Goal: Transaction & Acquisition: Purchase product/service

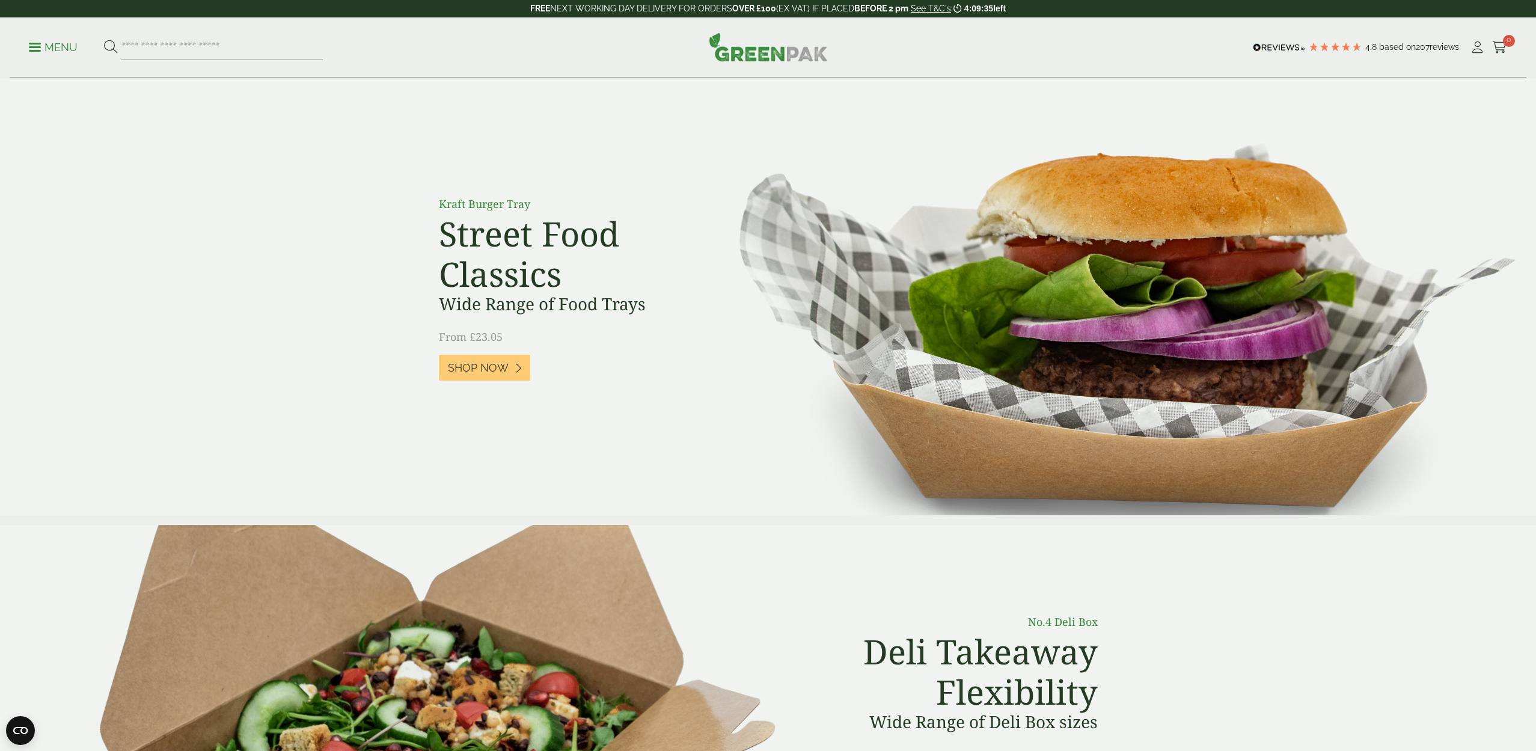
click at [31, 44] on p "Menu" at bounding box center [53, 47] width 49 height 14
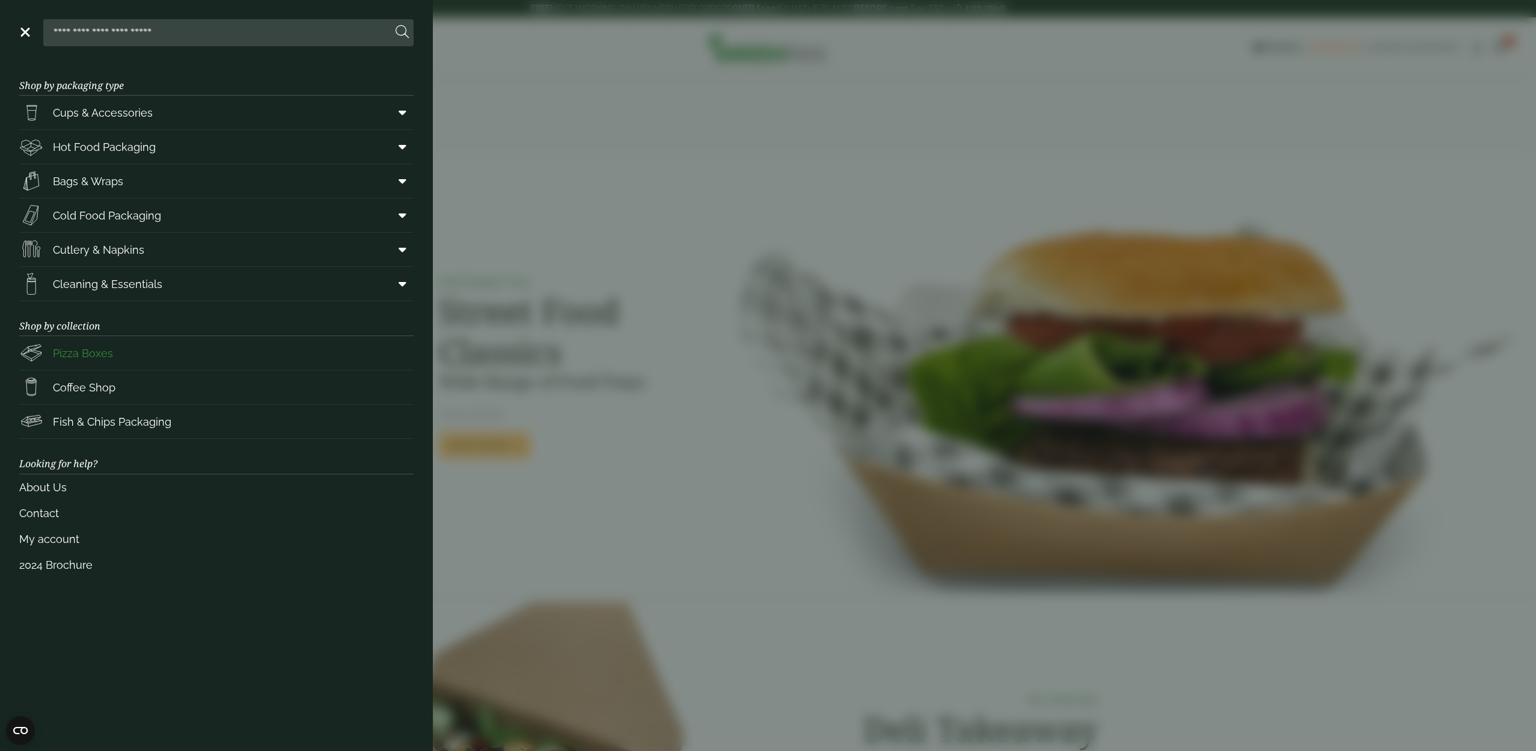
click at [174, 353] on link "Pizza Boxes" at bounding box center [216, 353] width 394 height 34
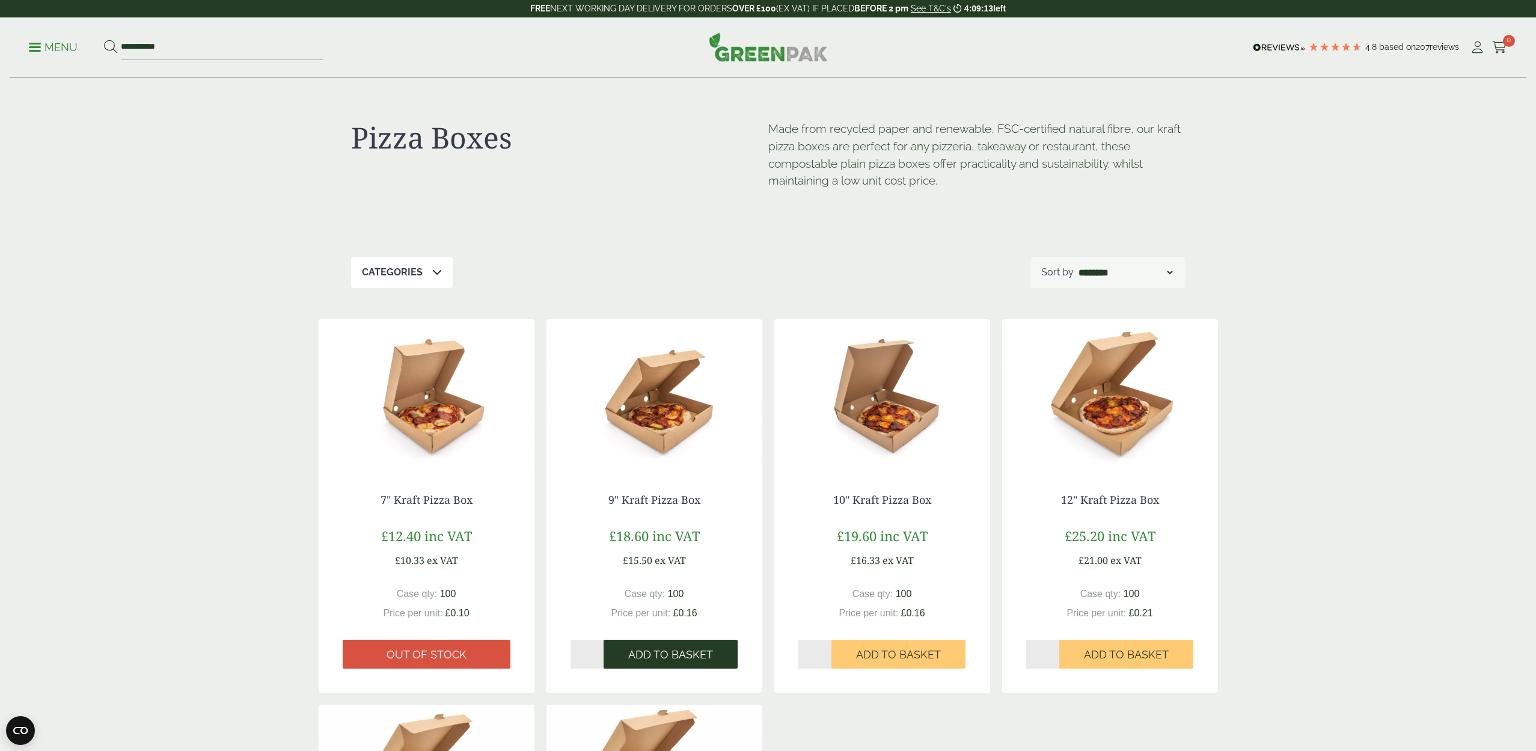
click at [669, 651] on span "Add to Basket" at bounding box center [670, 654] width 85 height 13
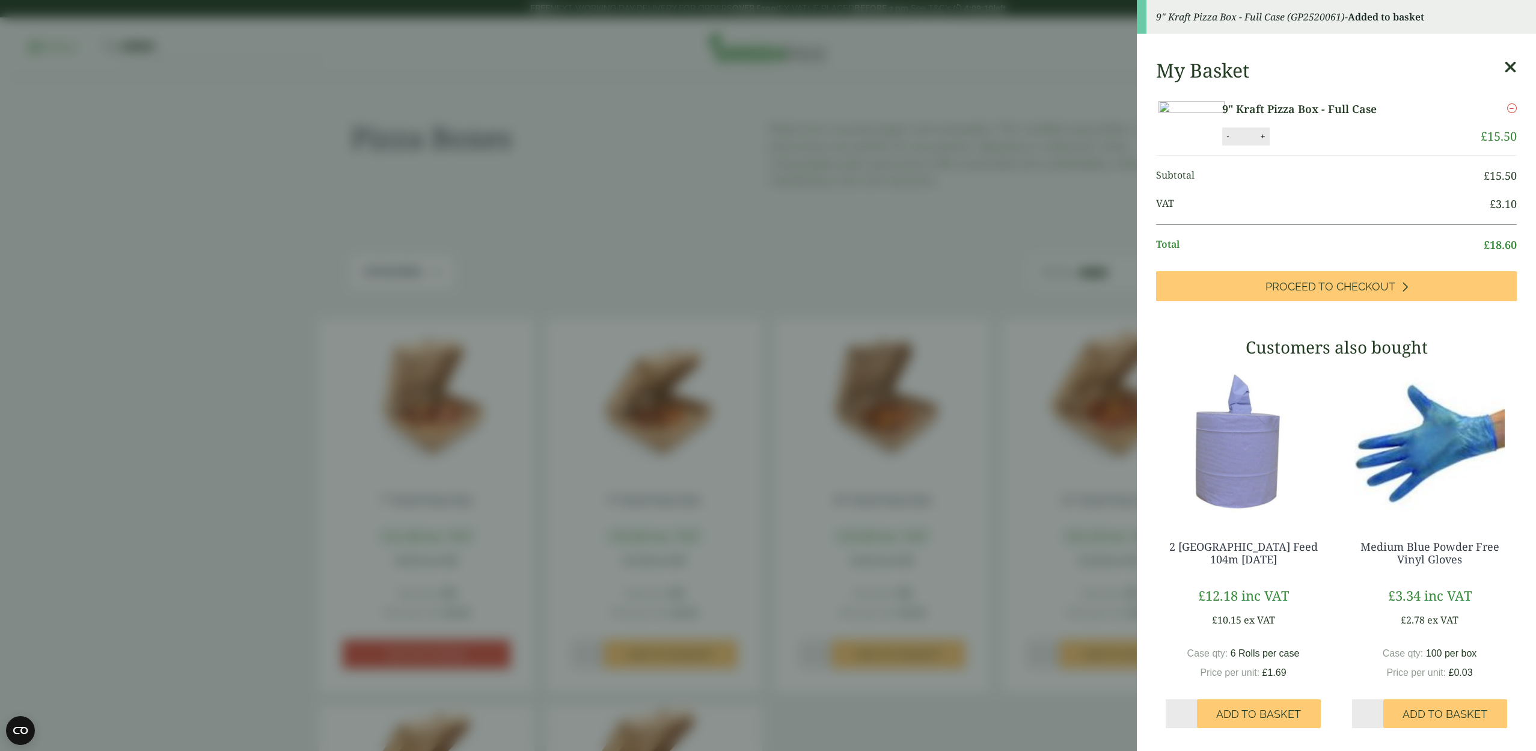
click at [756, 624] on aside "9" Kraft Pizza Box - Full Case (GP2520061) - Added to basket My Basket 9" Kraft…" at bounding box center [768, 375] width 1536 height 751
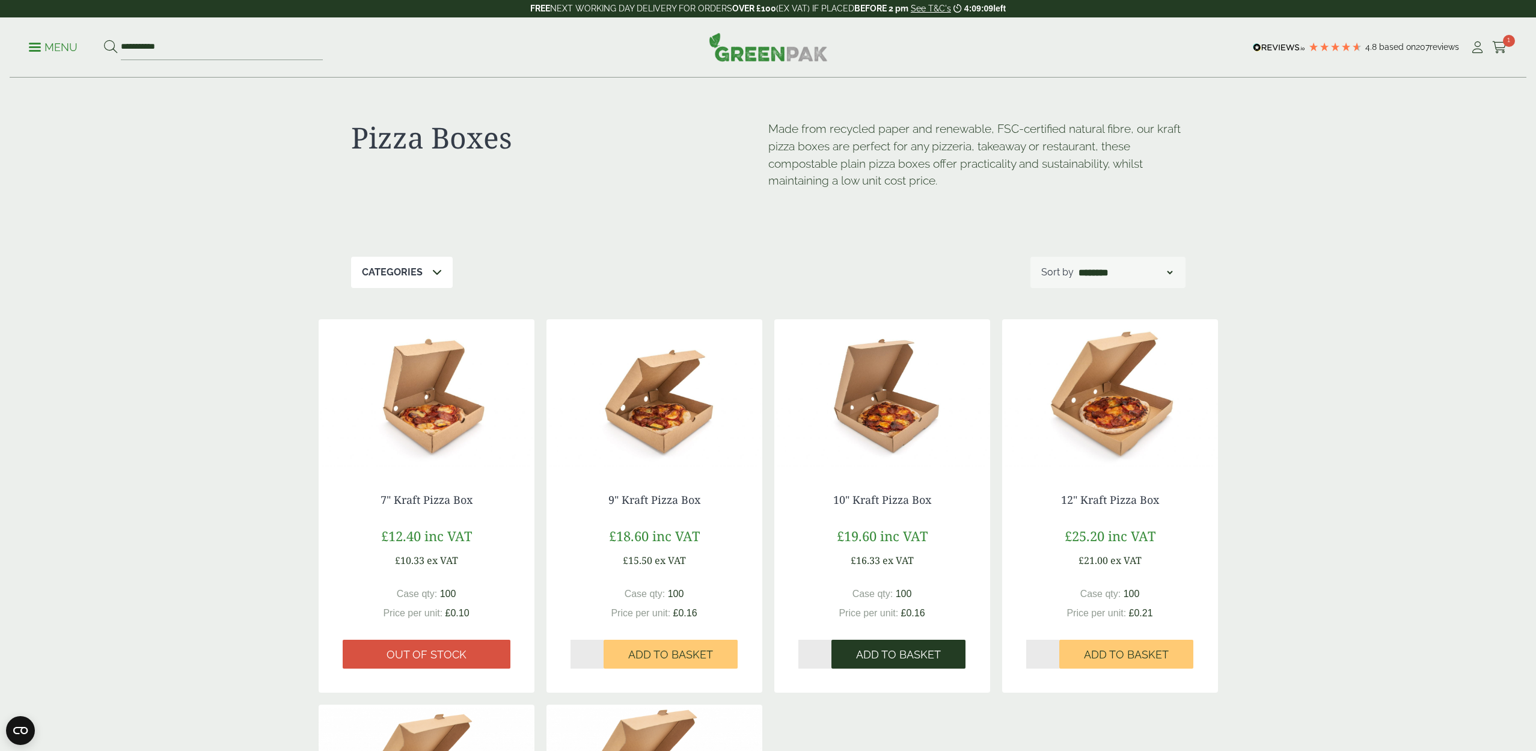
click at [885, 650] on span "Add to Basket" at bounding box center [898, 654] width 85 height 13
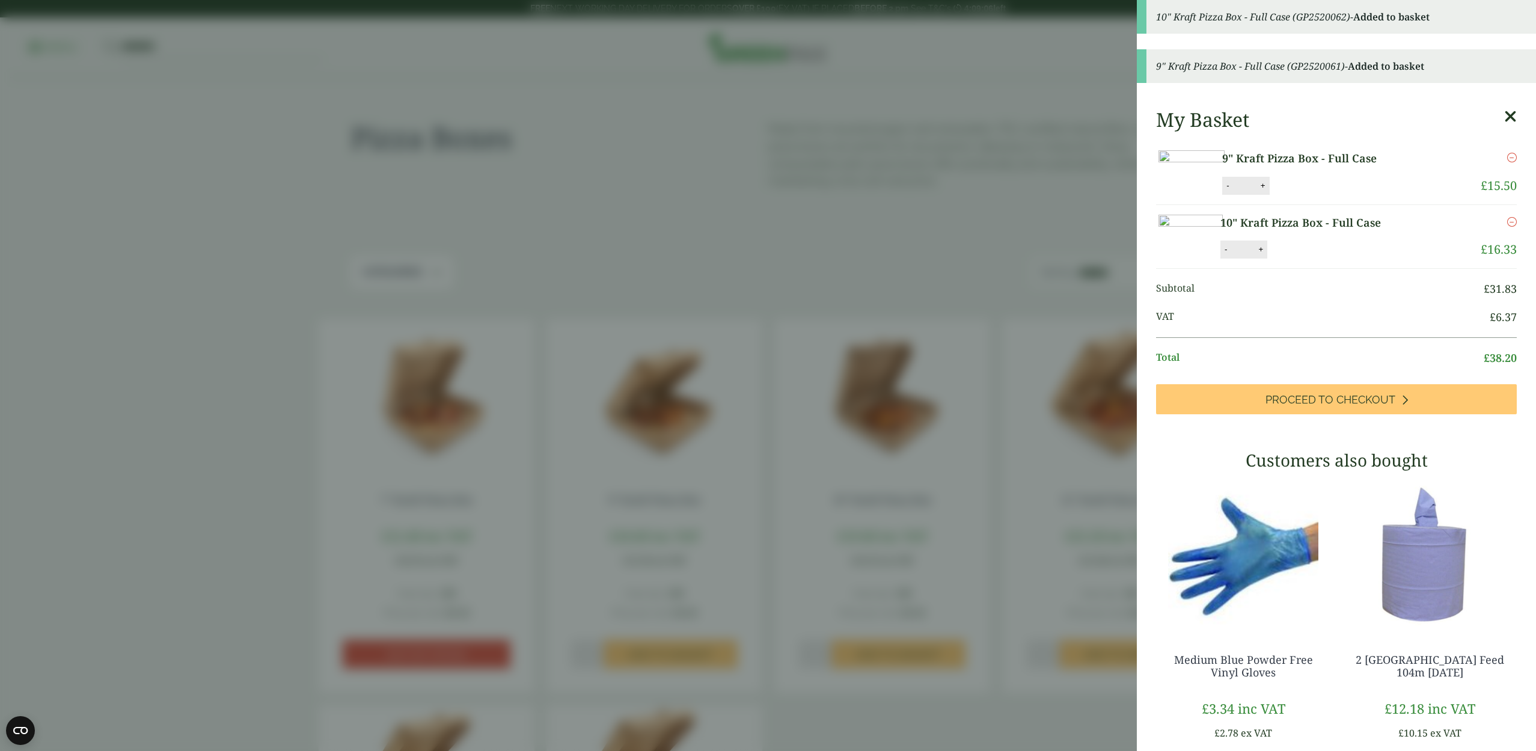
click at [793, 635] on aside "10" Kraft Pizza Box - Full Case (GP2520062) - Added to basket 9" Kraft Pizza Bo…" at bounding box center [768, 375] width 1536 height 751
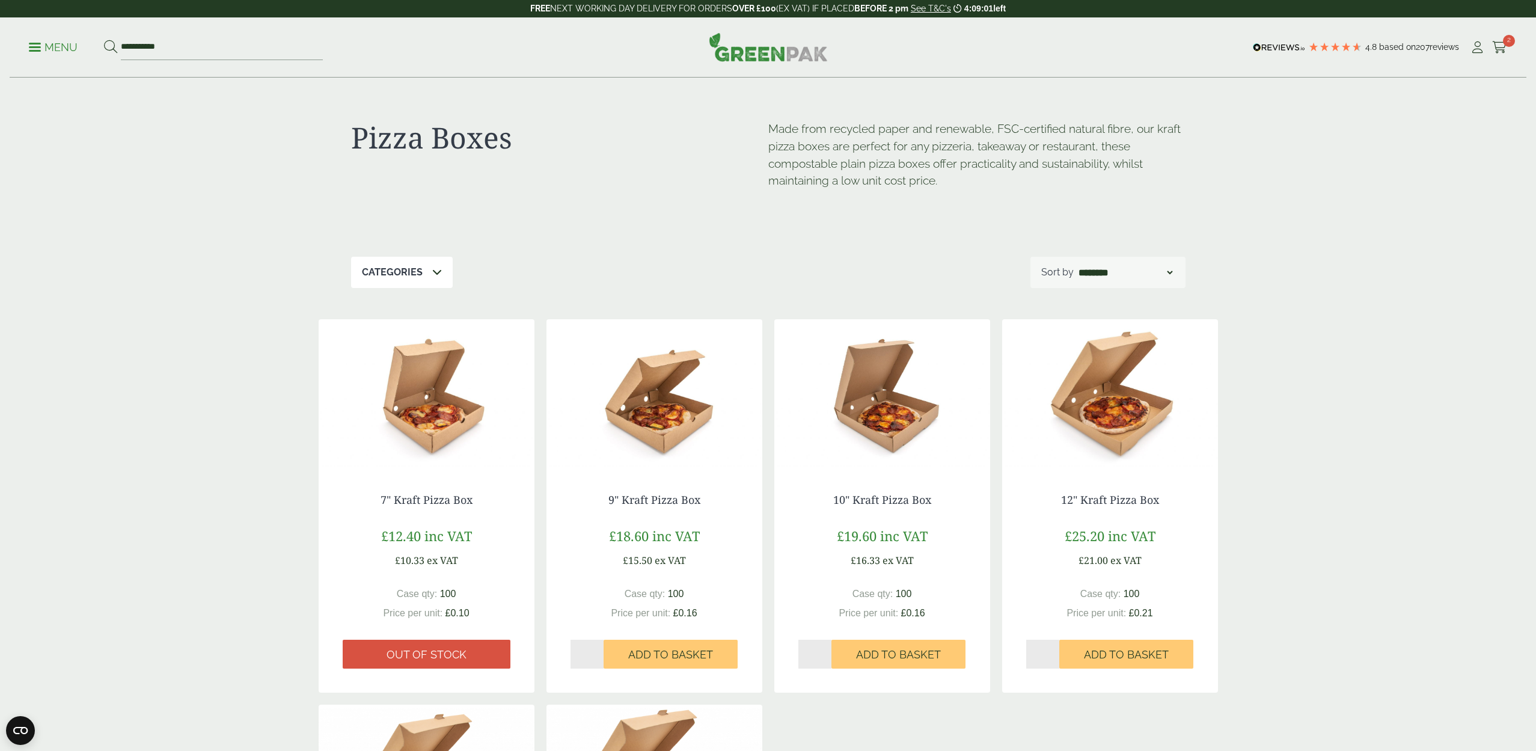
click at [32, 45] on p "Menu" at bounding box center [53, 47] width 49 height 14
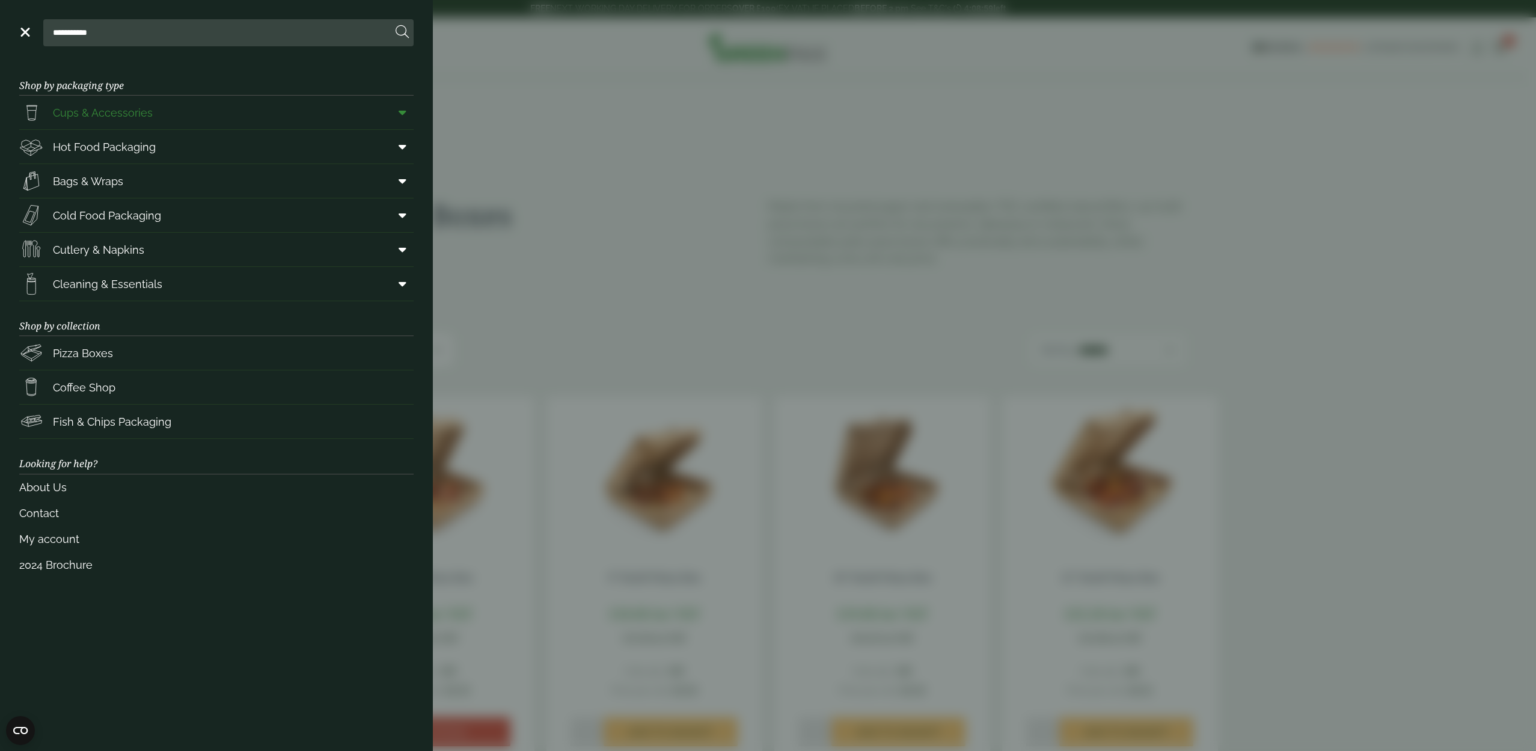
click at [151, 111] on span "Cups & Accessories" at bounding box center [103, 113] width 100 height 16
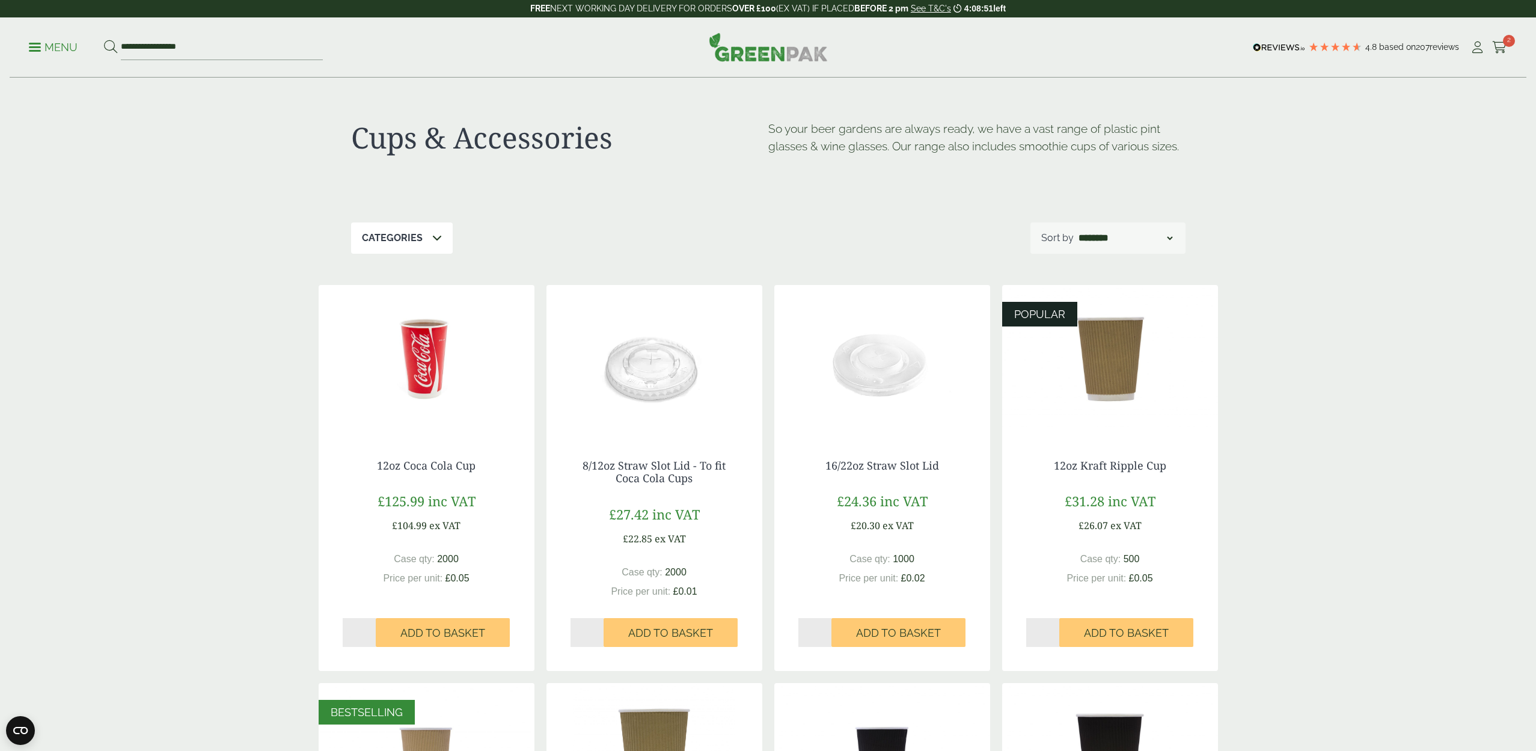
click at [44, 44] on p "Menu" at bounding box center [53, 47] width 49 height 14
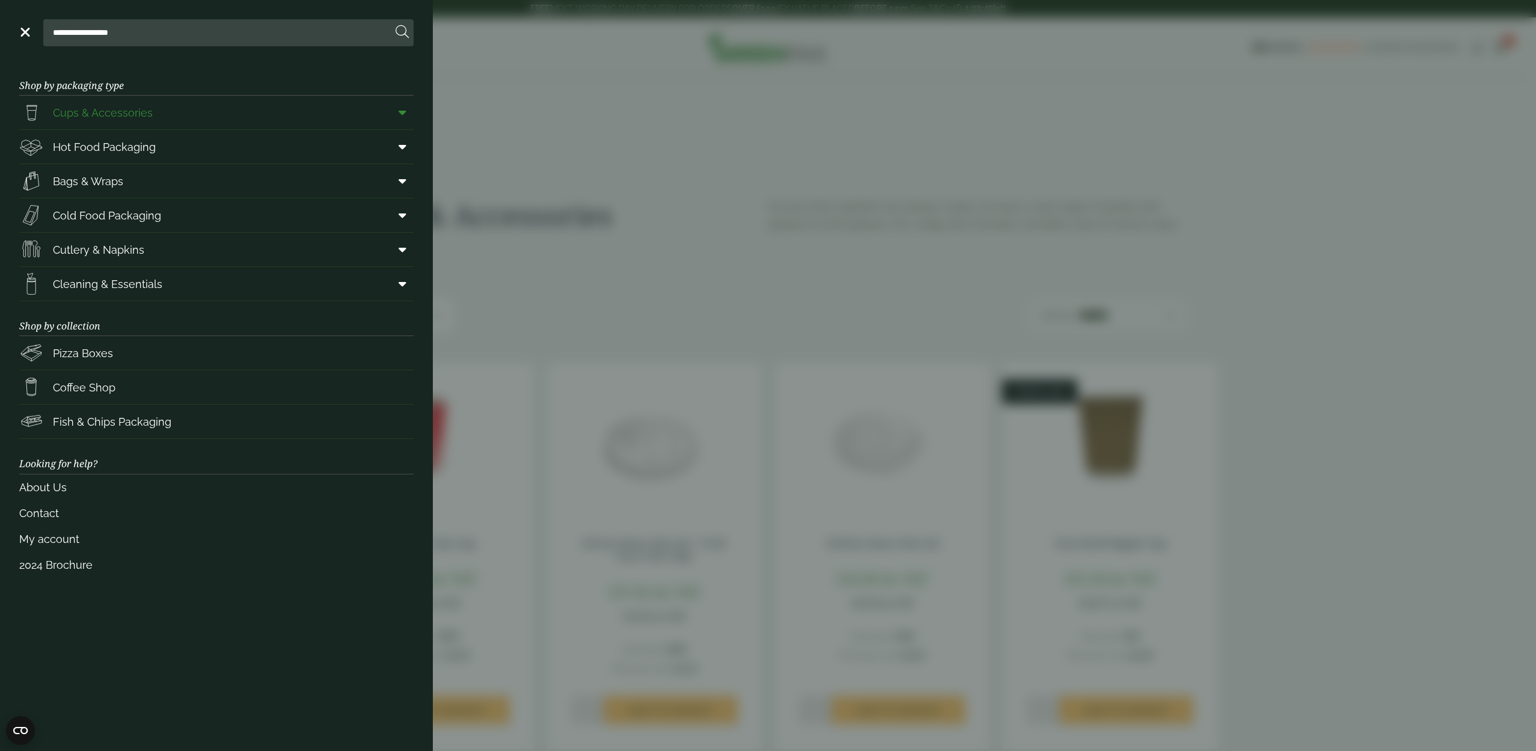
click at [402, 112] on icon at bounding box center [403, 112] width 8 height 12
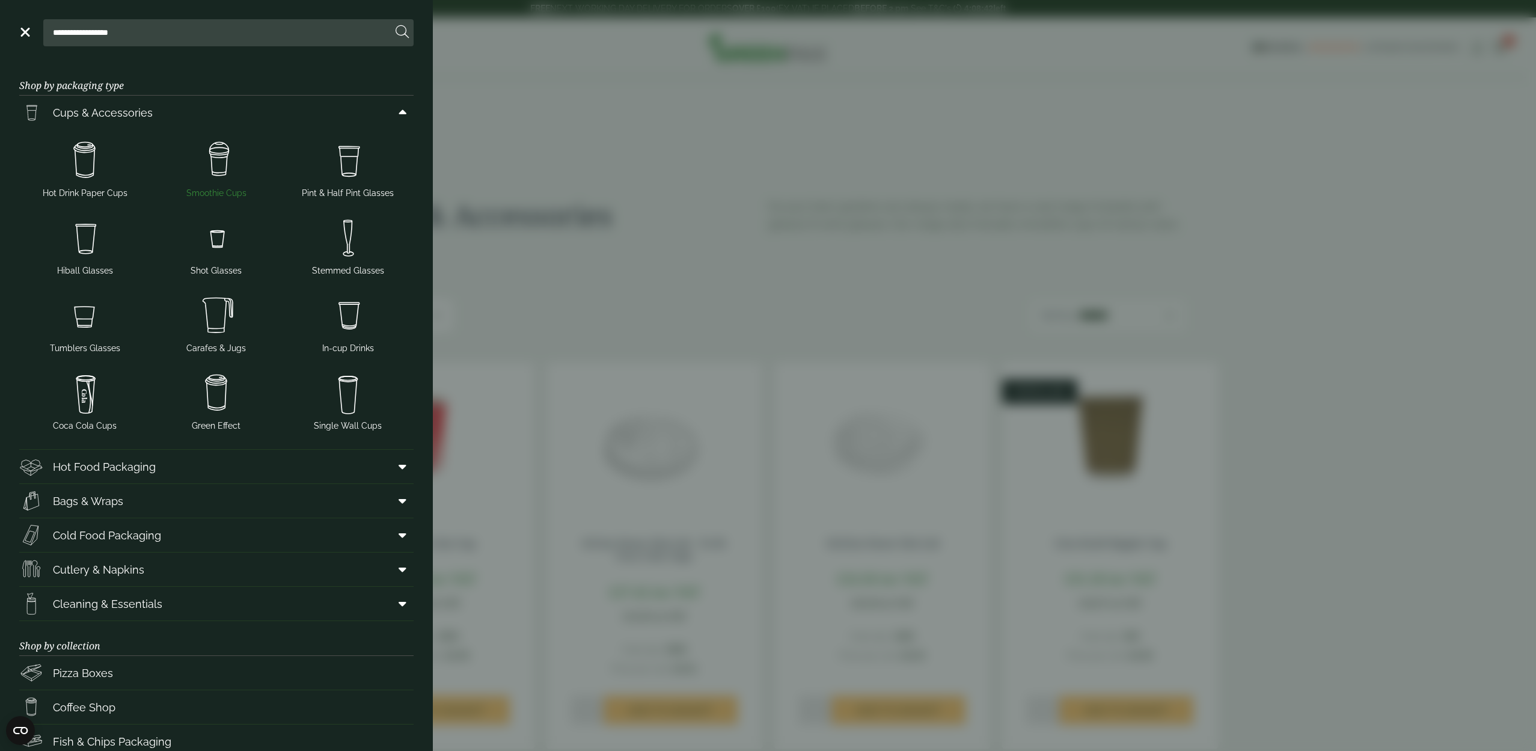
click at [224, 161] on img at bounding box center [217, 160] width 122 height 48
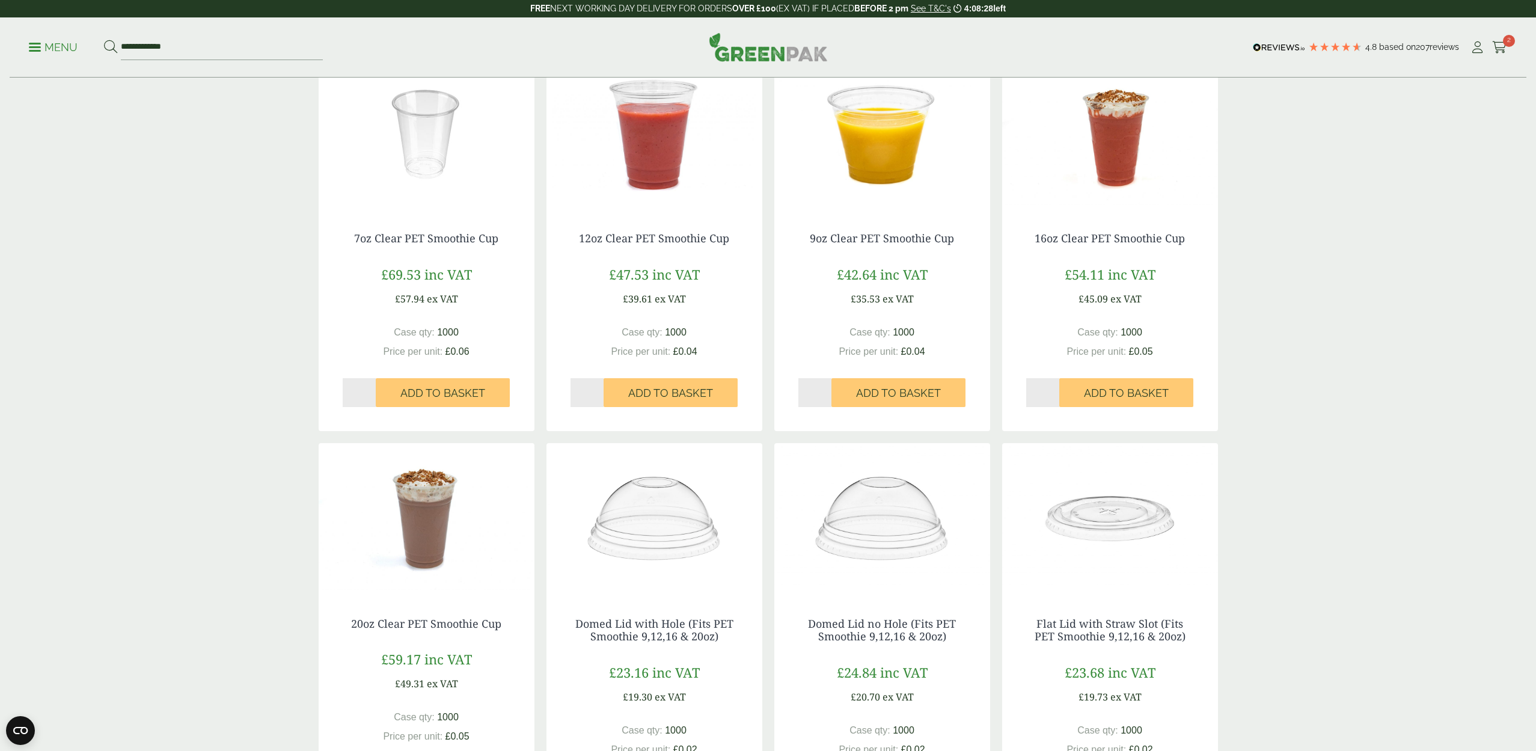
scroll to position [290, 0]
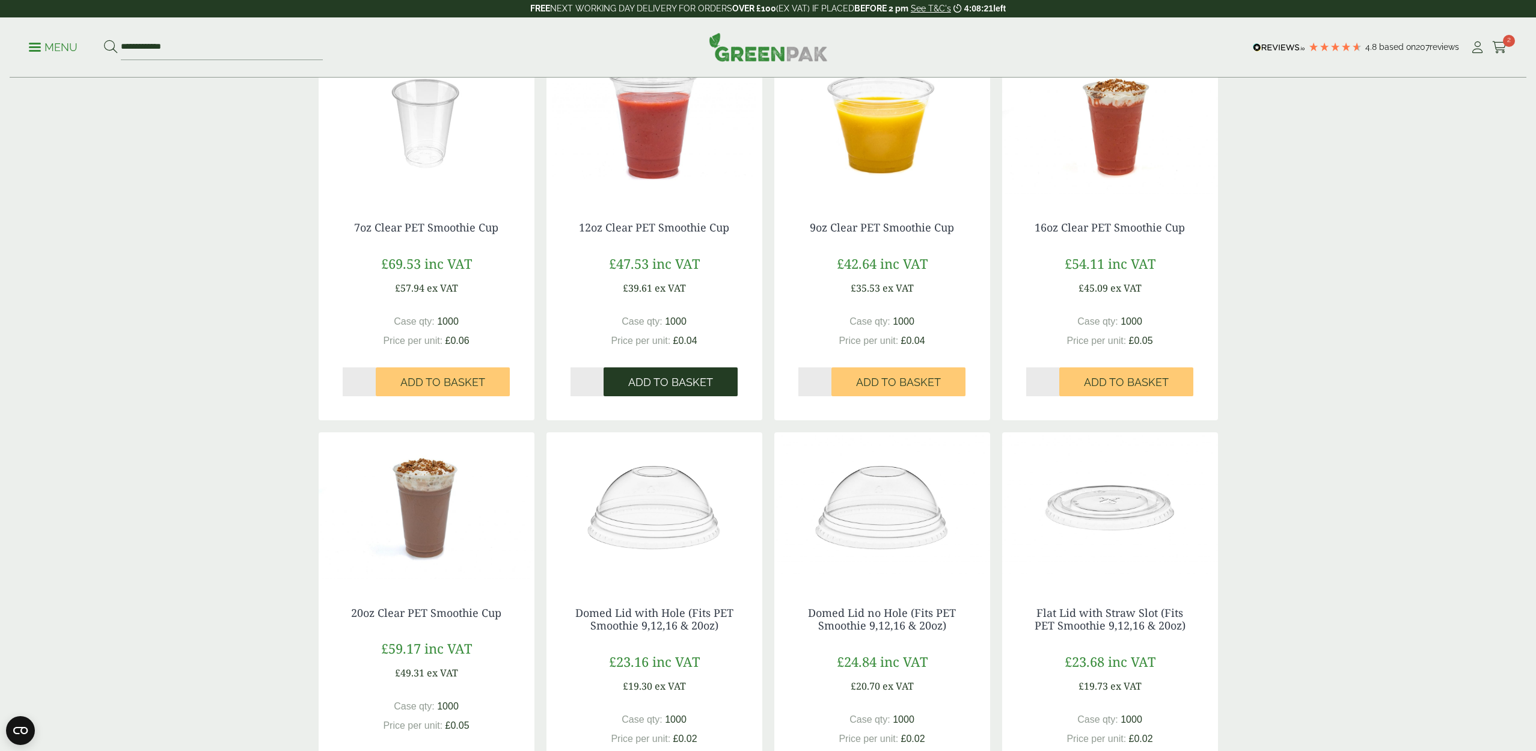
click at [658, 377] on span "Add to Basket" at bounding box center [670, 382] width 85 height 13
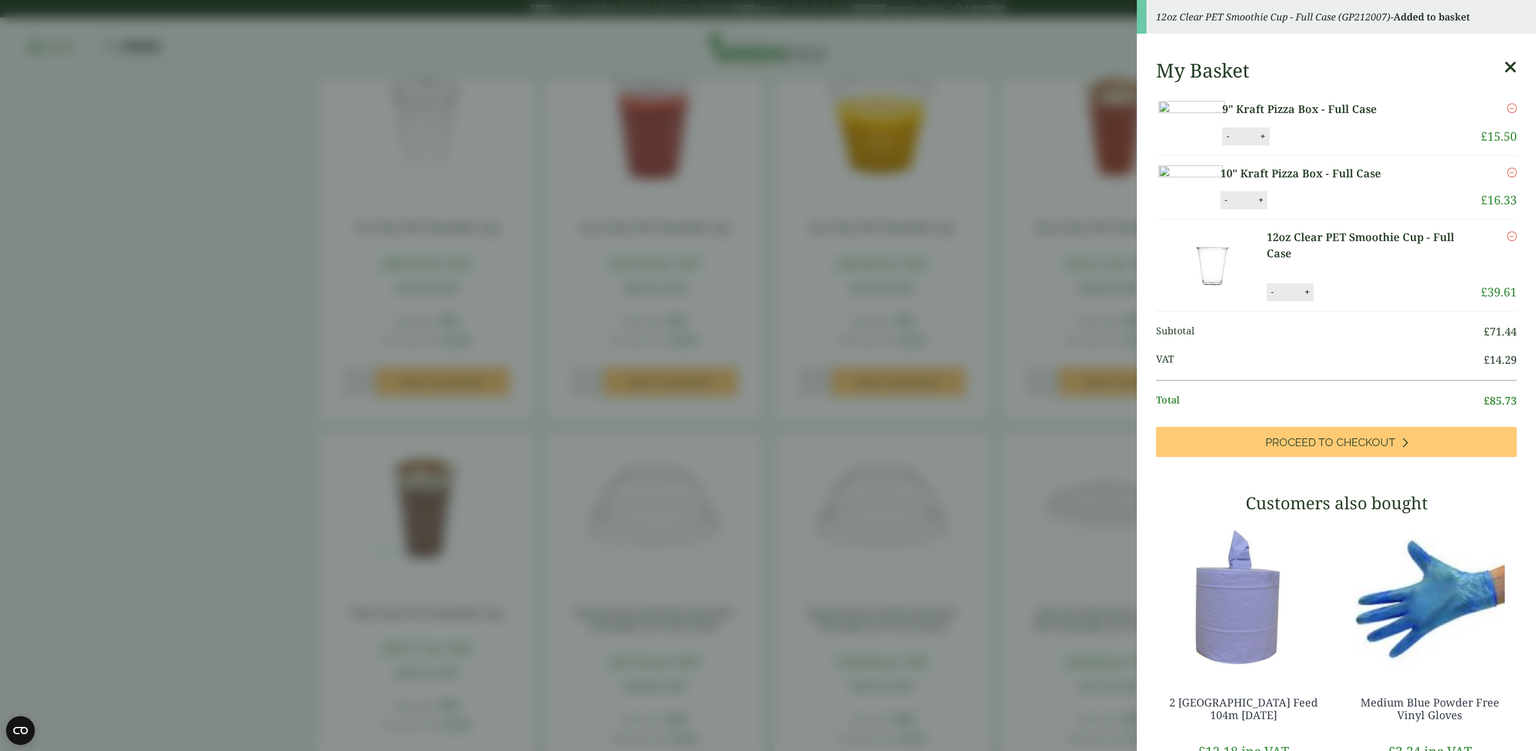
click at [663, 401] on aside "12oz Clear PET Smoothie Cup - Full Case (GP212007) - Added to basket My Basket …" at bounding box center [768, 375] width 1536 height 751
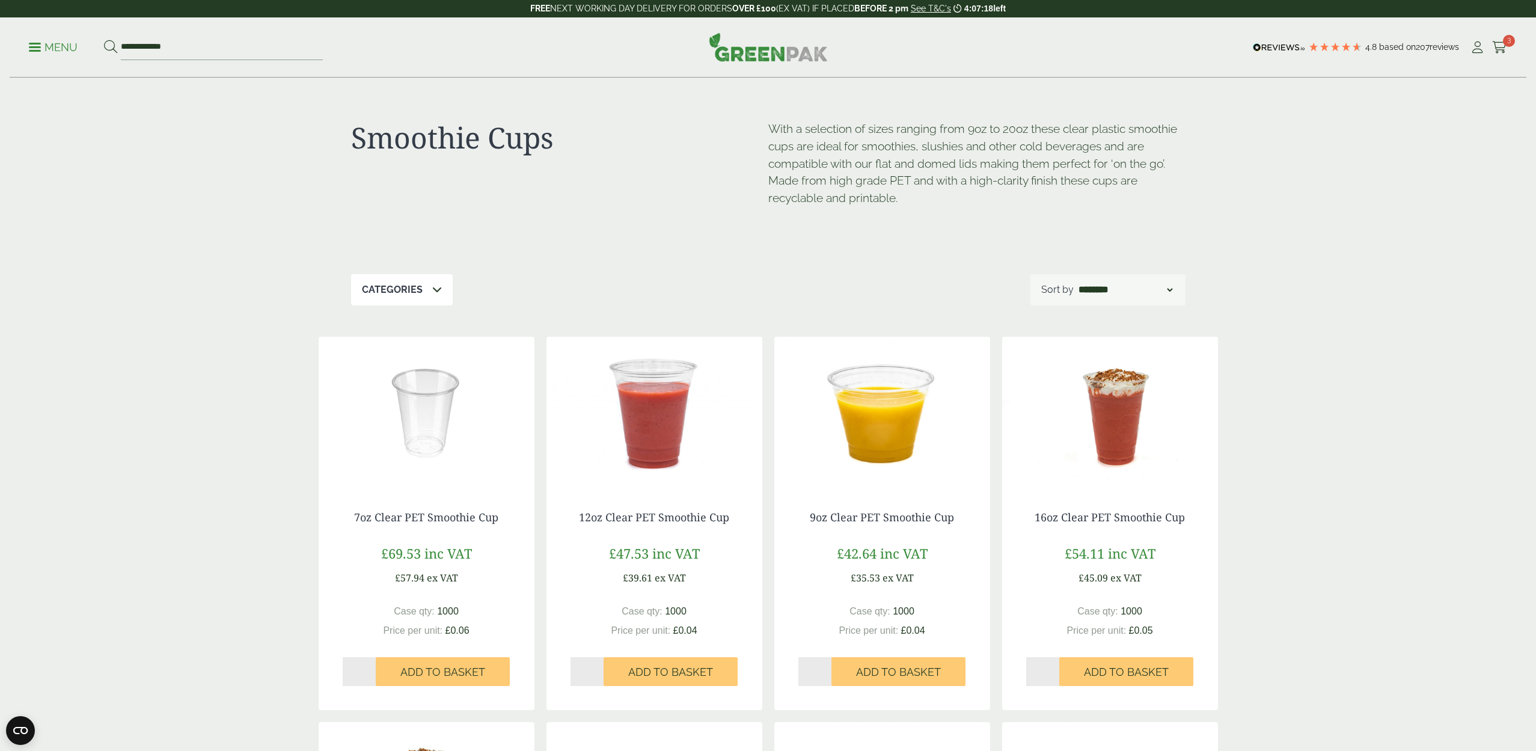
scroll to position [0, 1]
click at [38, 44] on p "Menu" at bounding box center [53, 47] width 49 height 14
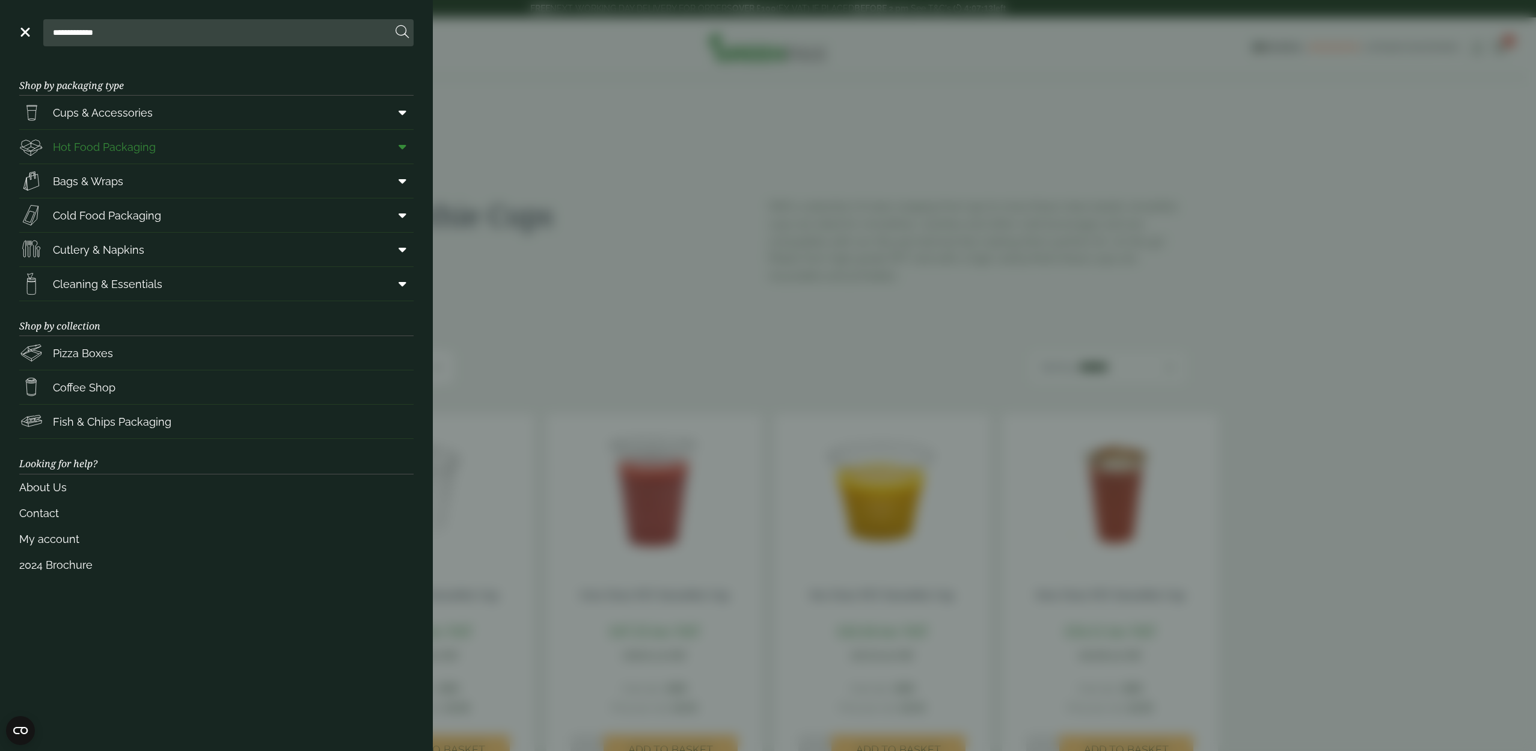
click at [400, 147] on icon at bounding box center [403, 147] width 8 height 12
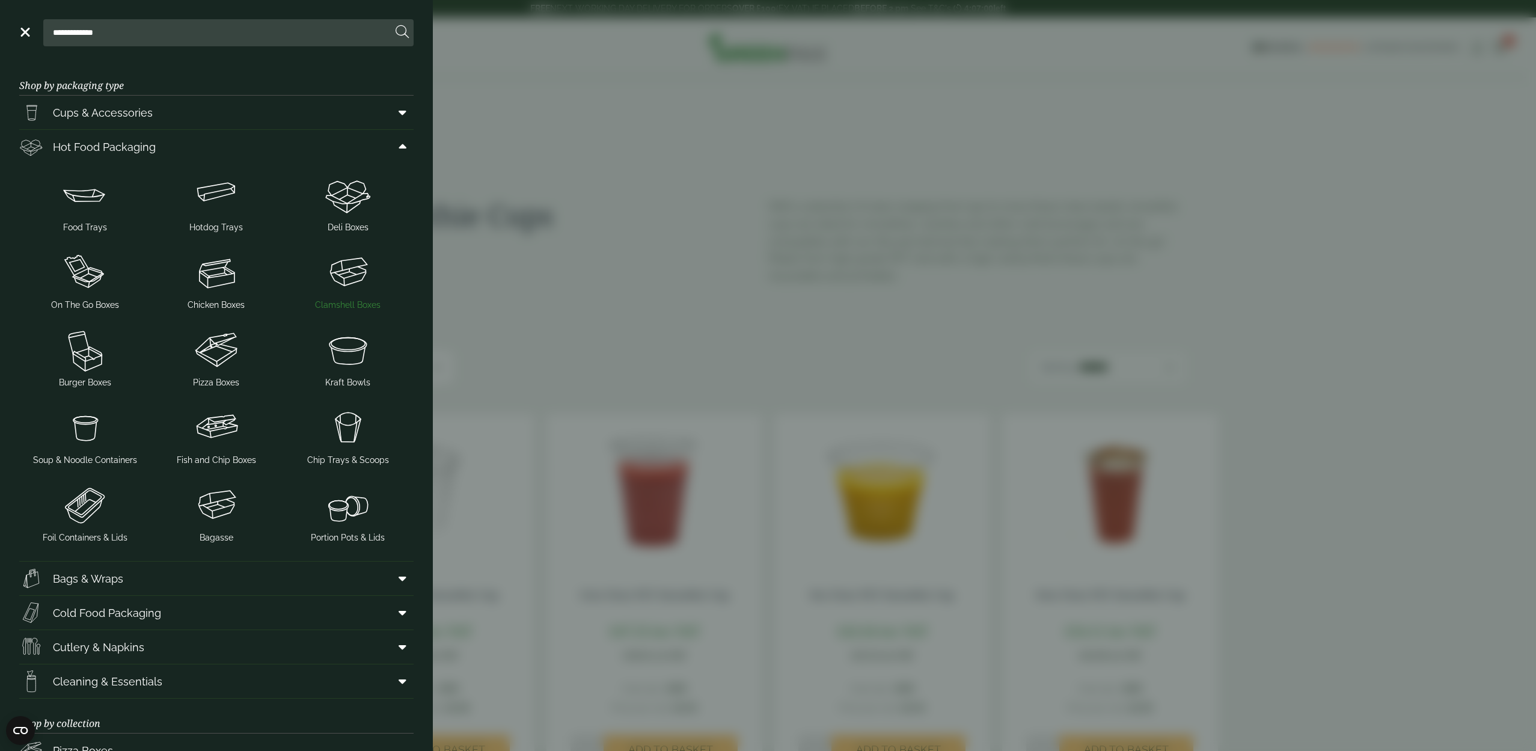
click at [356, 272] on img at bounding box center [348, 272] width 122 height 48
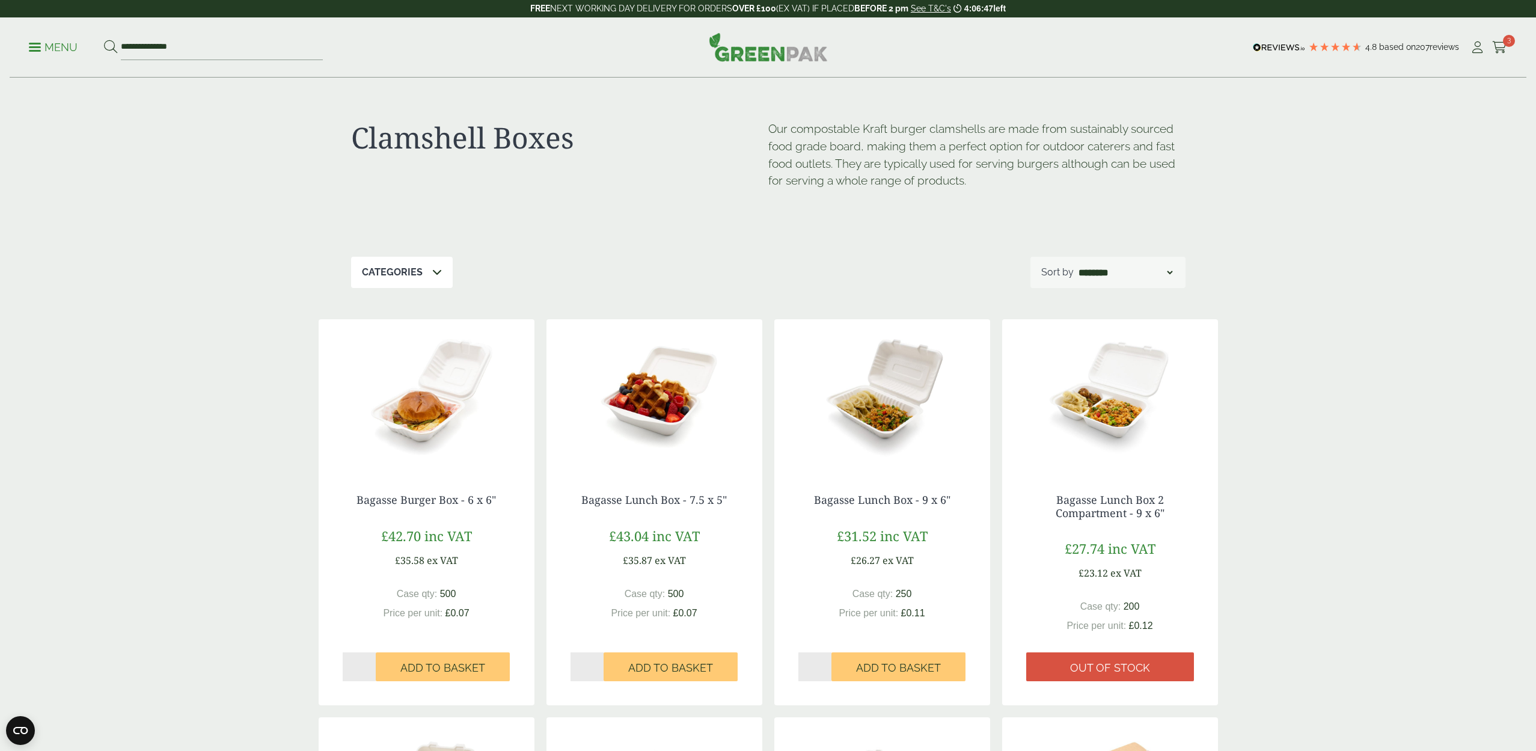
click at [370, 662] on input "*" at bounding box center [360, 666] width 34 height 29
type input "*"
click at [371, 662] on input "*" at bounding box center [360, 666] width 34 height 29
click at [435, 665] on span "Add to Basket" at bounding box center [442, 667] width 85 height 13
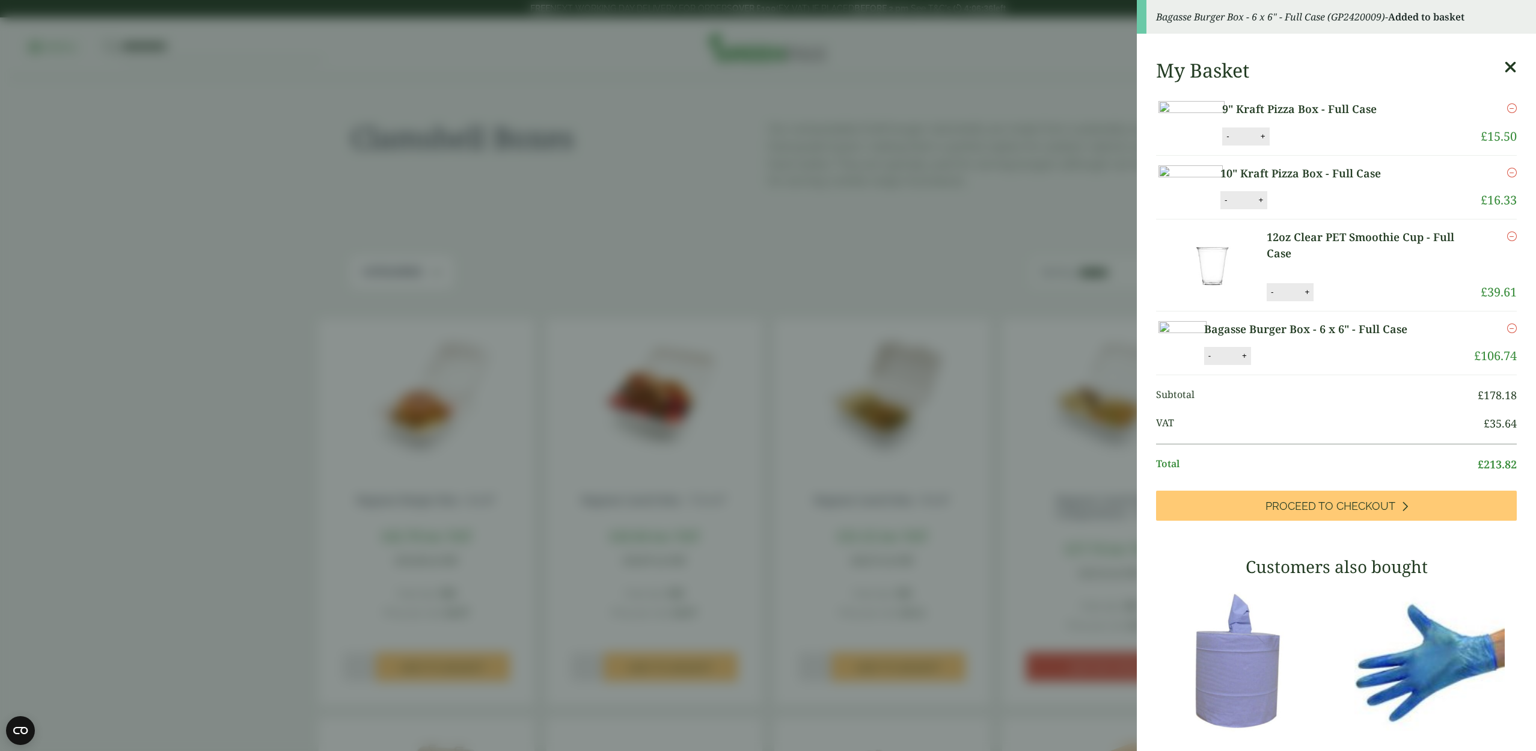
click at [674, 637] on aside "Bagasse Burger Box - 6 x 6" - Full Case (GP2420009) - Added to basket My Basket…" at bounding box center [768, 375] width 1536 height 751
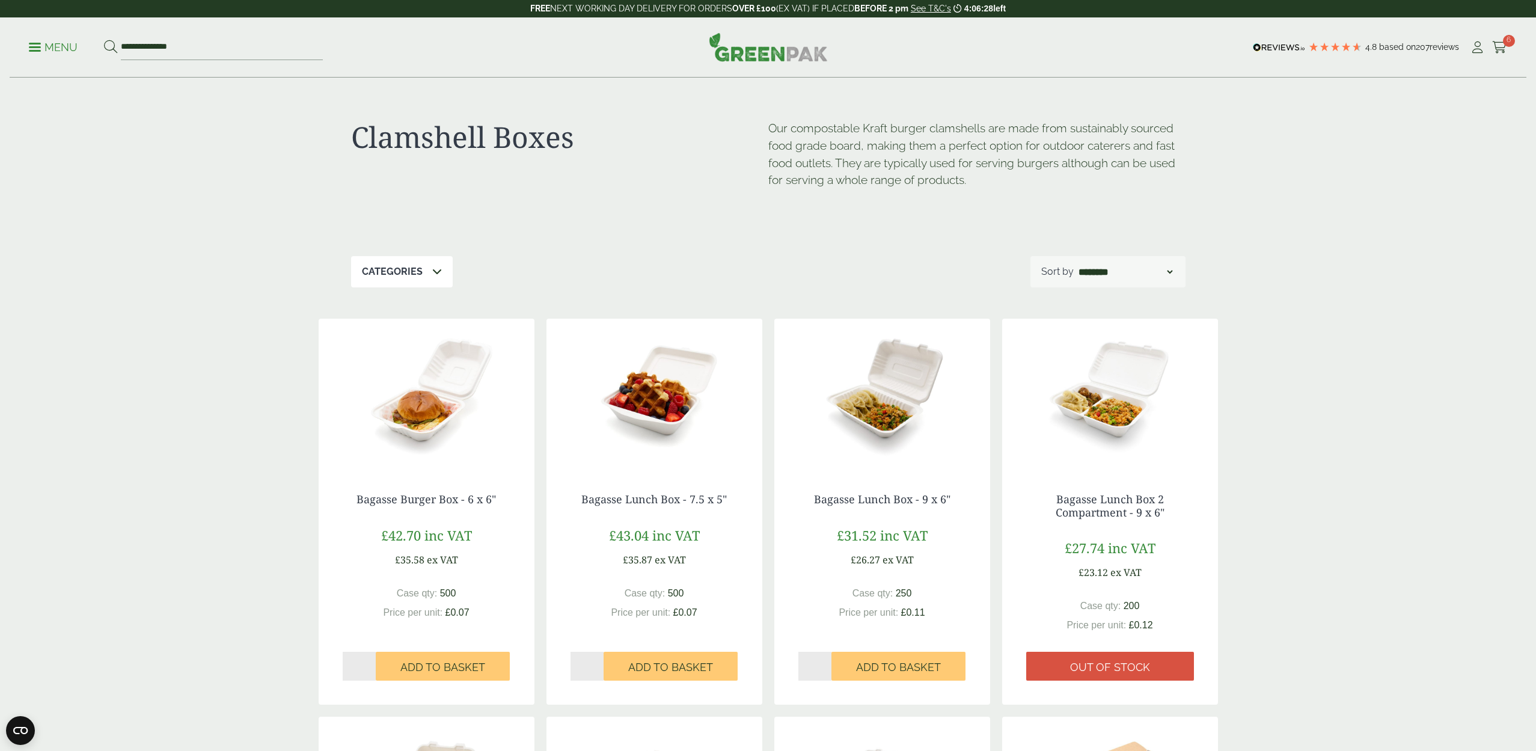
scroll to position [0, 1]
type input "*"
click at [596, 662] on input "*" at bounding box center [587, 666] width 34 height 29
click at [647, 662] on span "Add to Basket" at bounding box center [670, 667] width 85 height 13
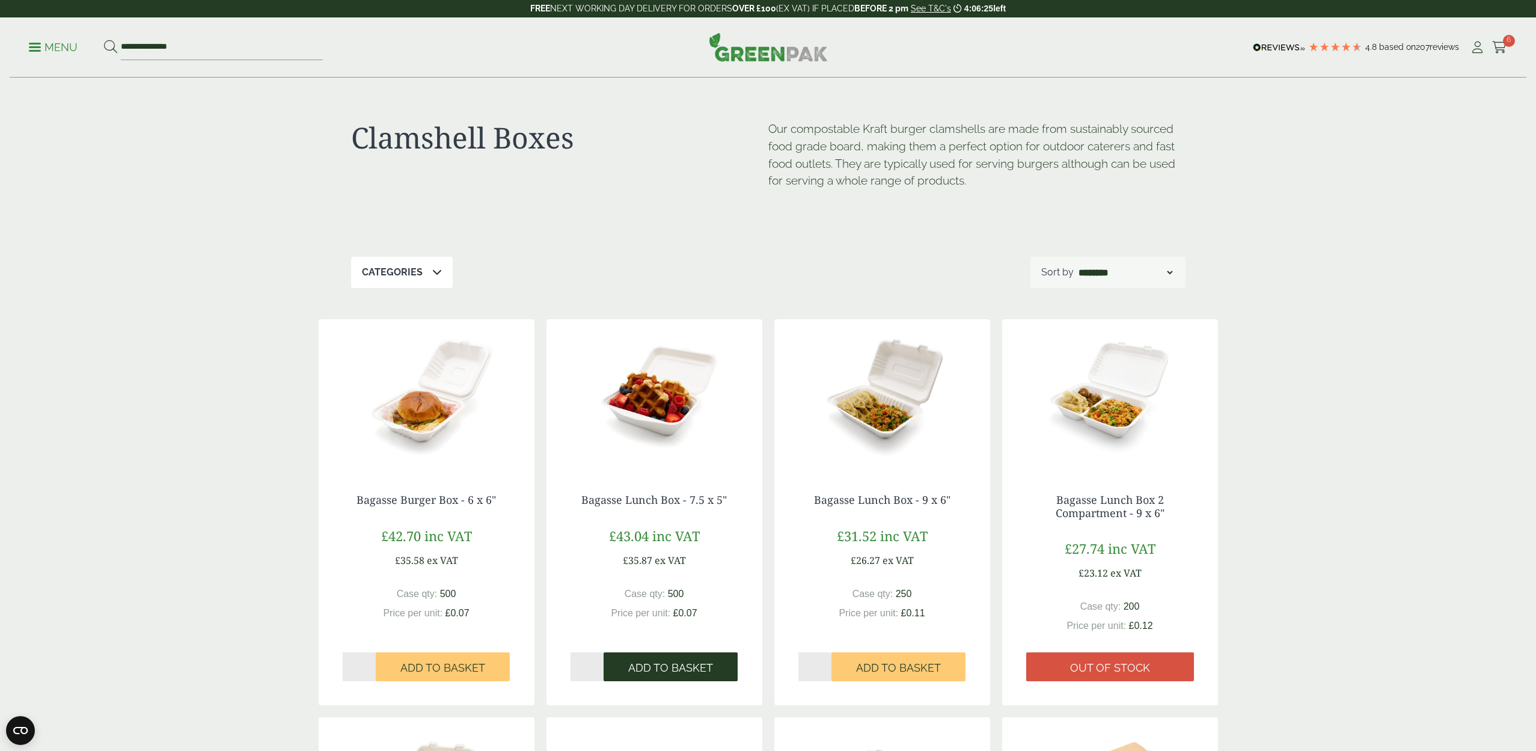
scroll to position [3, 0]
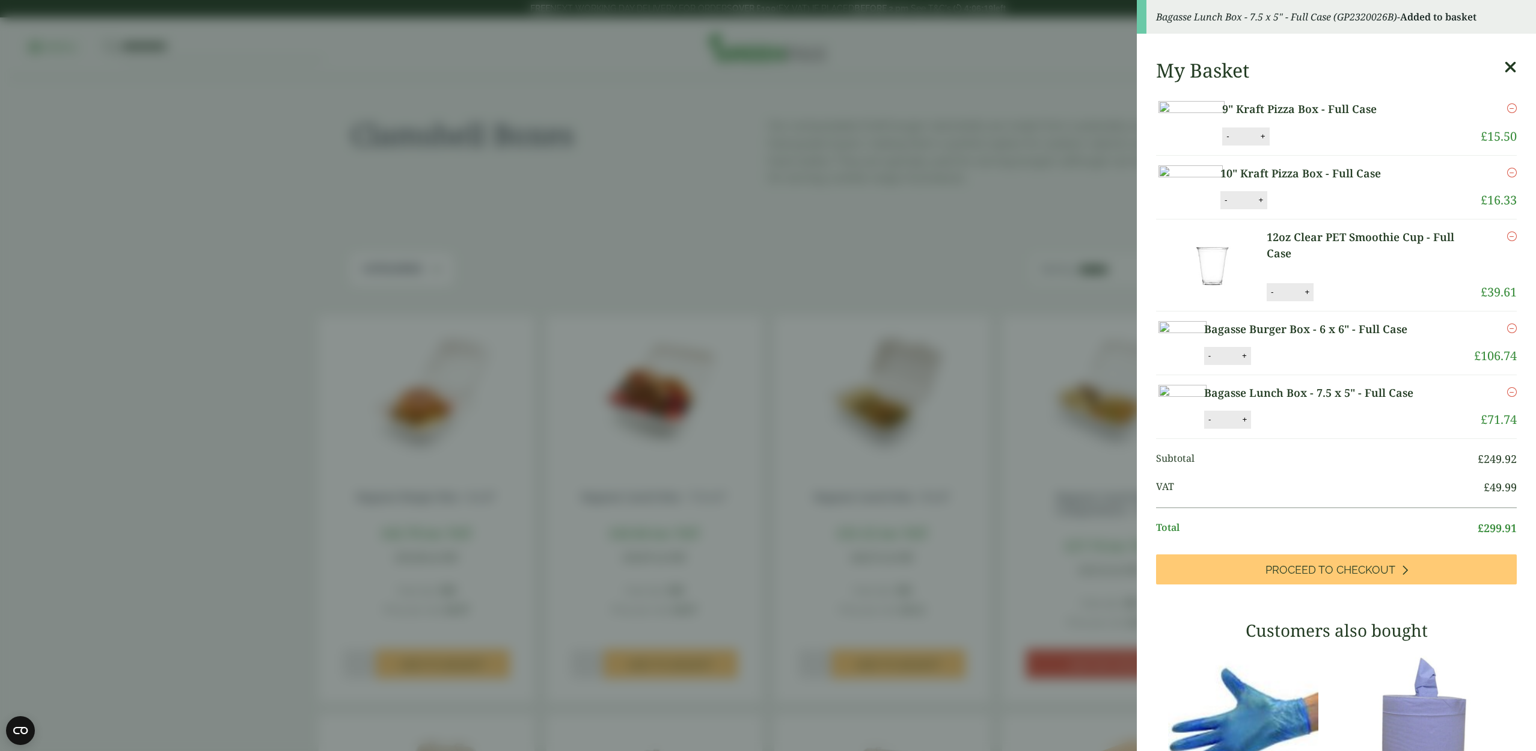
click at [704, 564] on aside "Bagasse Lunch Box - 7.5 x 5" - Full Case (GP2320026B) - Added to basket My Bask…" at bounding box center [768, 375] width 1536 height 751
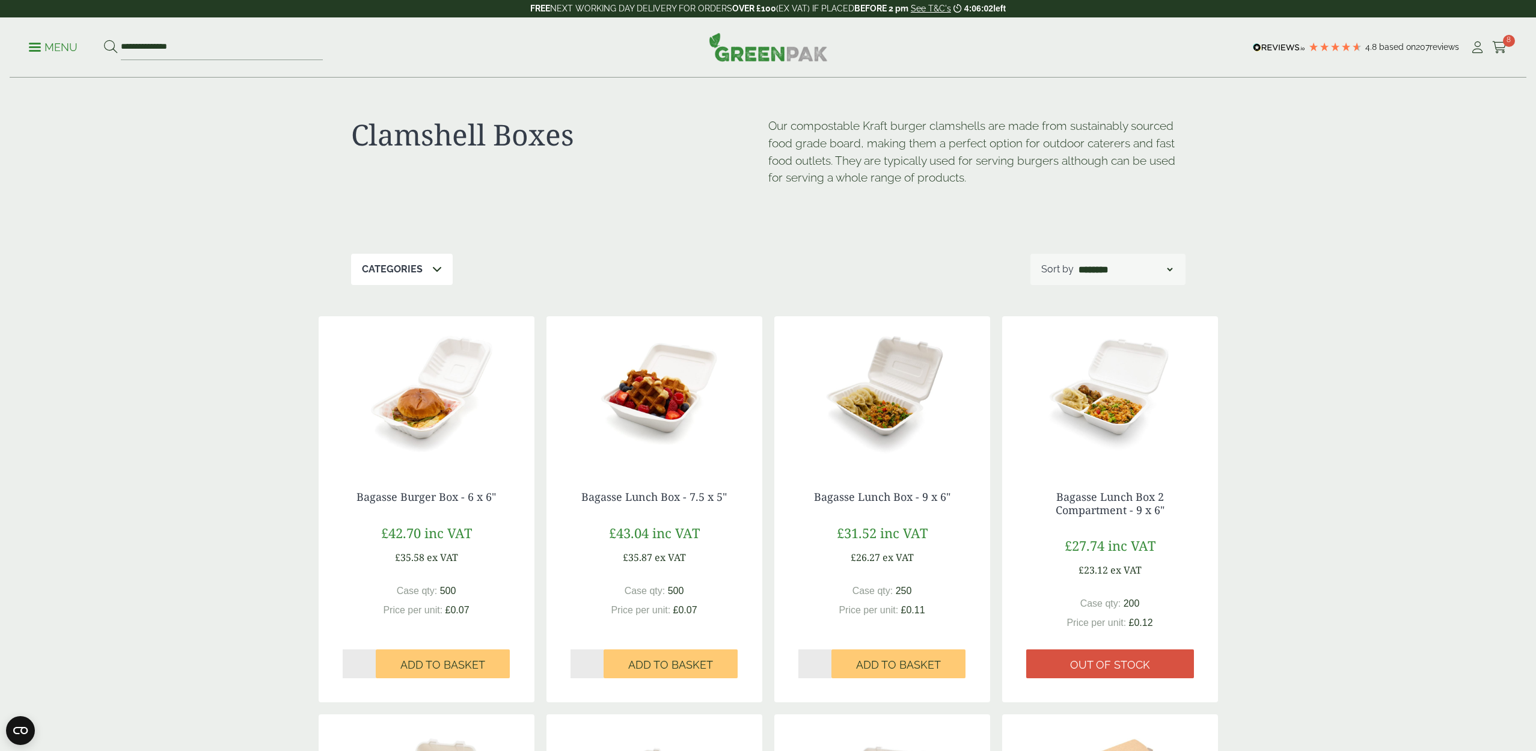
click at [825, 658] on input "*" at bounding box center [815, 663] width 34 height 29
type input "*"
click at [825, 658] on input "*" at bounding box center [815, 663] width 34 height 29
click at [857, 659] on span "Add to Basket" at bounding box center [898, 664] width 85 height 13
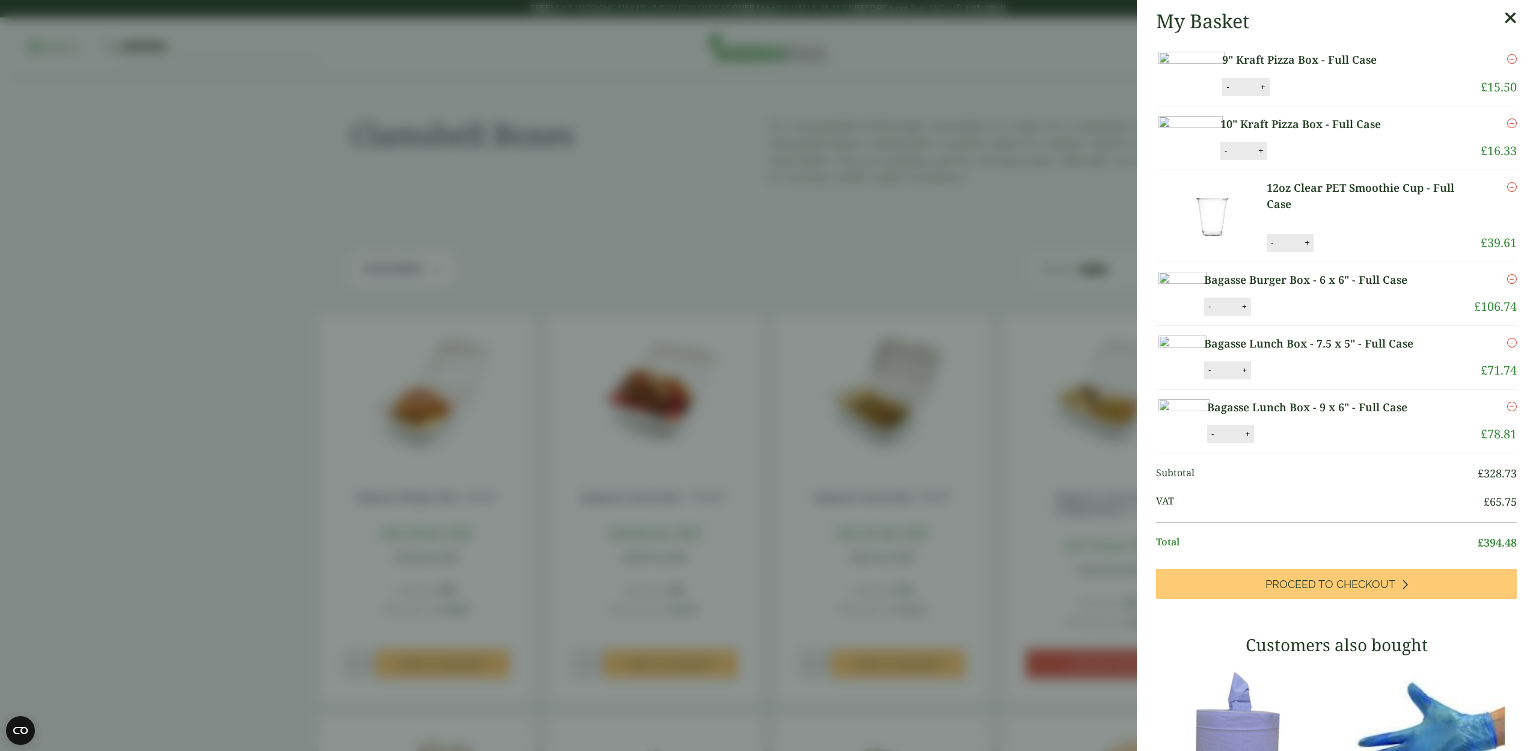
click at [1089, 406] on aside "My Basket 9" Kraft Pizza Box - Full Case 9" Kraft Pizza Box - Full Case quantit…" at bounding box center [768, 375] width 1536 height 751
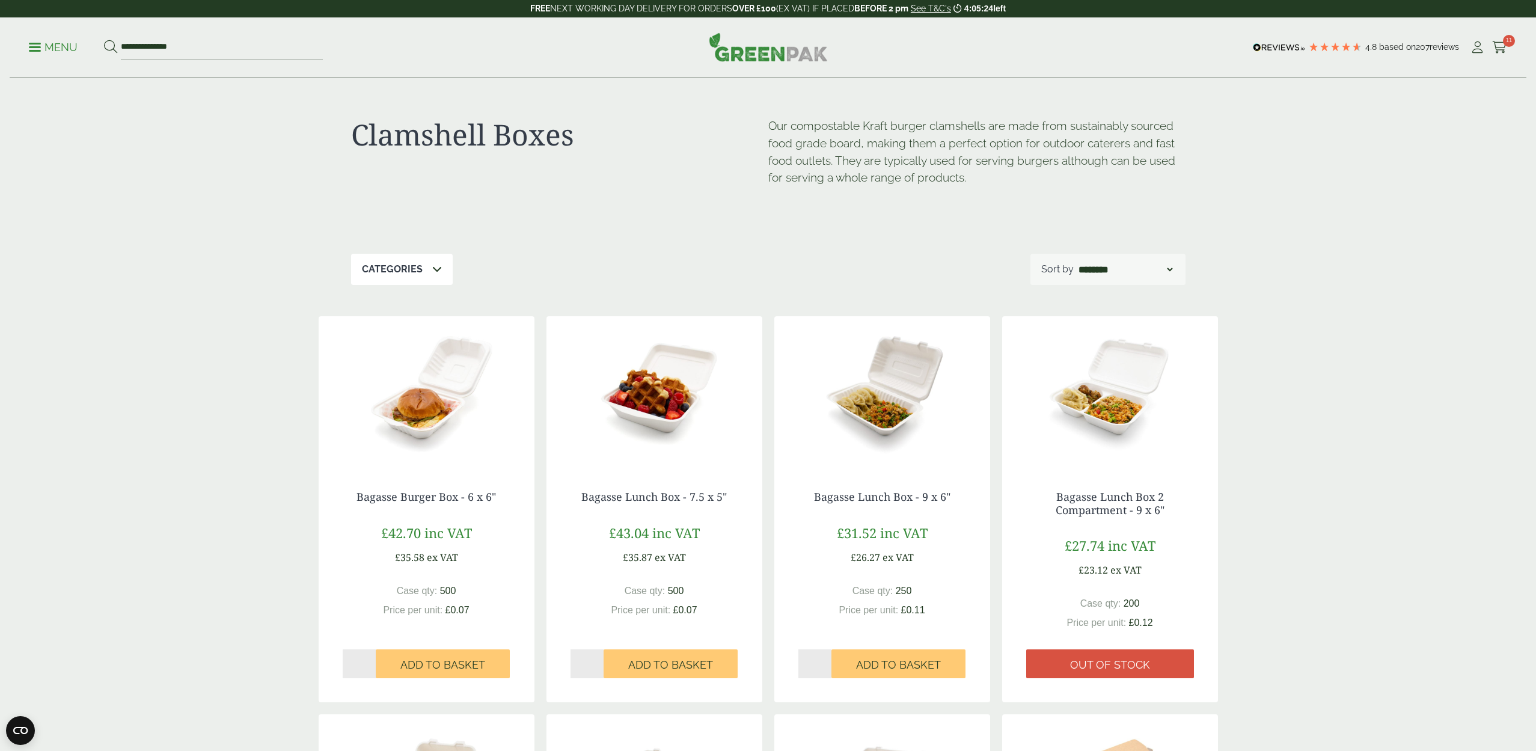
click at [34, 44] on p "Menu" at bounding box center [53, 47] width 49 height 14
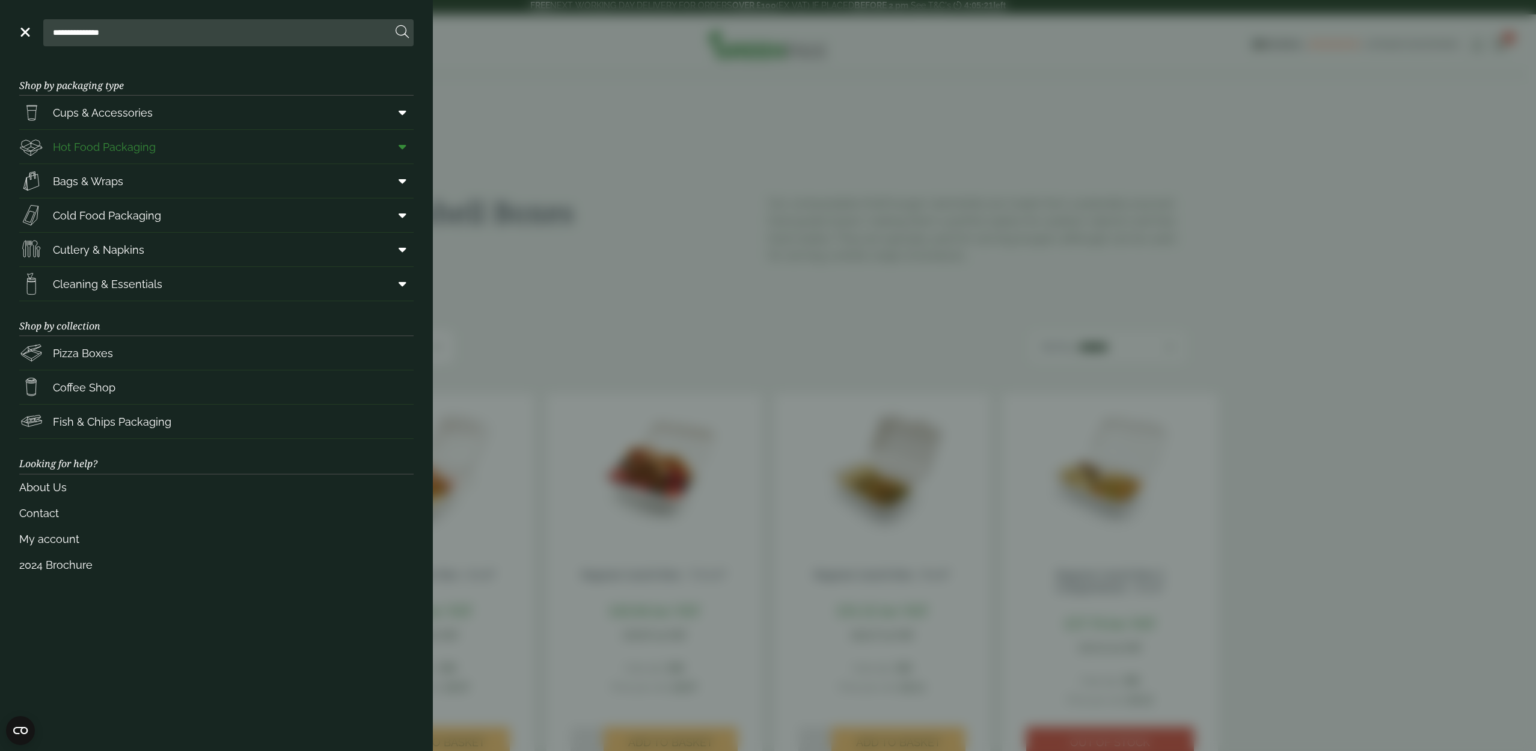
click at [403, 145] on icon at bounding box center [403, 147] width 8 height 12
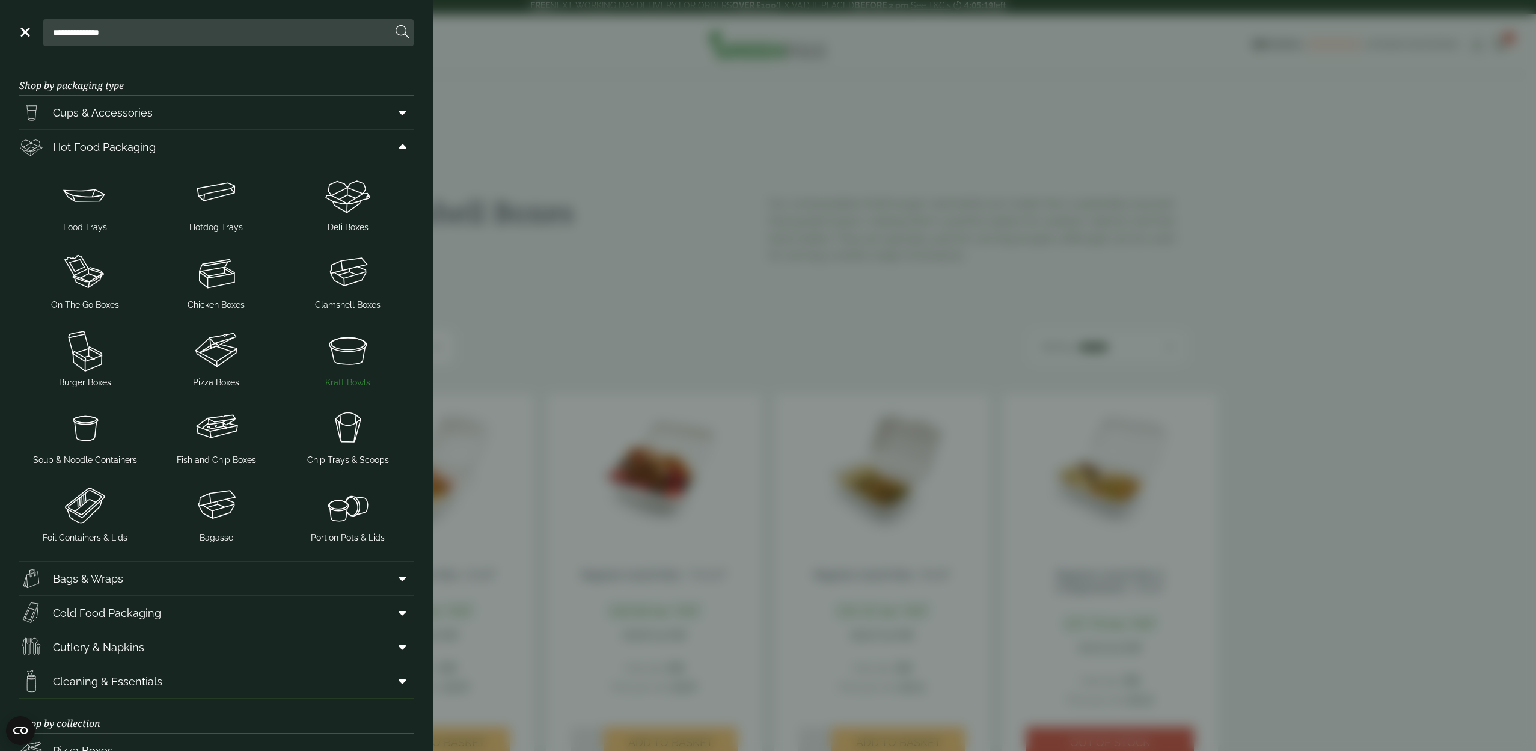
click at [351, 350] on img at bounding box center [348, 350] width 122 height 48
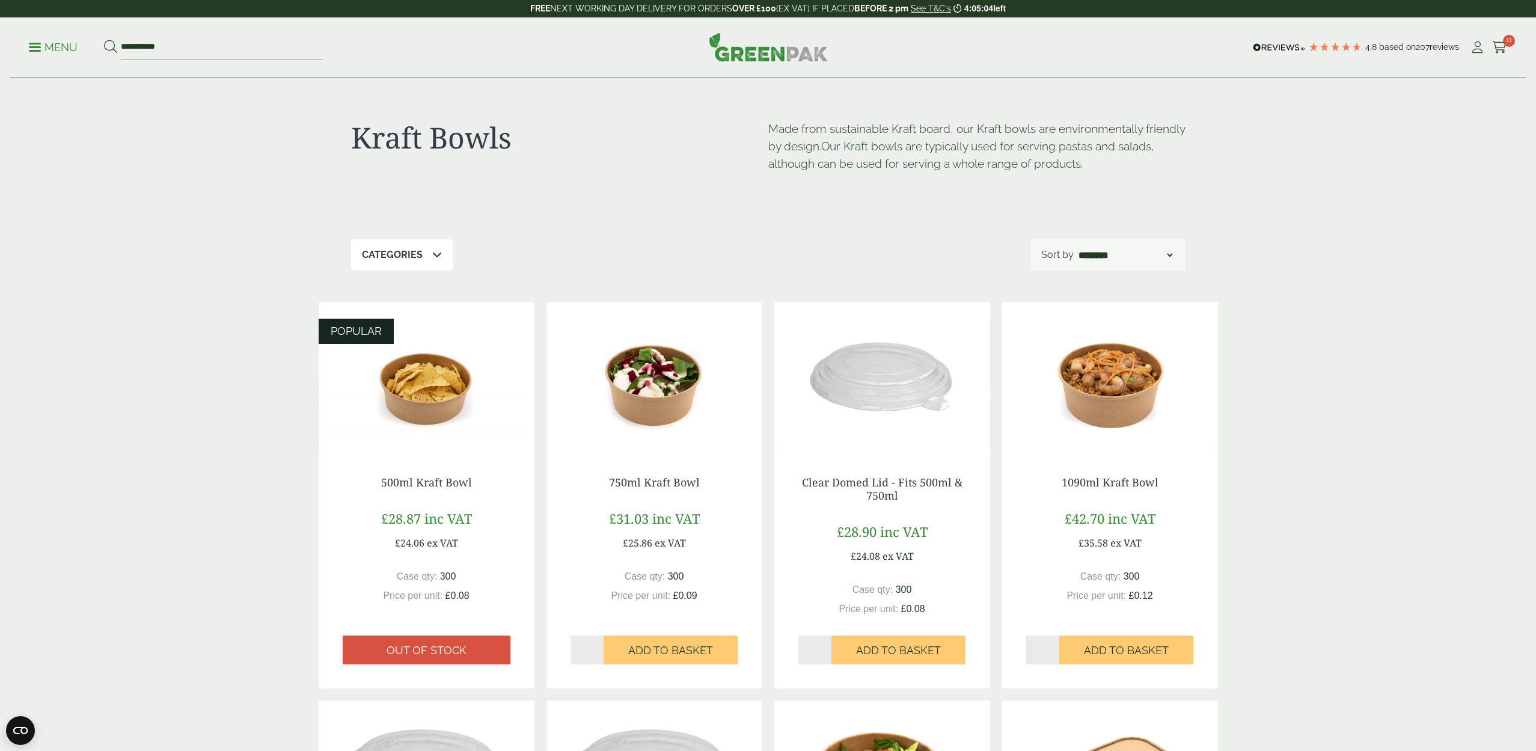
type input "*"
click at [1055, 646] on input "*" at bounding box center [1043, 649] width 34 height 29
click at [1095, 646] on span "Add to Basket" at bounding box center [1126, 650] width 85 height 13
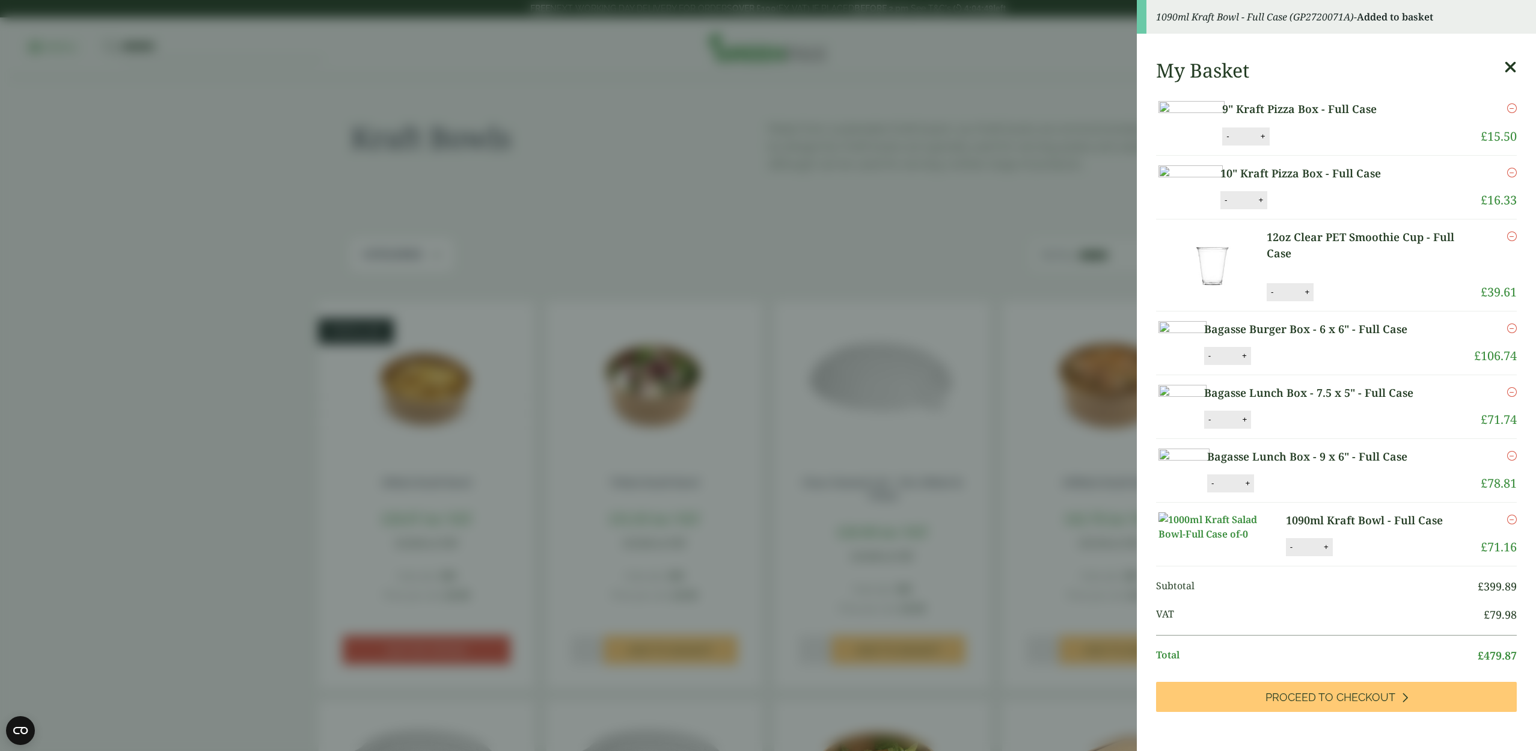
click at [924, 635] on aside "1090ml Kraft Bowl - Full Case (GP2720071A) - Added to basket My Basket 9" Kraft…" at bounding box center [768, 375] width 1536 height 751
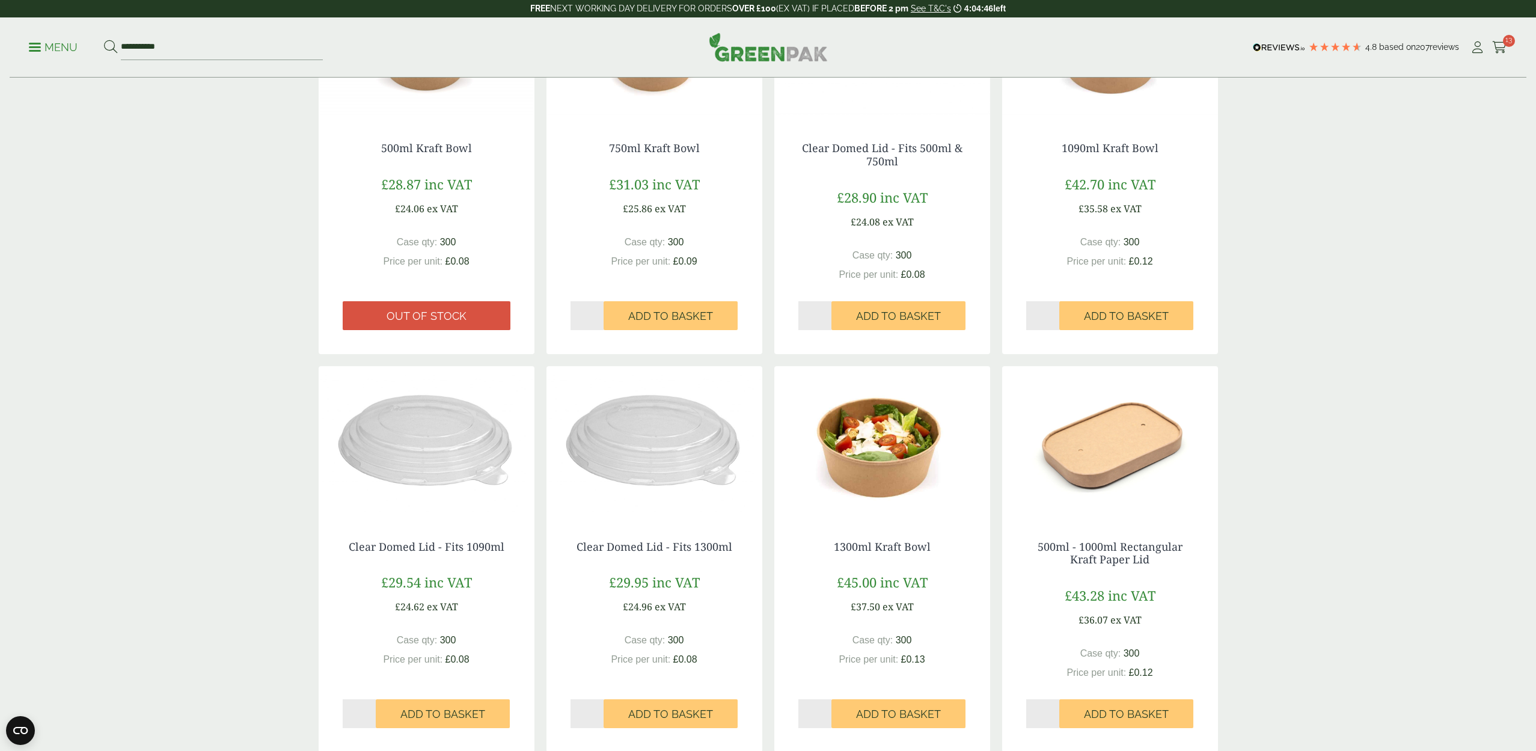
scroll to position [337, 0]
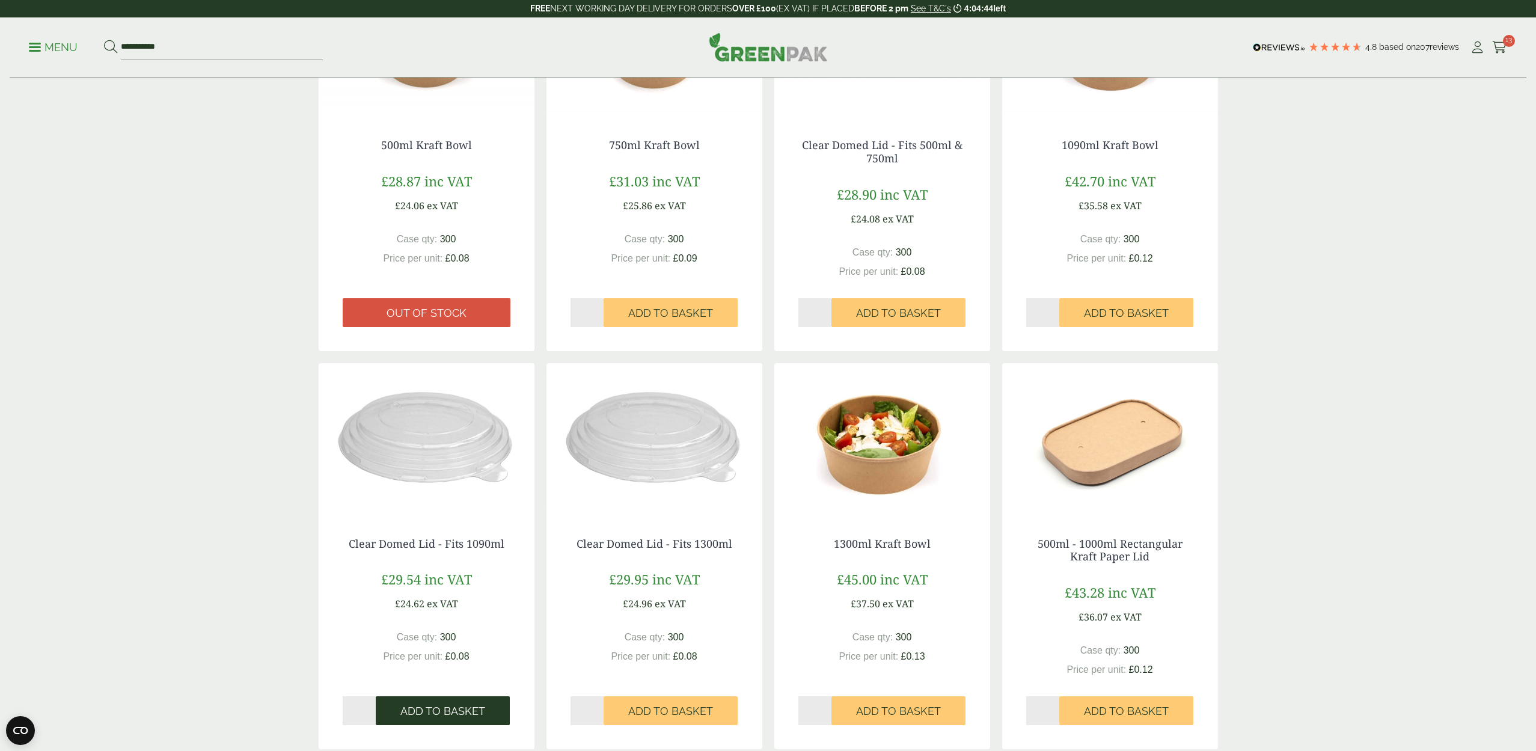
click at [424, 708] on span "Add to Basket" at bounding box center [442, 710] width 85 height 13
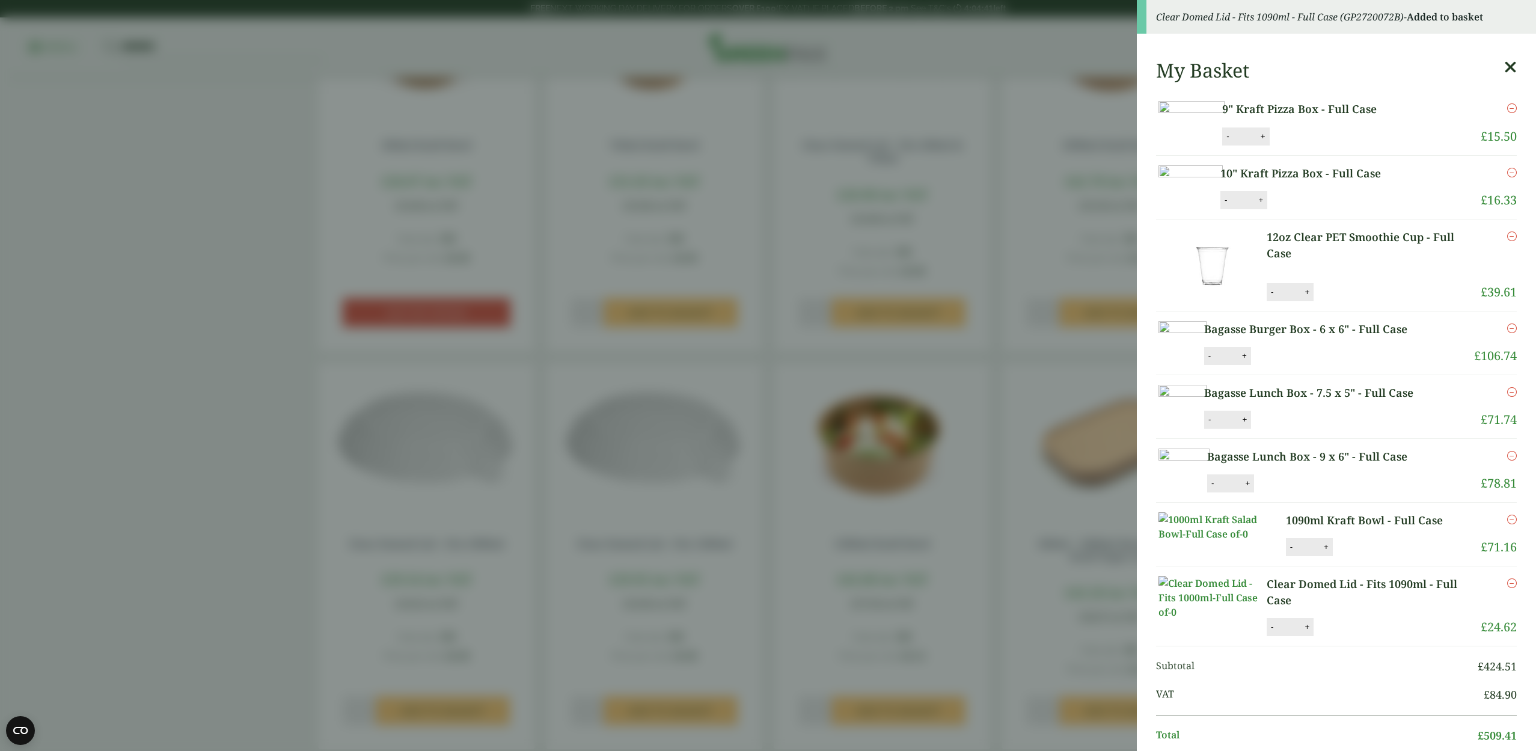
click at [819, 580] on aside "Clear Domed Lid - Fits 1090ml - Full Case (GP2720072B) - Added to basket My Bas…" at bounding box center [768, 375] width 1536 height 751
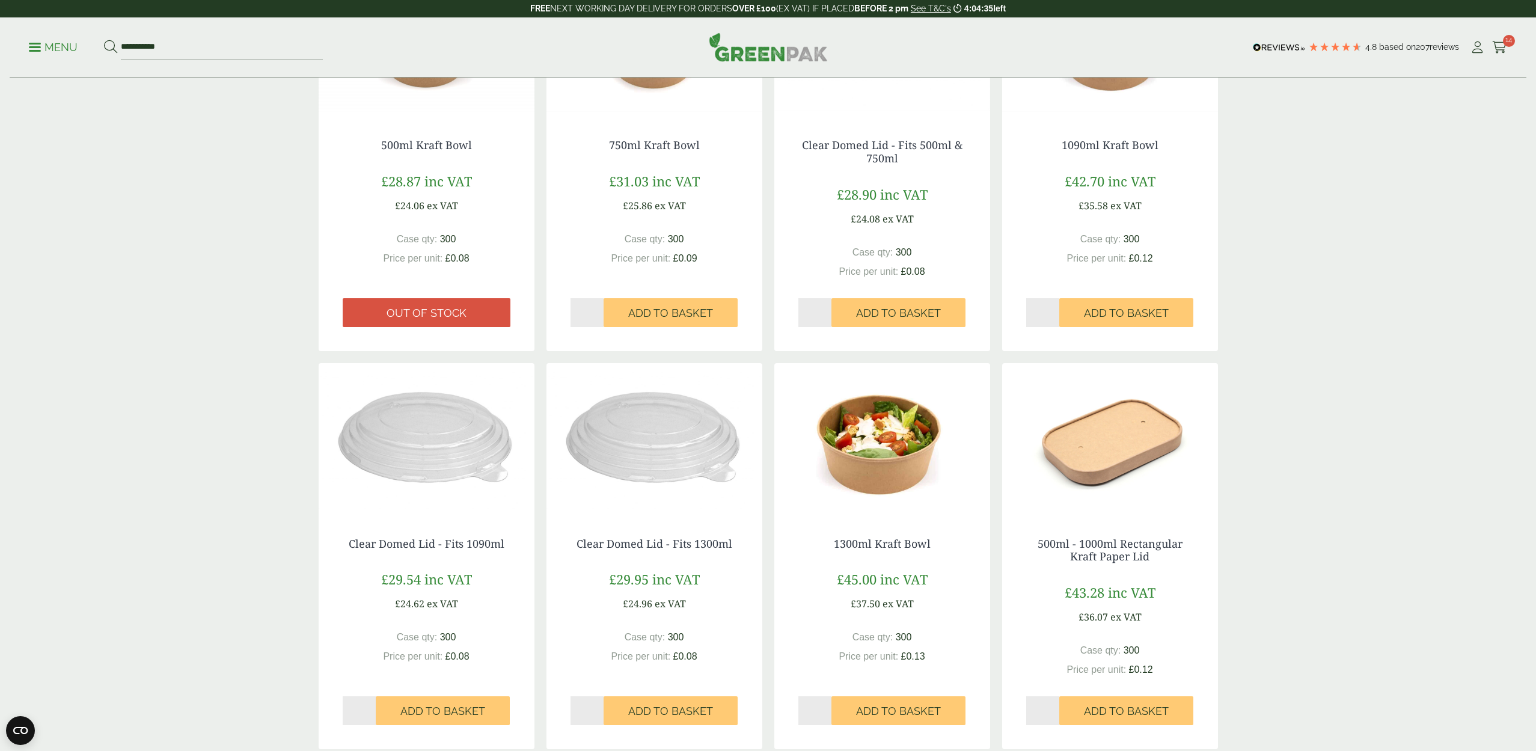
click at [827, 704] on input "*" at bounding box center [815, 710] width 34 height 29
type input "*"
click at [826, 711] on input "*" at bounding box center [815, 710] width 34 height 29
click at [864, 707] on span "Add to Basket" at bounding box center [898, 710] width 85 height 13
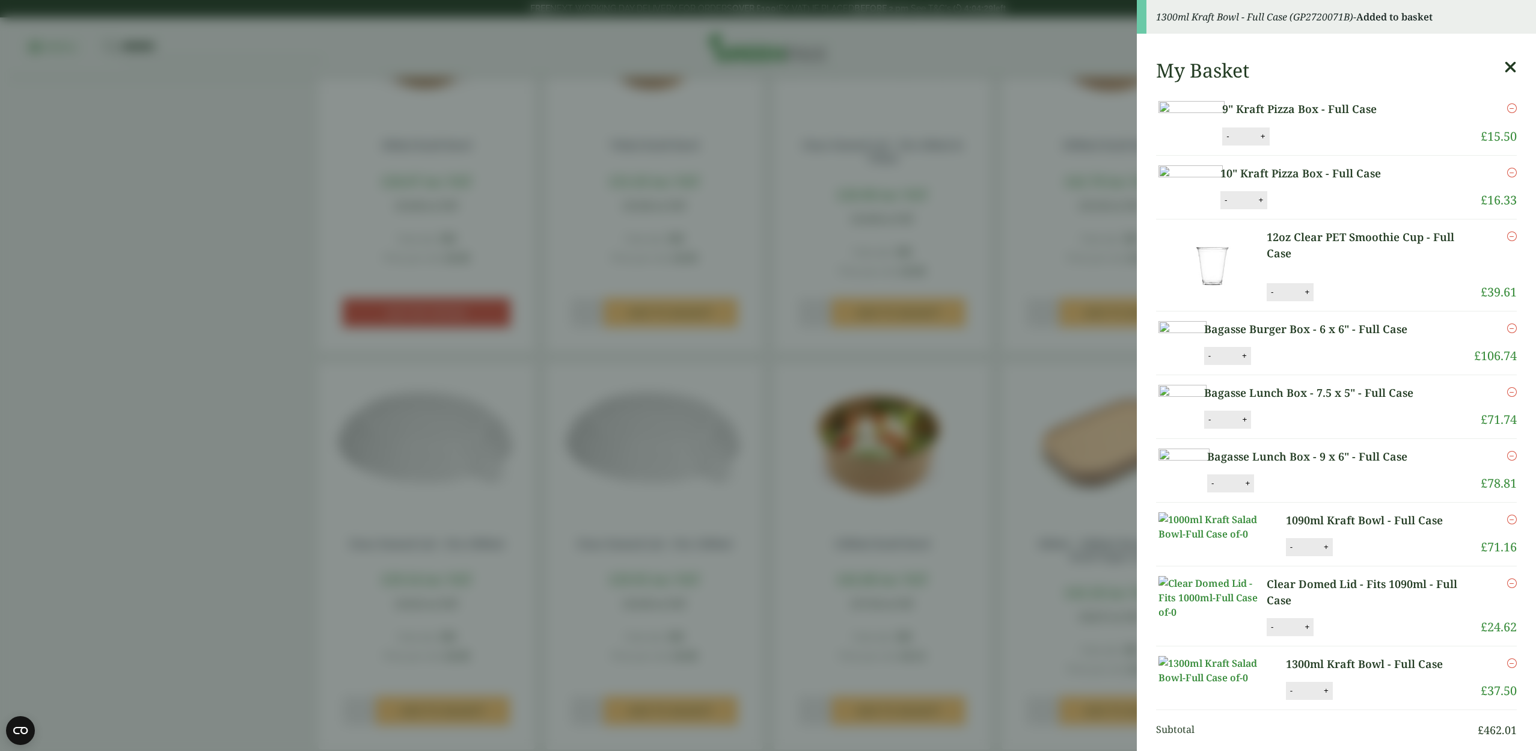
click at [823, 639] on aside "1300ml Kraft Bowl - Full Case (GP2720071B) - Added to basket My Basket 9" Kraft…" at bounding box center [768, 375] width 1536 height 751
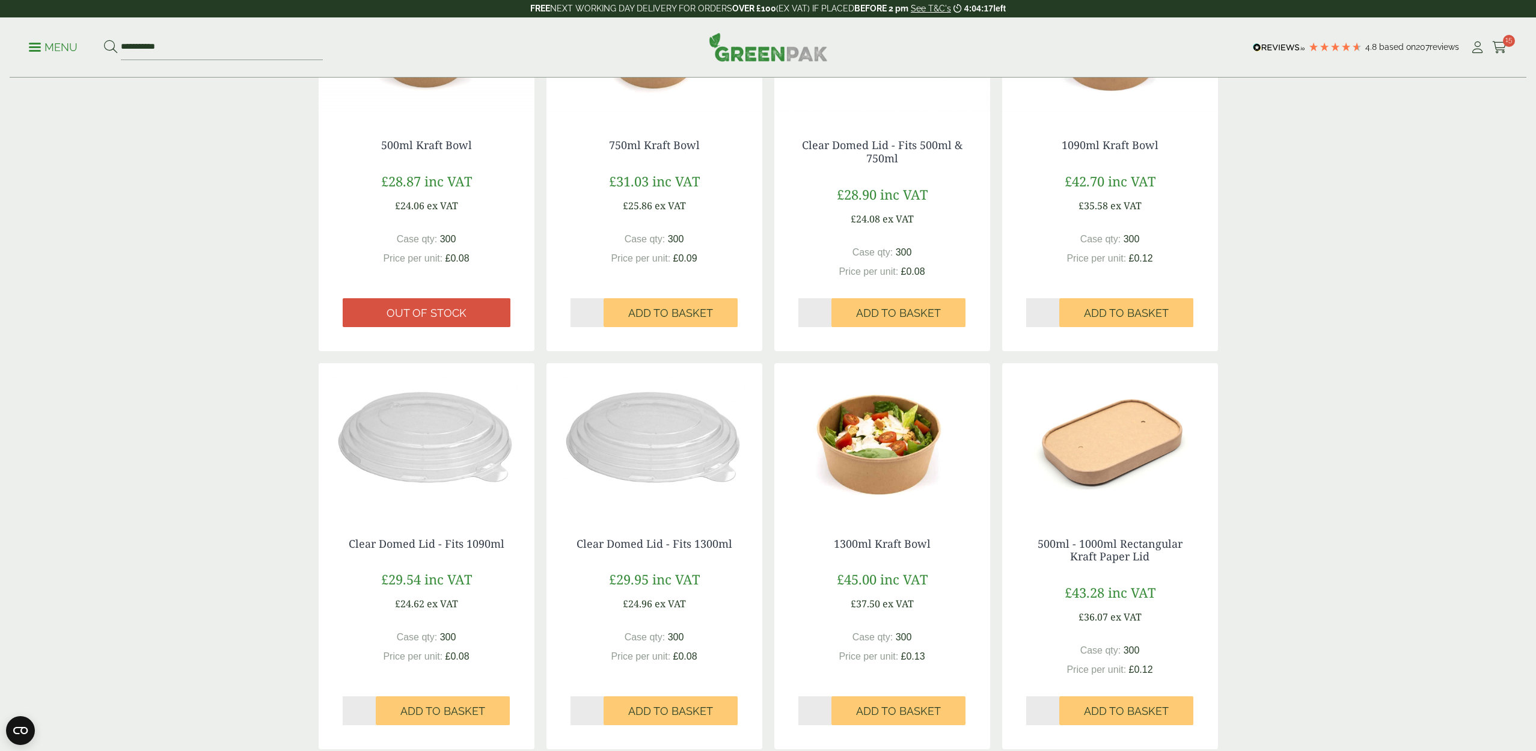
scroll to position [337, 1]
click at [43, 45] on p "Menu" at bounding box center [53, 47] width 49 height 14
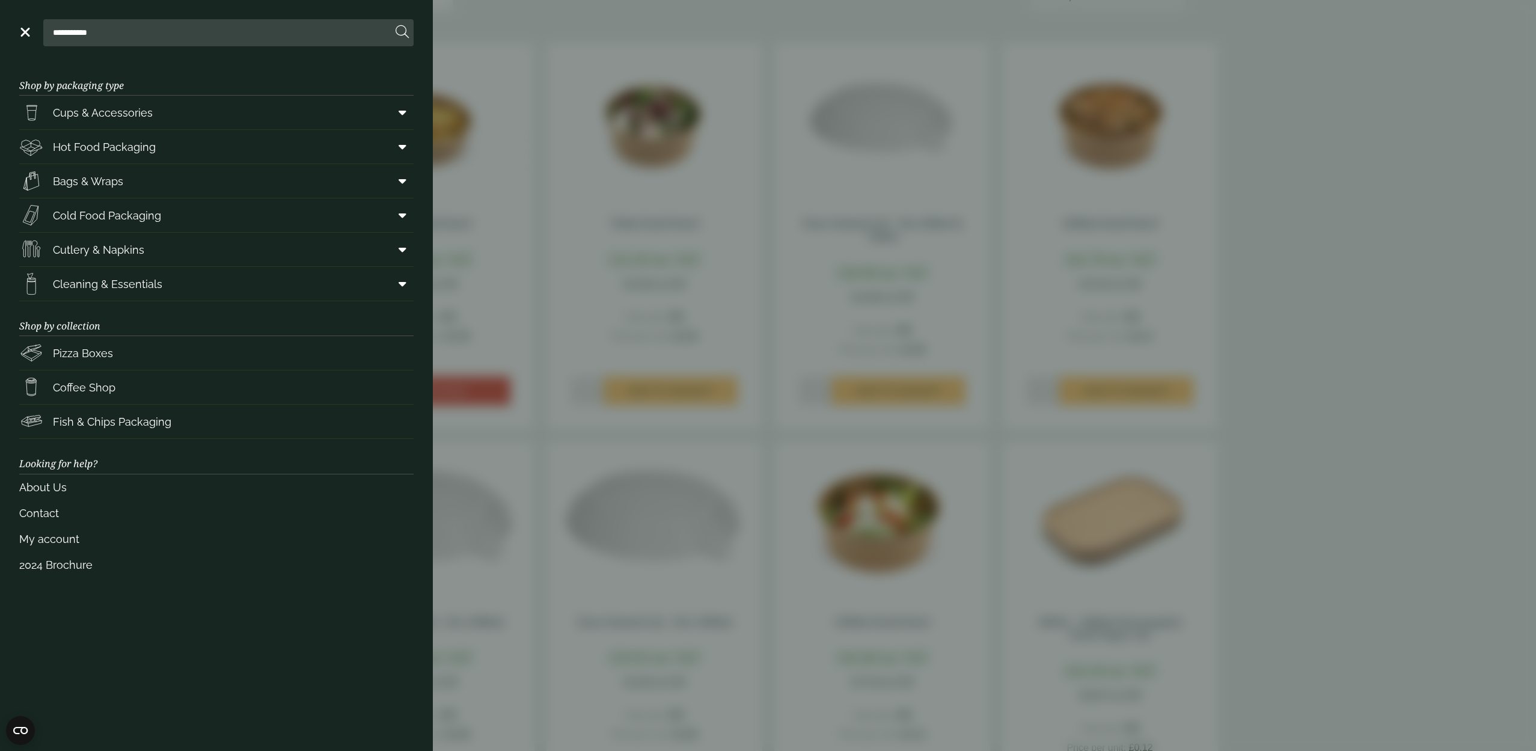
scroll to position [338, 1]
click at [401, 145] on icon at bounding box center [403, 147] width 8 height 12
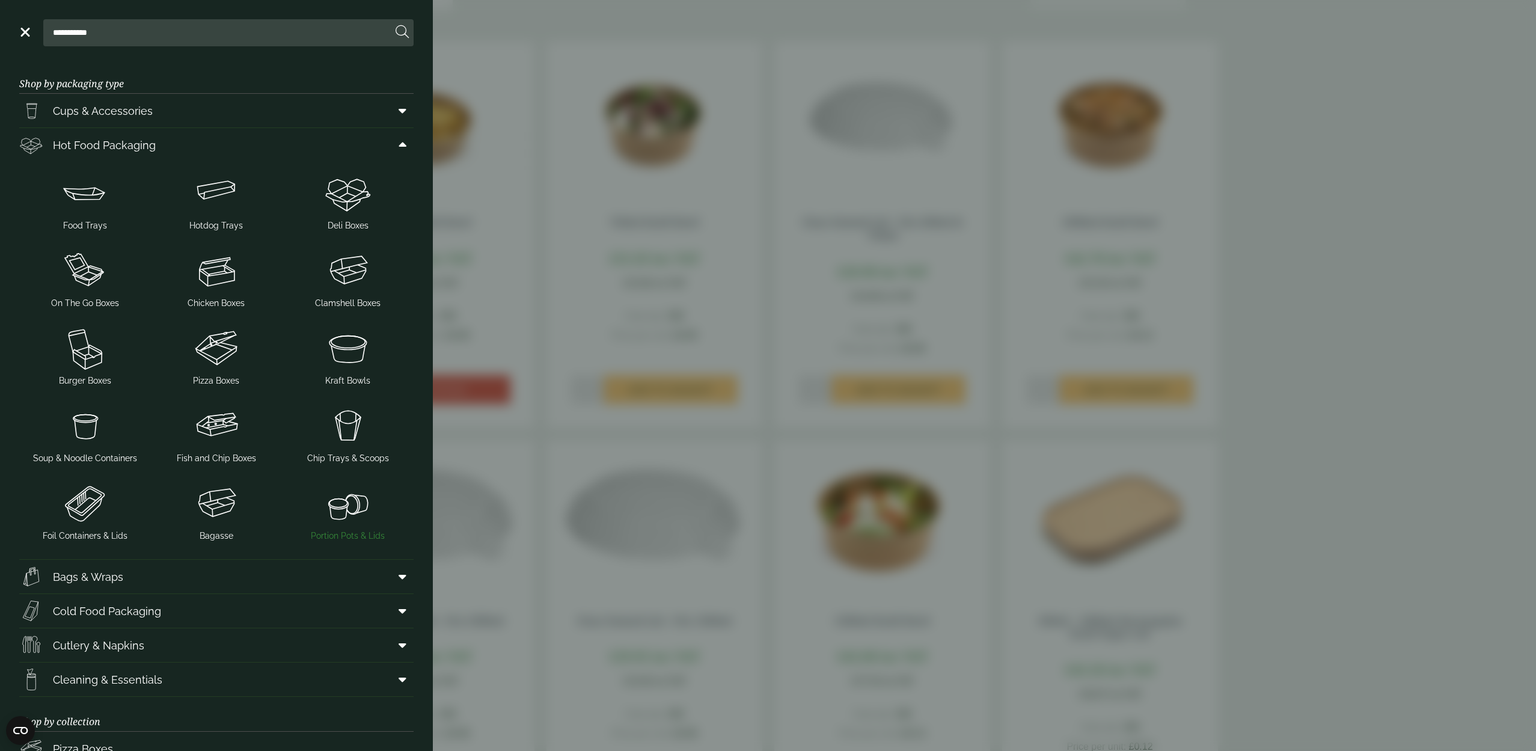
scroll to position [0, 0]
click at [342, 510] on img at bounding box center [348, 505] width 122 height 48
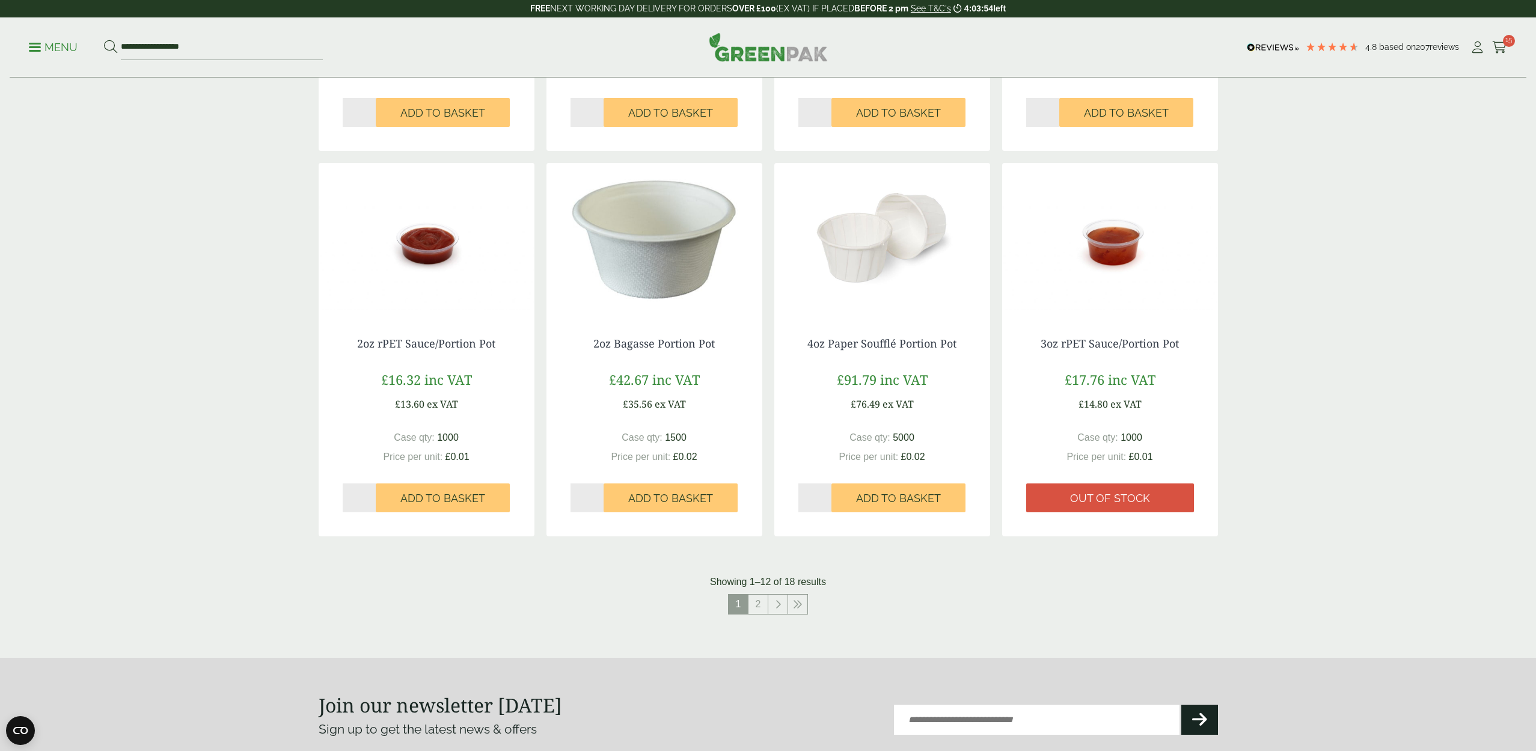
scroll to position [954, 0]
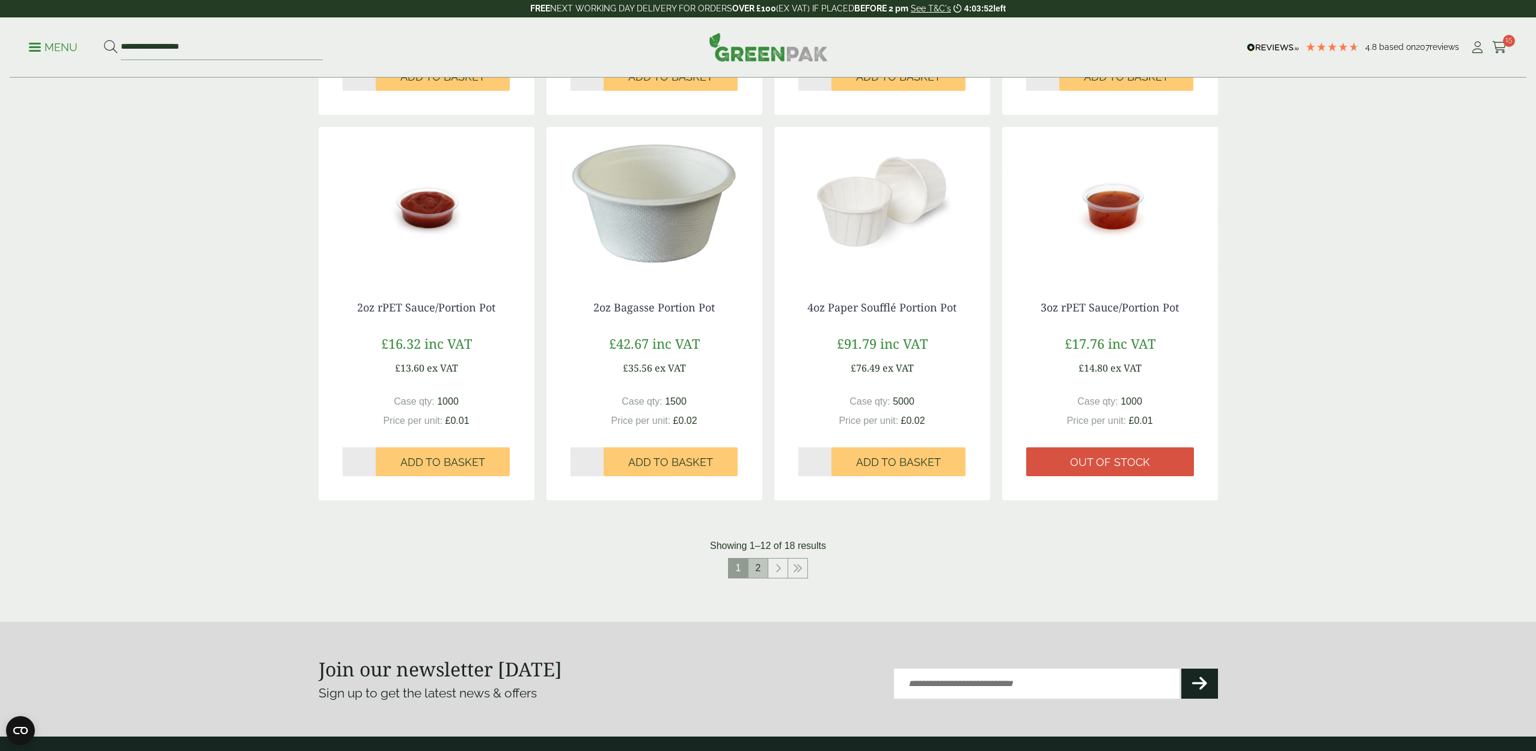
click at [758, 566] on link "2" at bounding box center [757, 567] width 19 height 19
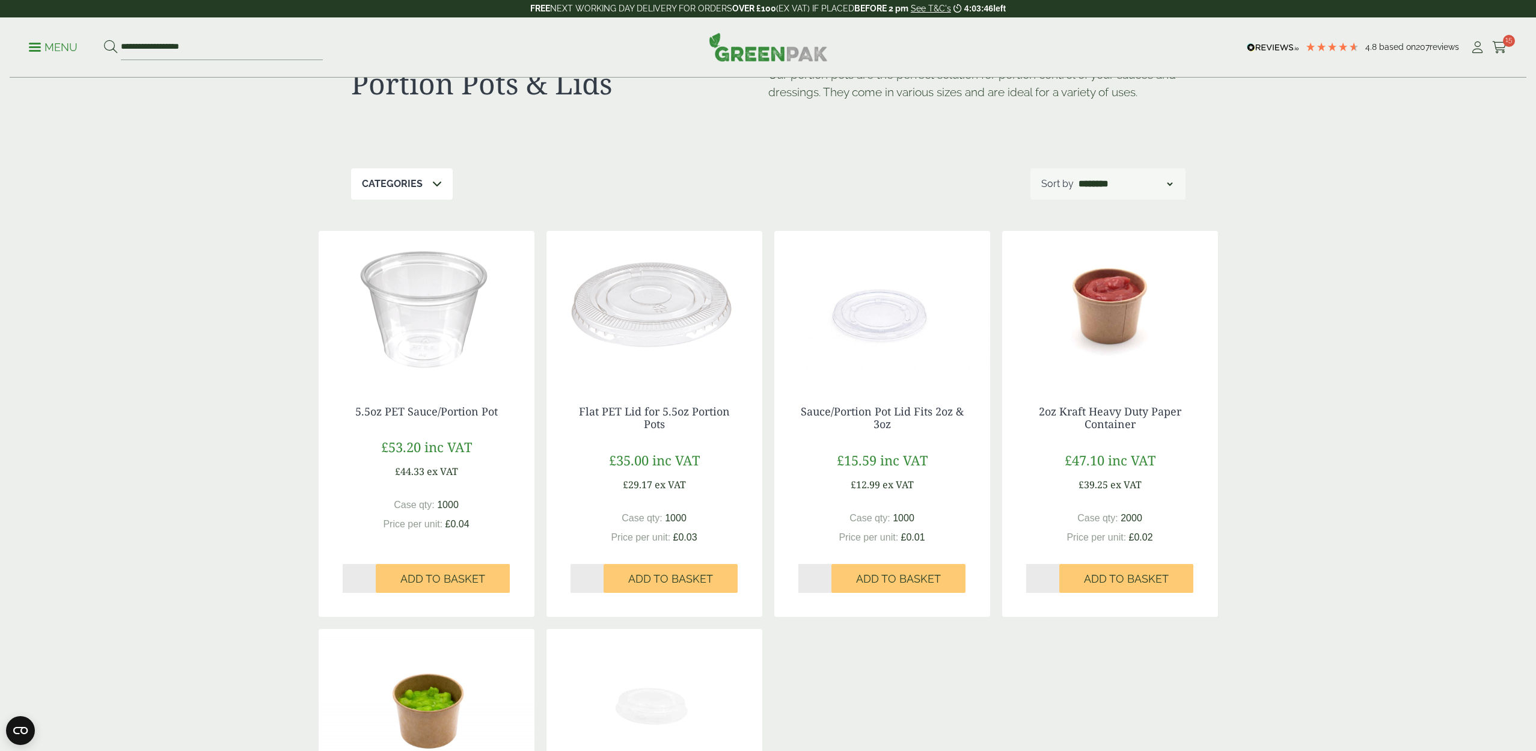
scroll to position [49, 0]
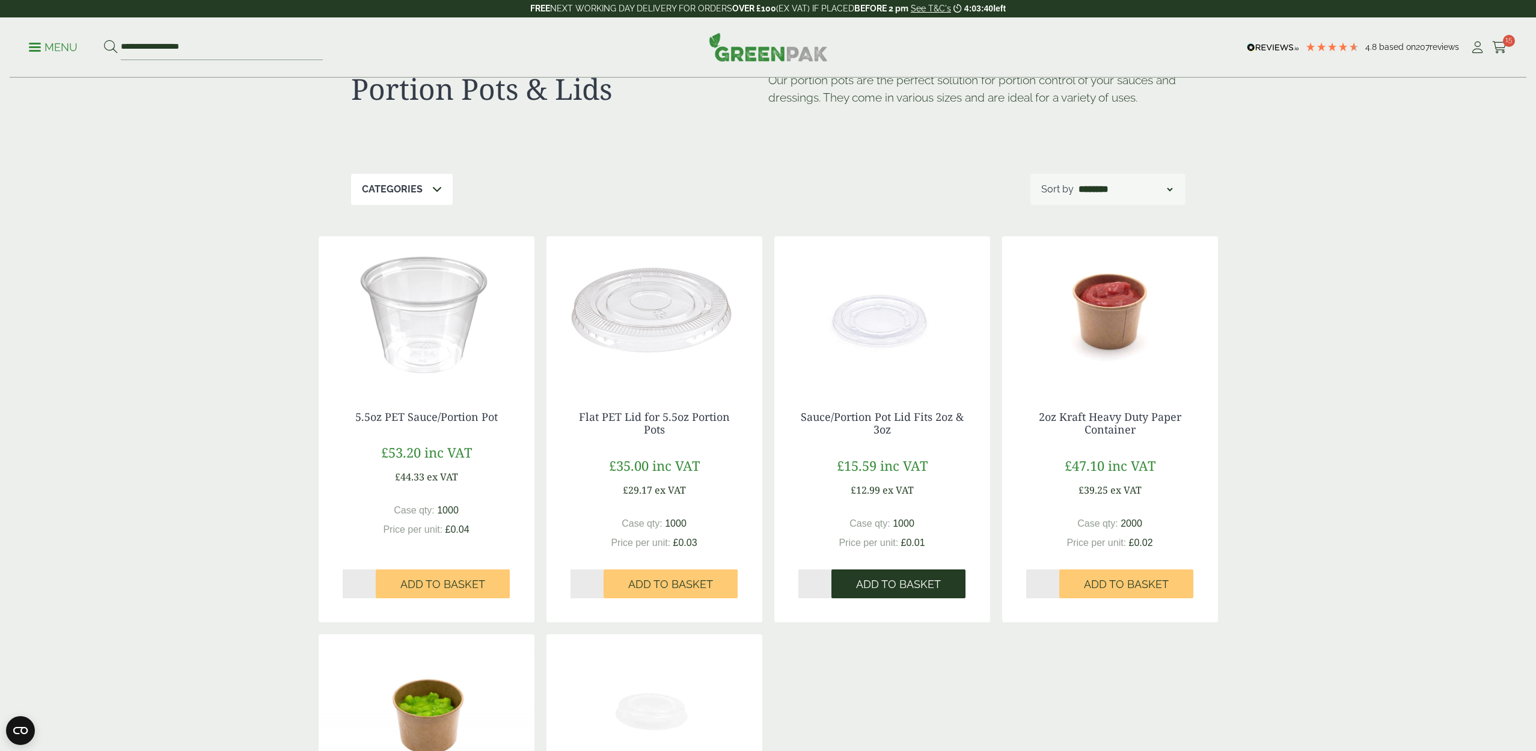
click at [855, 580] on button "Add to Basket" at bounding box center [898, 583] width 134 height 29
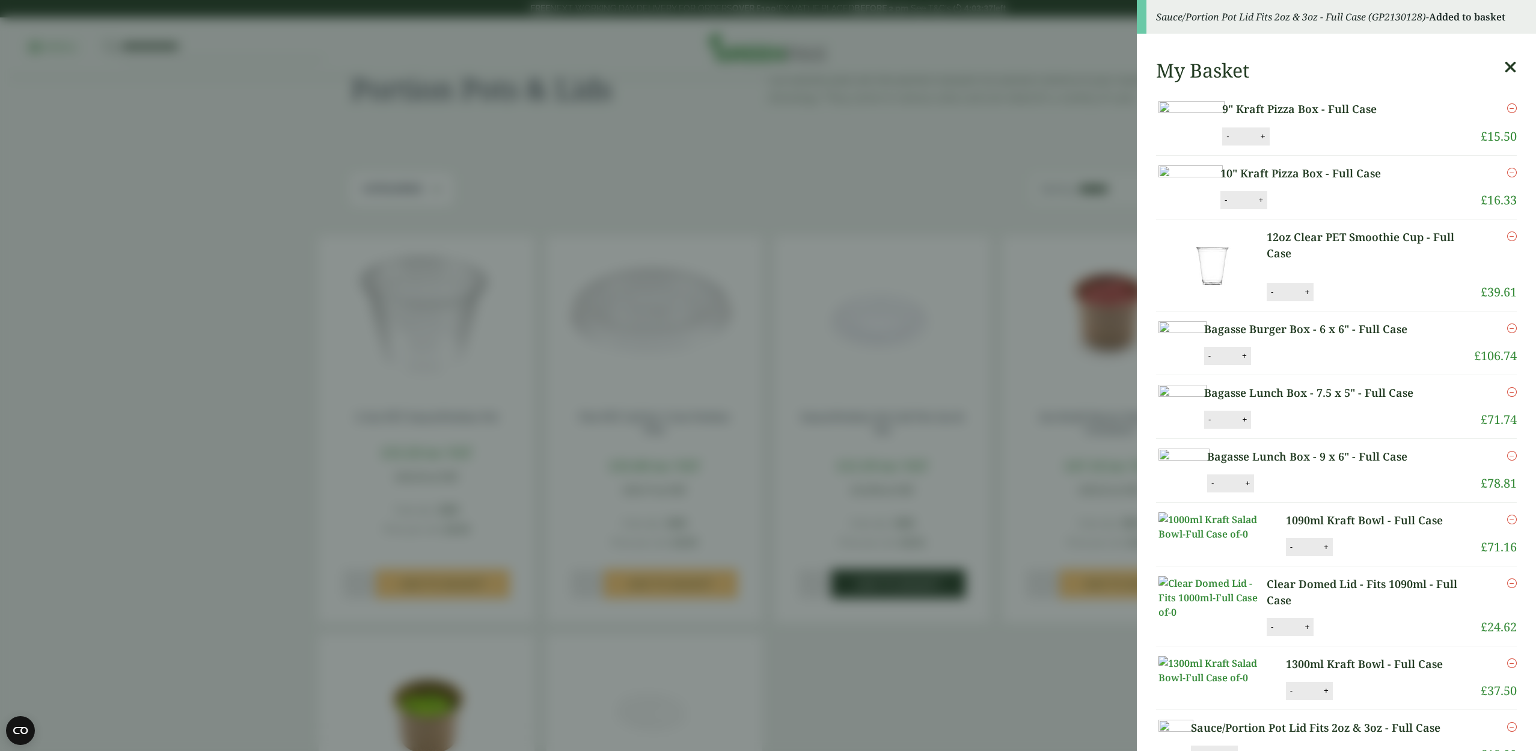
click at [855, 580] on aside "Sauce/Portion Pot Lid Fits 2oz & 3oz - Full Case (GP2130128) - Added to basket …" at bounding box center [768, 375] width 1536 height 751
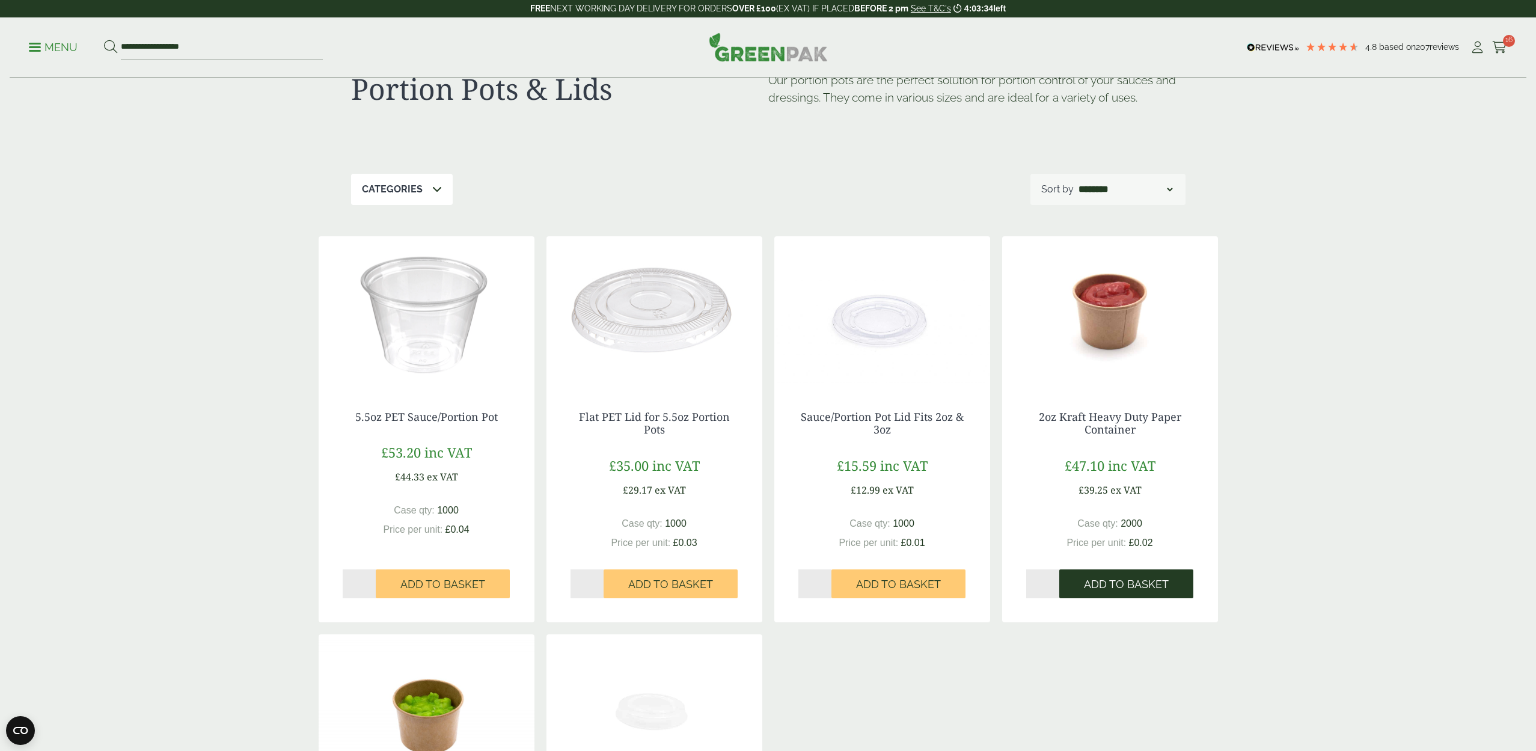
click at [1110, 580] on span "Add to Basket" at bounding box center [1126, 584] width 85 height 13
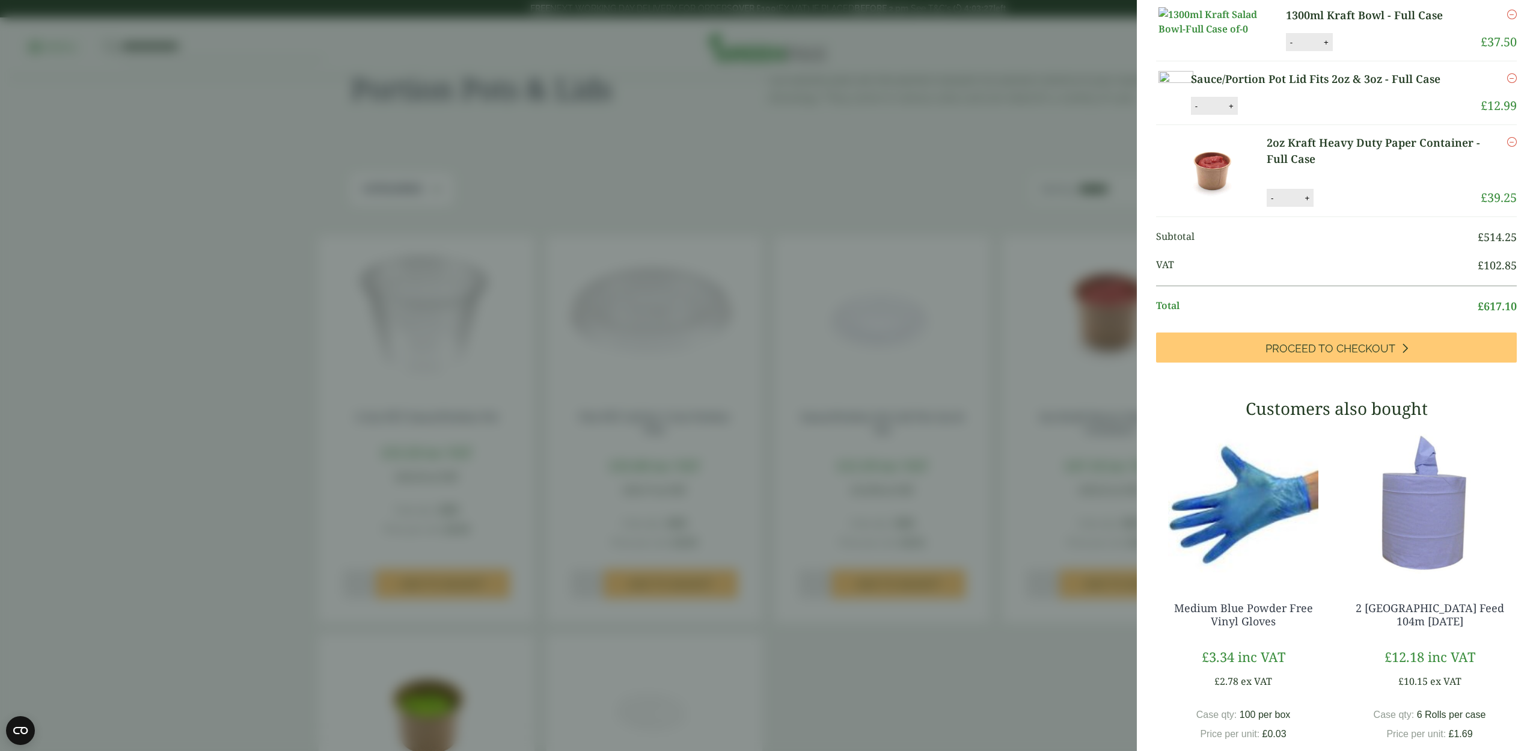
scroll to position [602, 0]
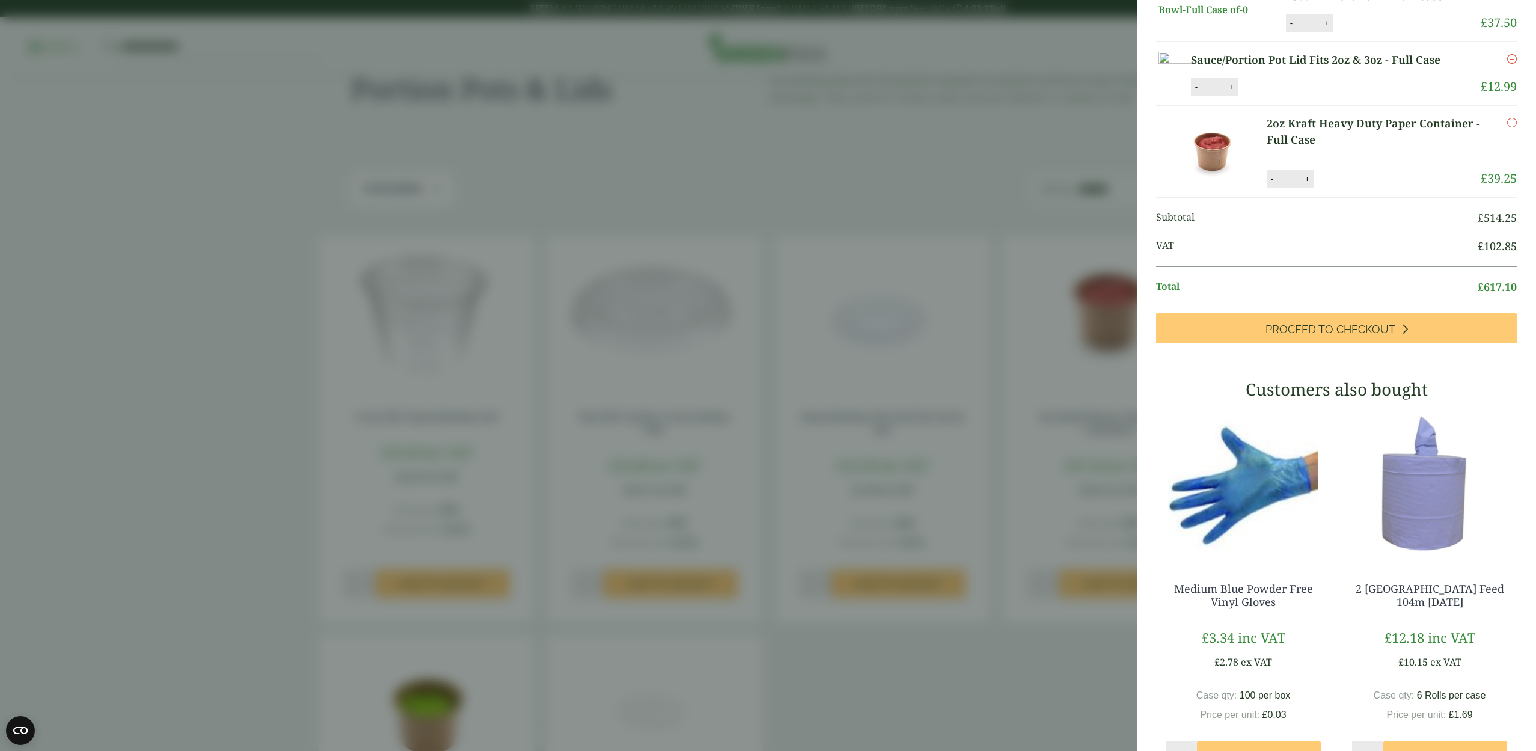
click at [873, 600] on aside "My Basket 9" Kraft Pizza Box - Full Case 9" Kraft Pizza Box - Full Case quantit…" at bounding box center [768, 375] width 1536 height 751
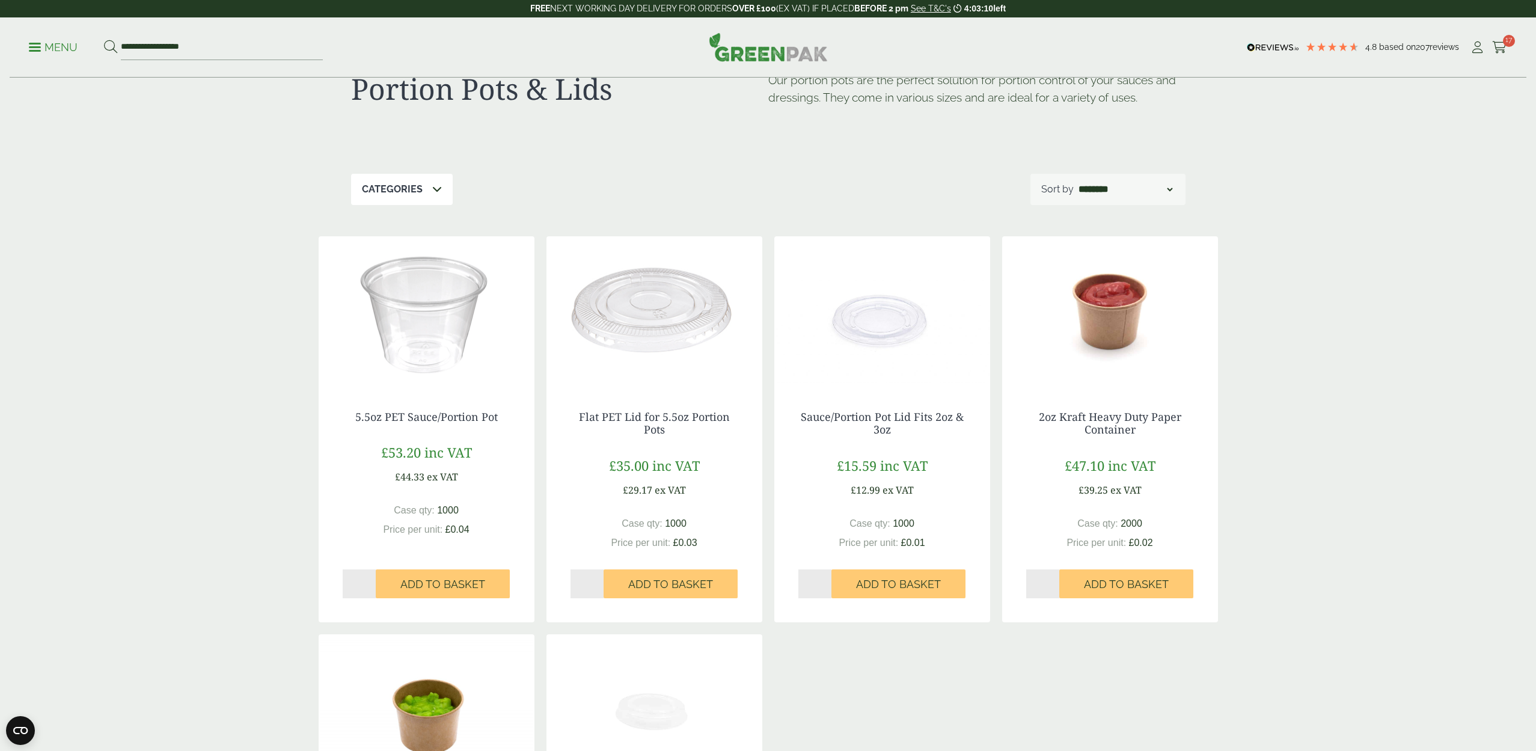
click at [34, 45] on p "Menu" at bounding box center [53, 47] width 49 height 14
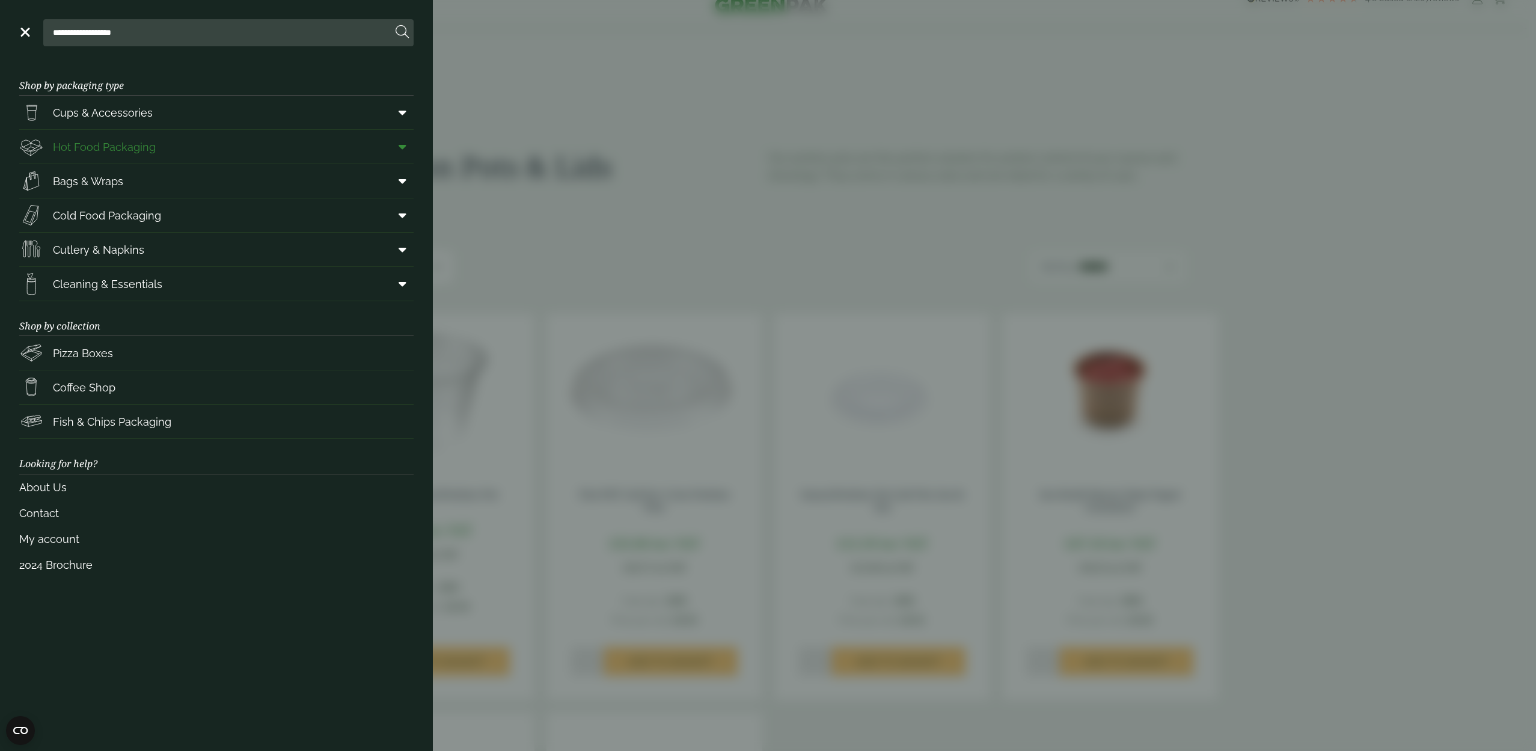
click at [403, 148] on icon at bounding box center [403, 147] width 8 height 12
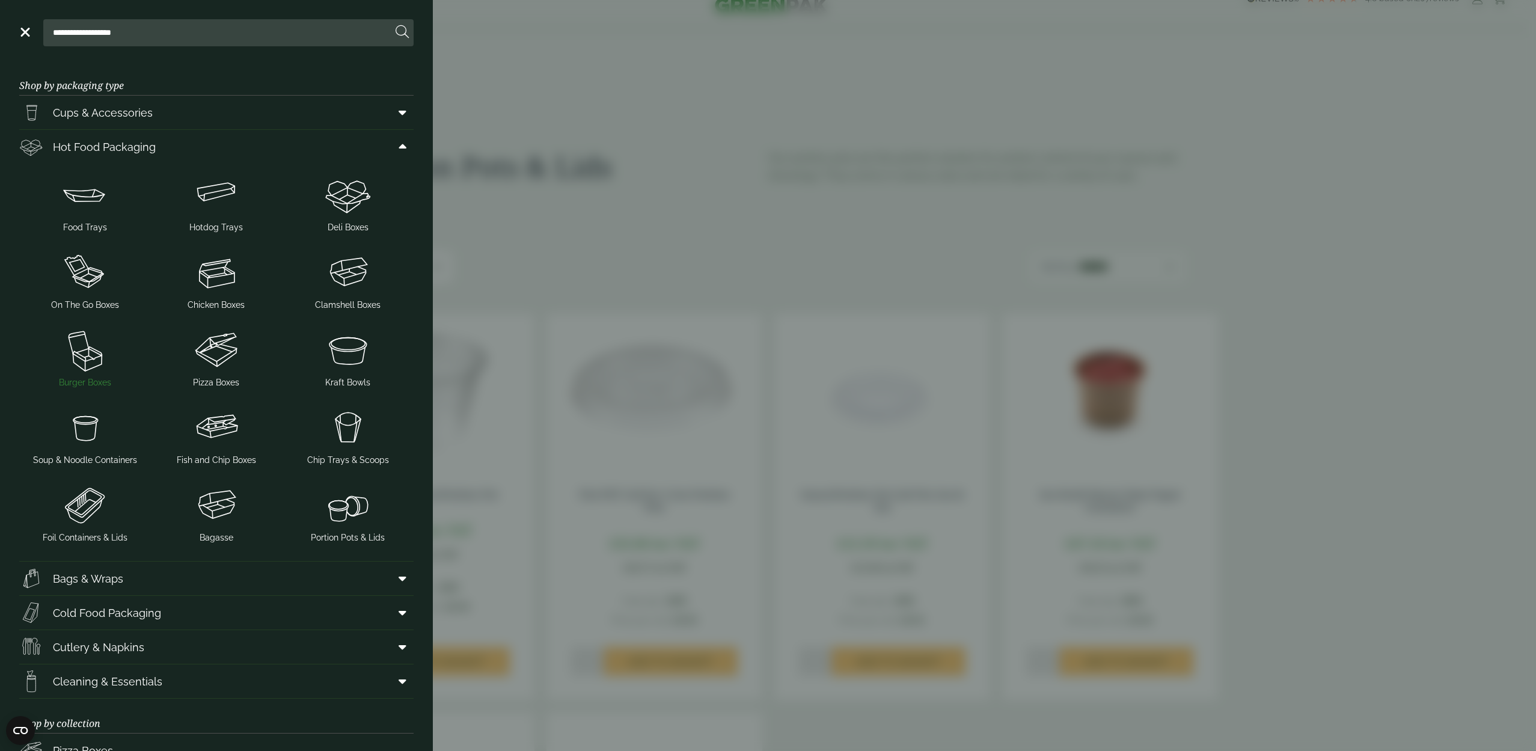
click at [79, 360] on img at bounding box center [85, 350] width 122 height 48
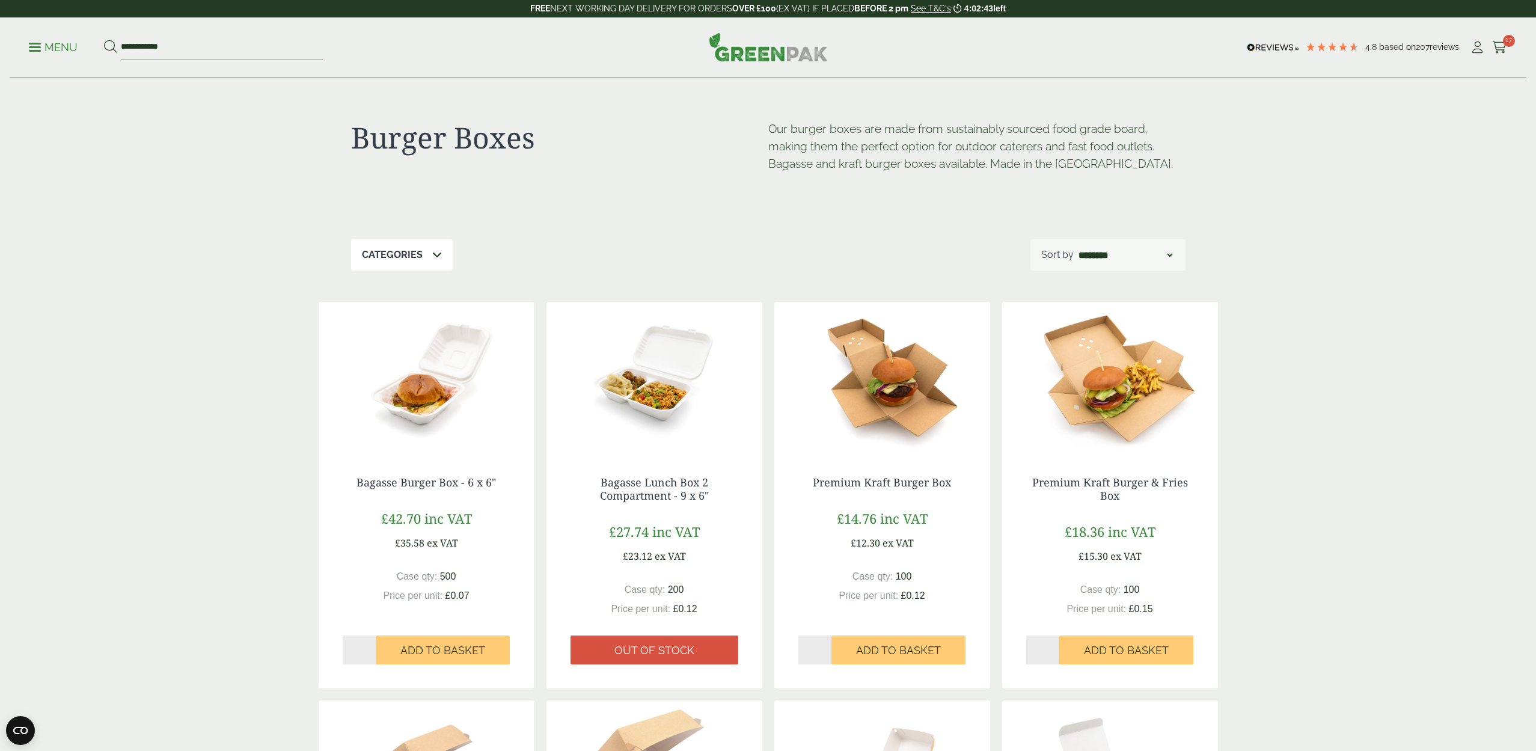
type input "*"
click at [827, 644] on input "*" at bounding box center [815, 649] width 34 height 29
click at [912, 646] on span "Add to Basket" at bounding box center [898, 650] width 85 height 13
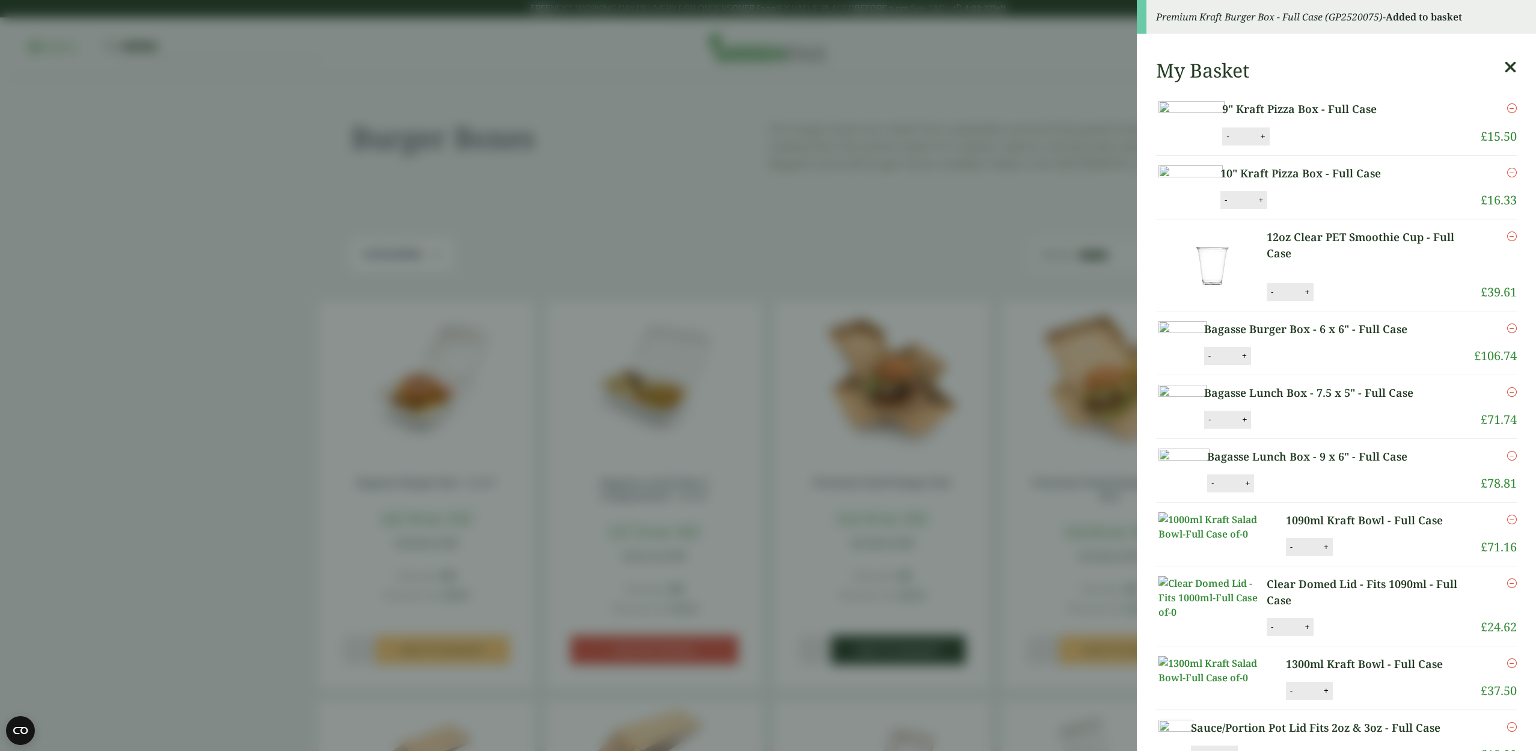
click at [912, 646] on aside "Premium Kraft Burger Box - Full Case (GP2520075) - Added to basket My Basket 9"…" at bounding box center [768, 375] width 1536 height 751
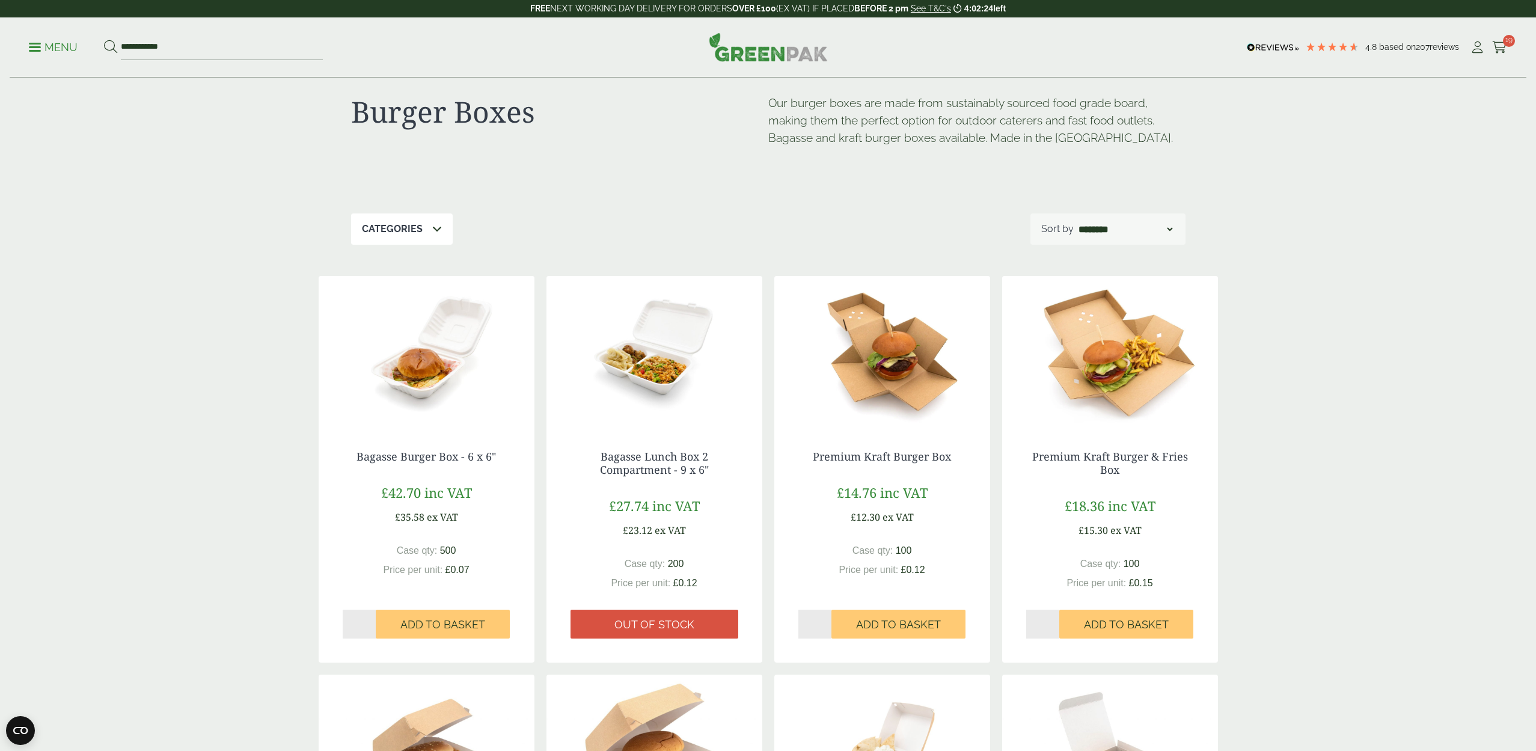
scroll to position [25, 0]
click at [1500, 46] on icon at bounding box center [1499, 47] width 15 height 12
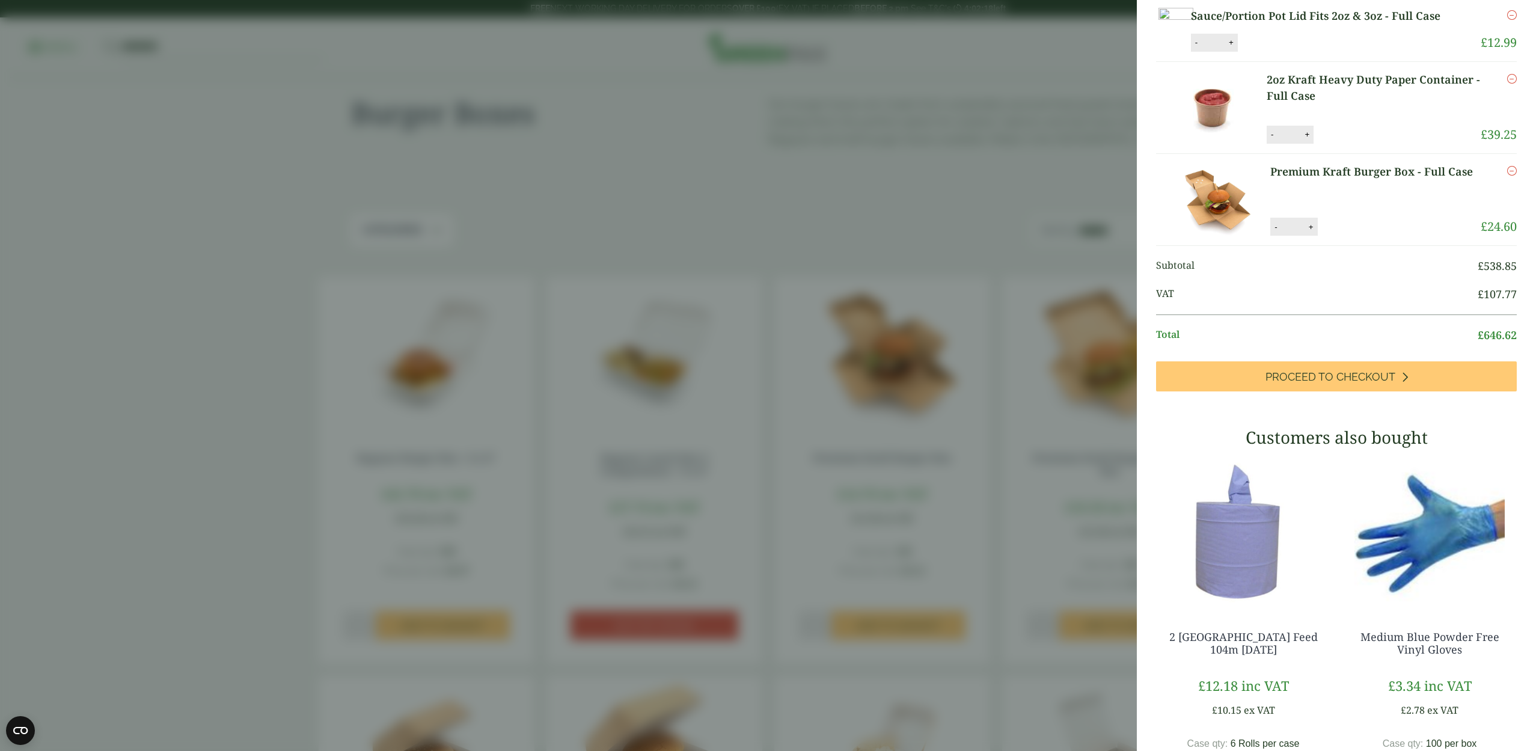
scroll to position [667, 0]
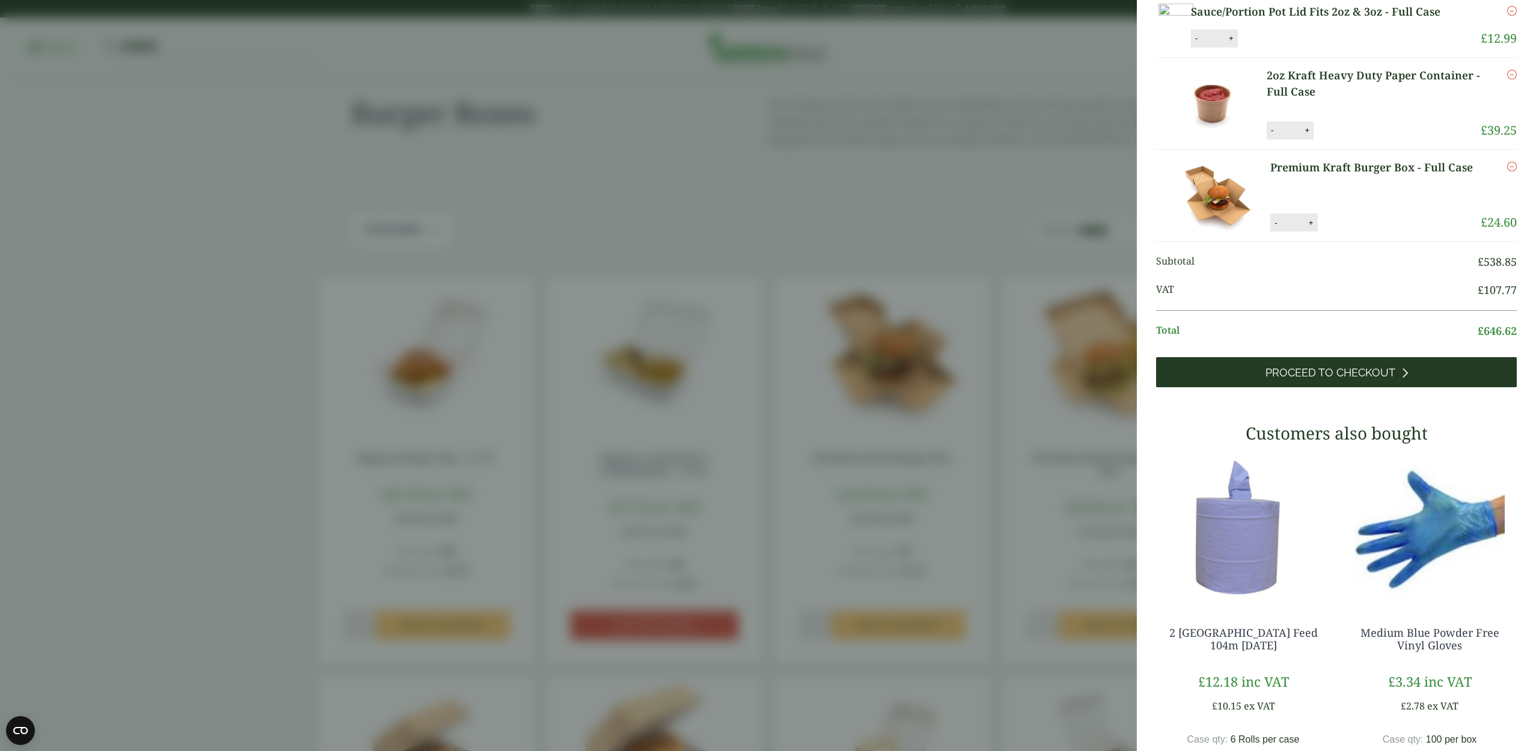
click at [1309, 379] on span "Proceed to Checkout" at bounding box center [1330, 372] width 130 height 13
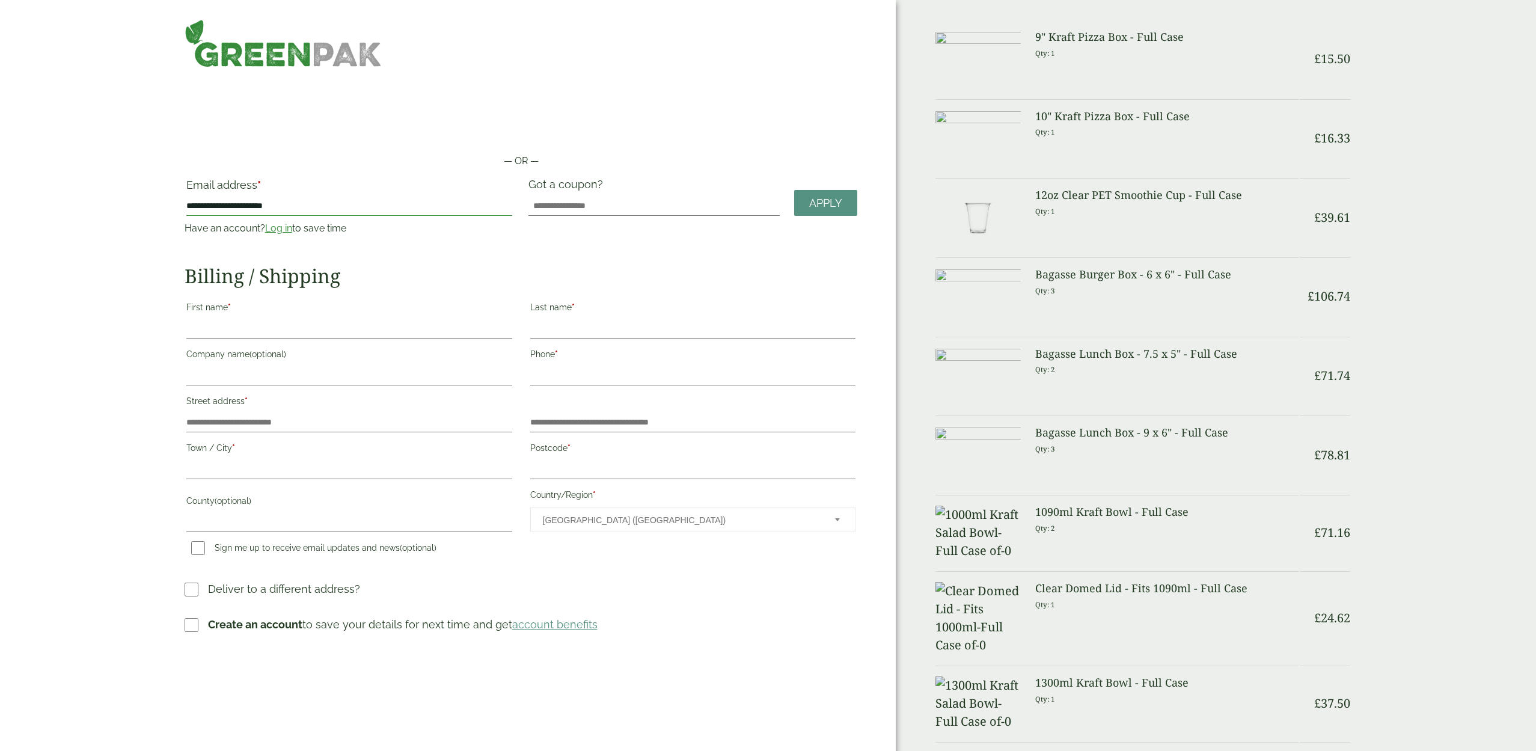
type input "**********"
type input "****"
drag, startPoint x: 542, startPoint y: 326, endPoint x: 548, endPoint y: 331, distance: 8.2
type input "*****"
type input "**********"
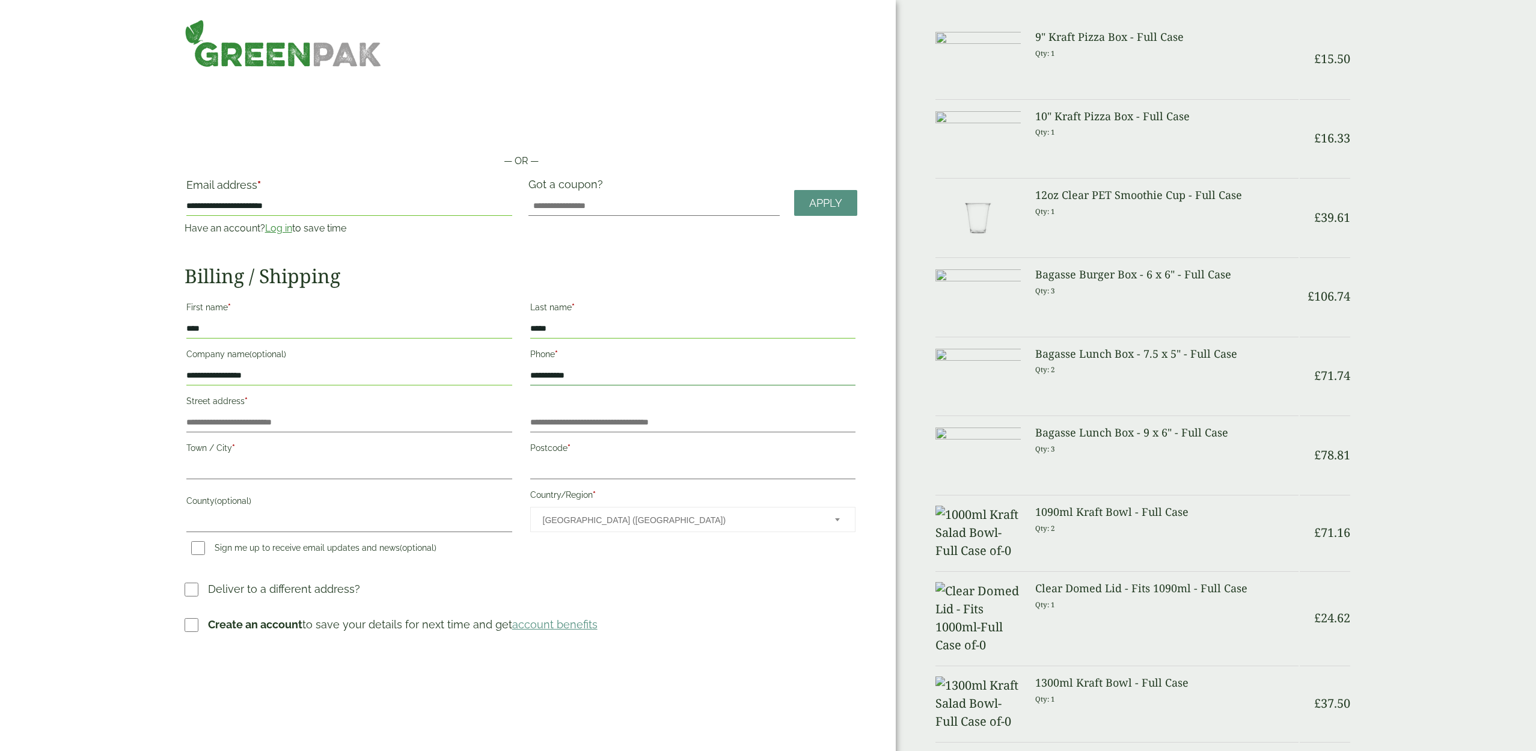
type input "**********"
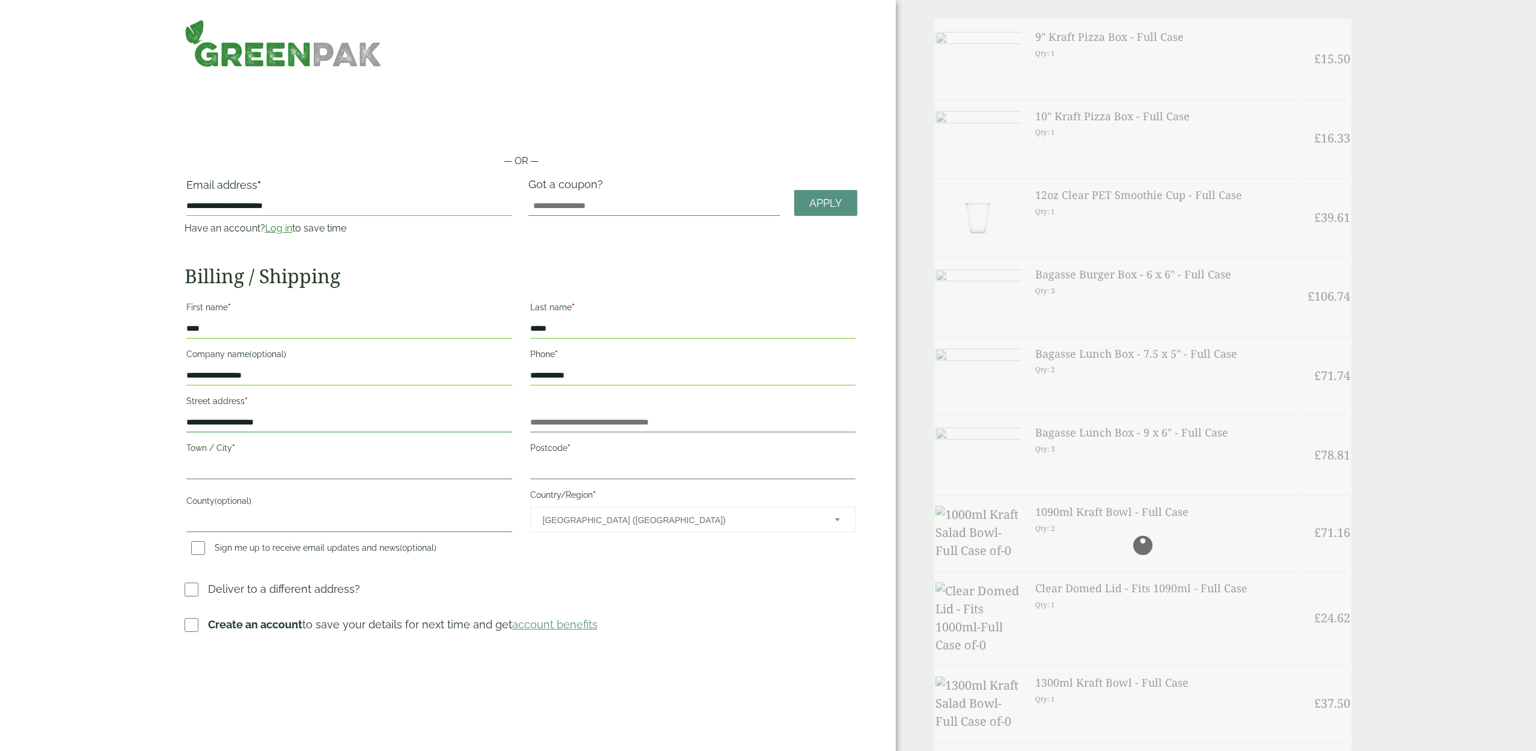
type input "**********"
drag, startPoint x: 566, startPoint y: 469, endPoint x: 572, endPoint y: 470, distance: 6.1
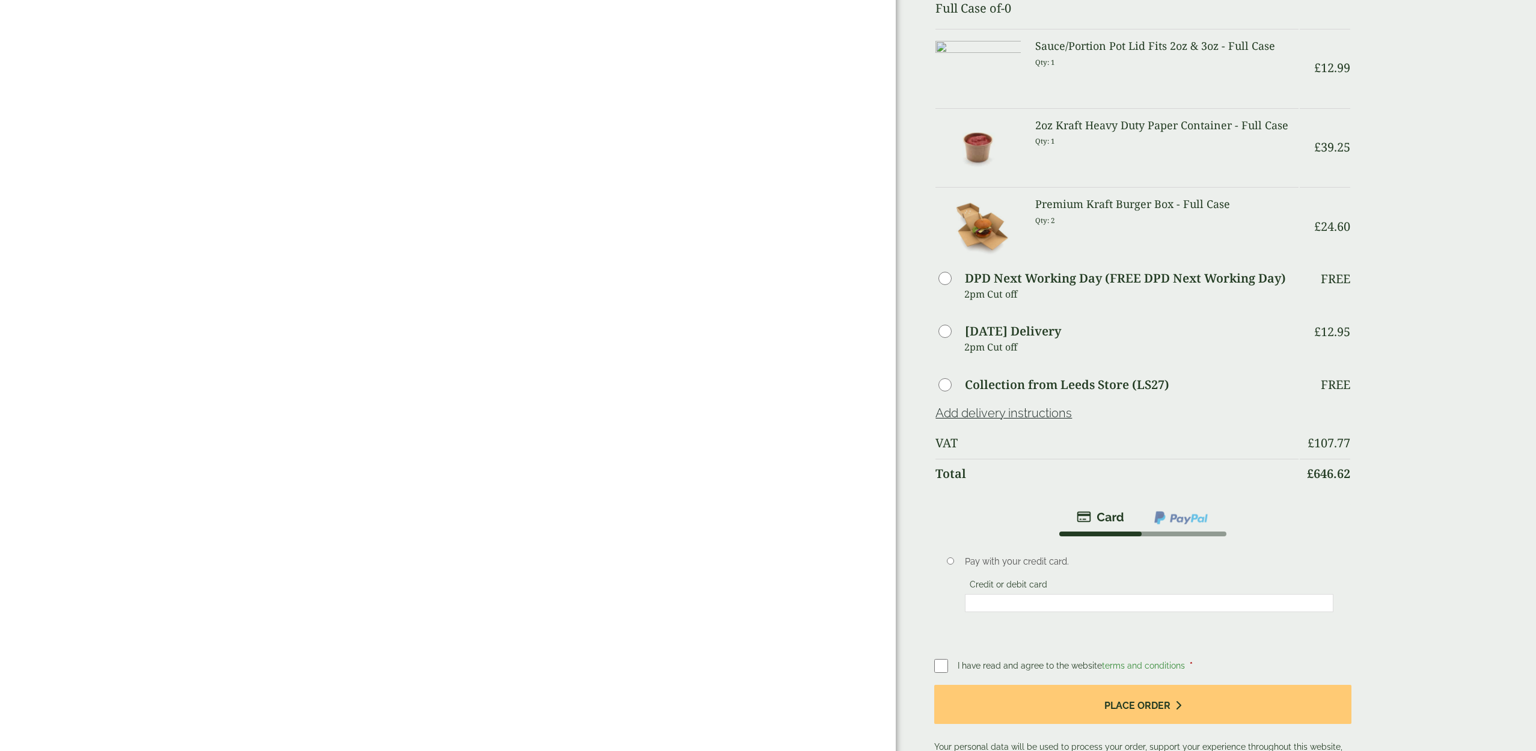
scroll to position [722, 0]
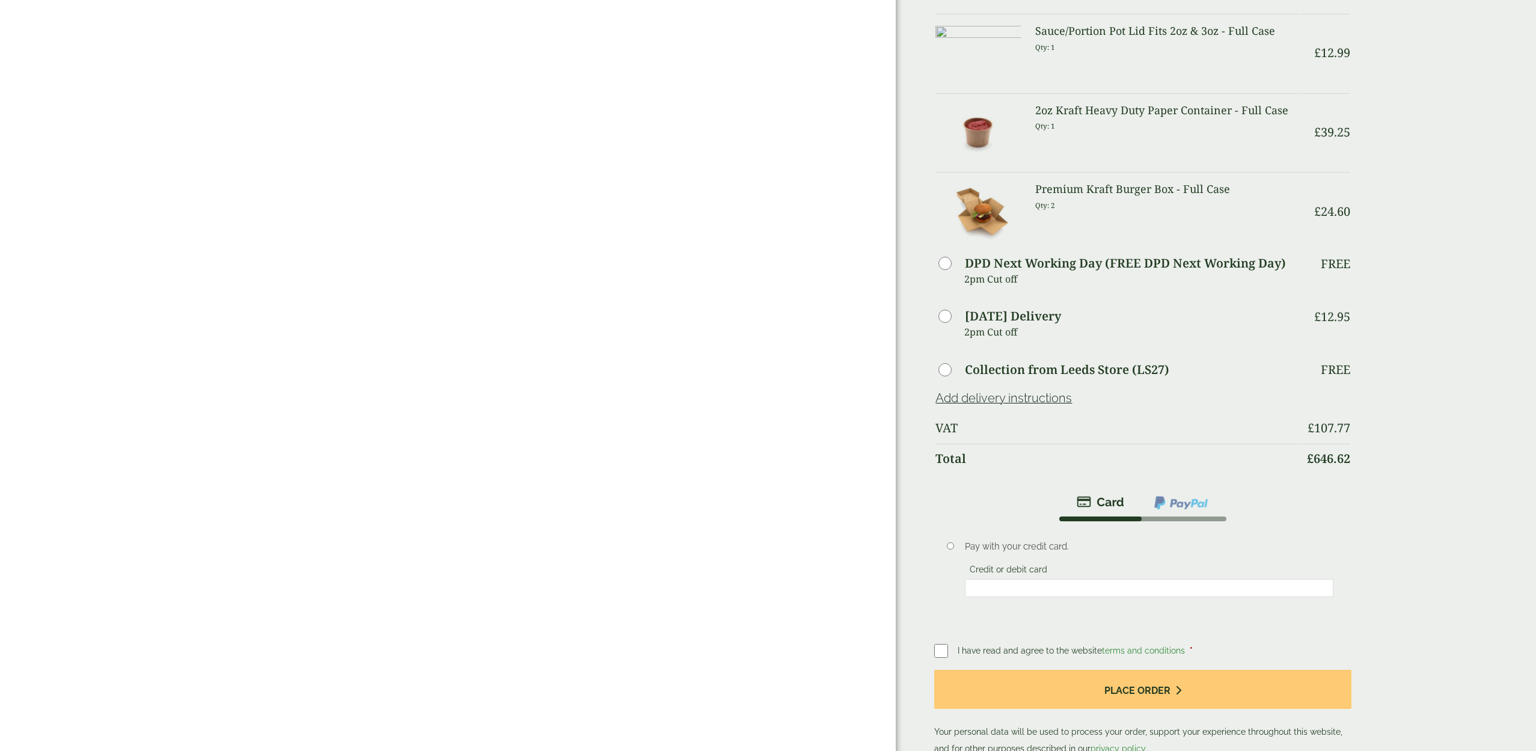
type input "******"
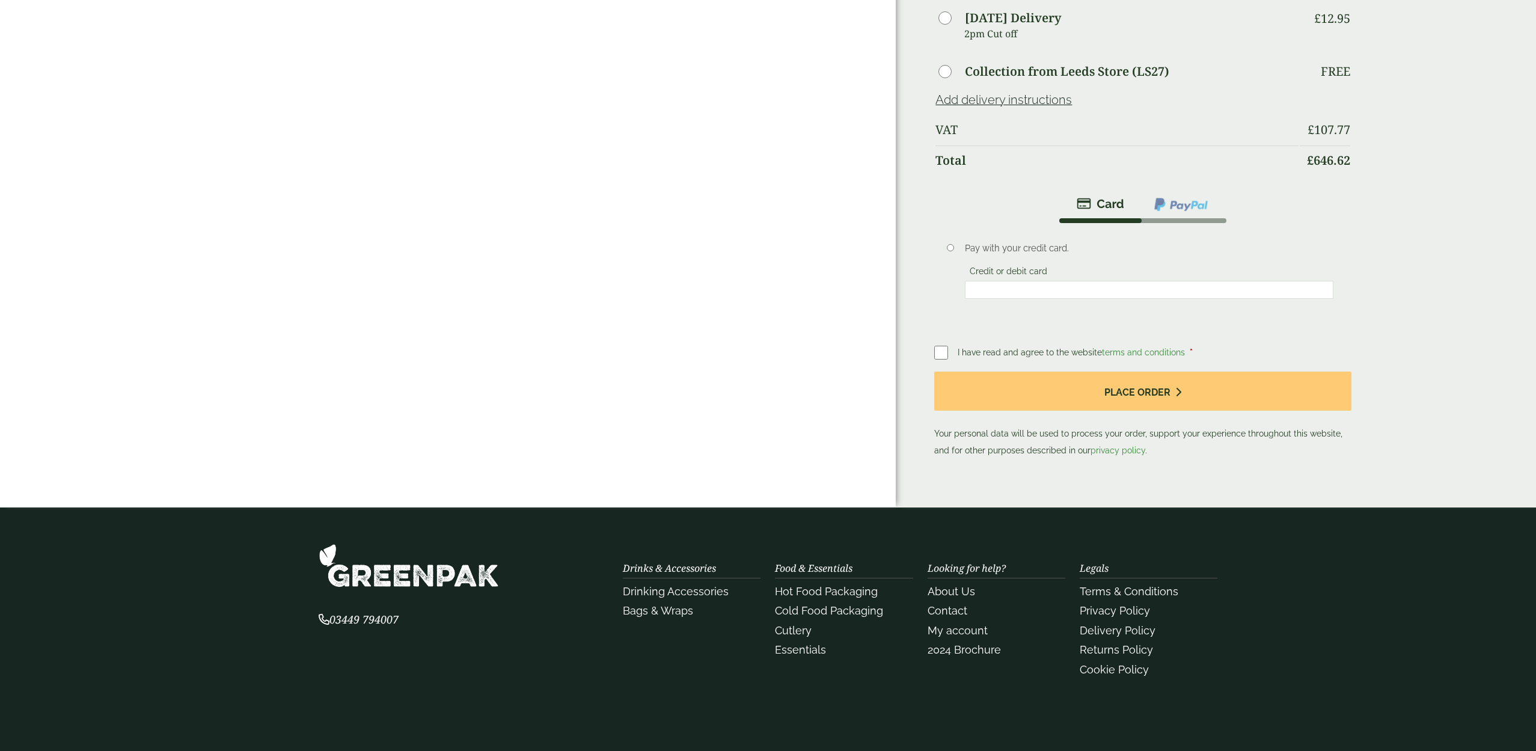
scroll to position [1022, 0]
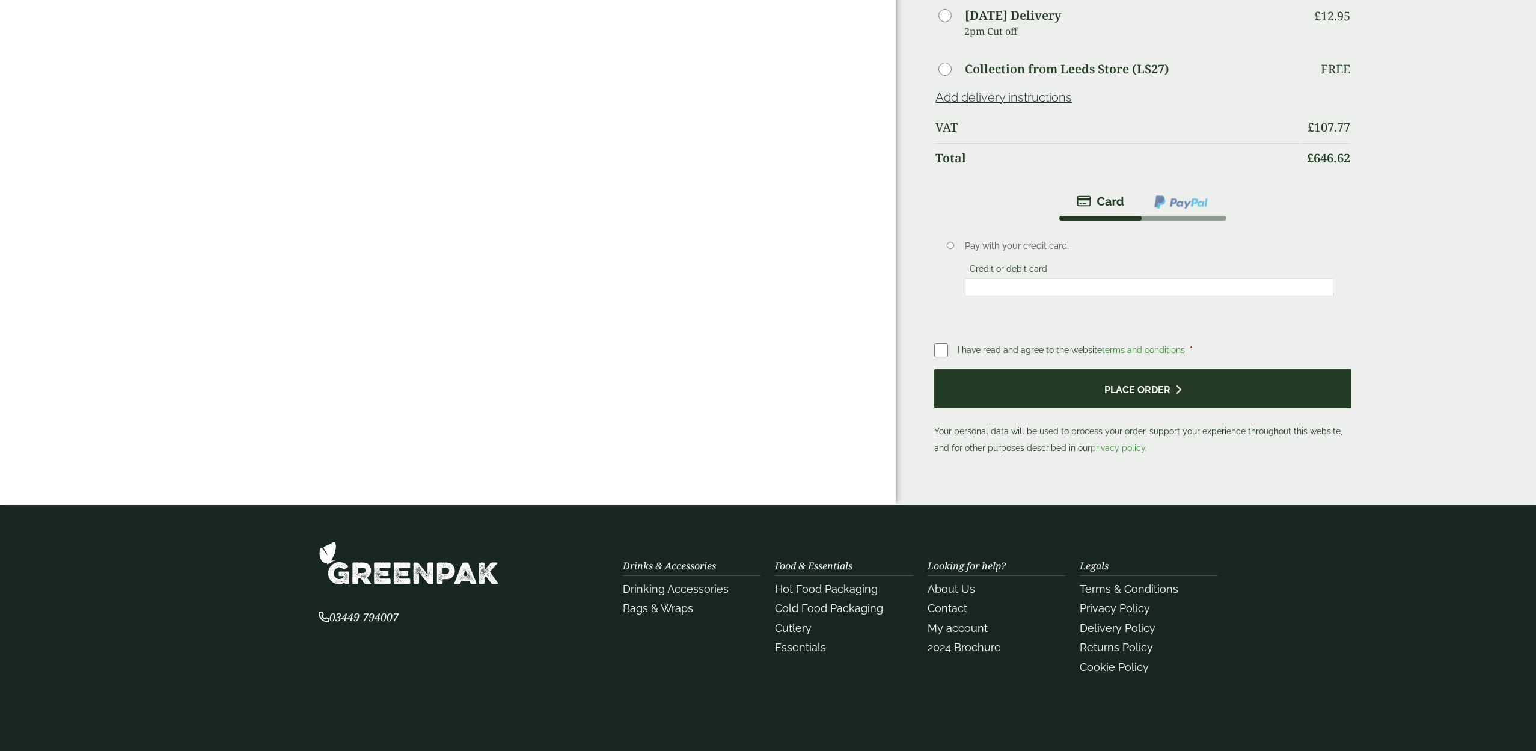
click at [1136, 369] on button "Place order" at bounding box center [1142, 388] width 417 height 39
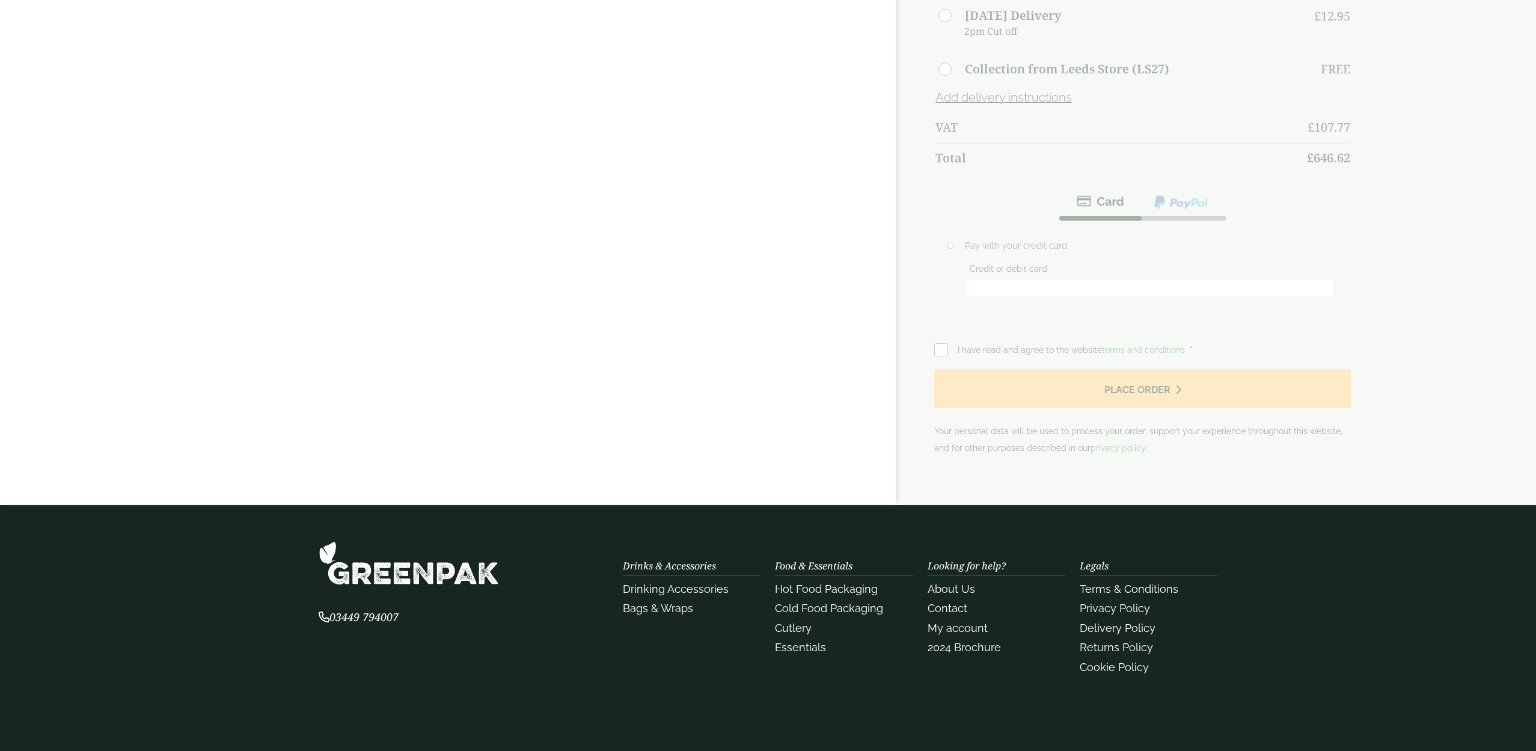
scroll to position [0, 0]
